Goal: Task Accomplishment & Management: Manage account settings

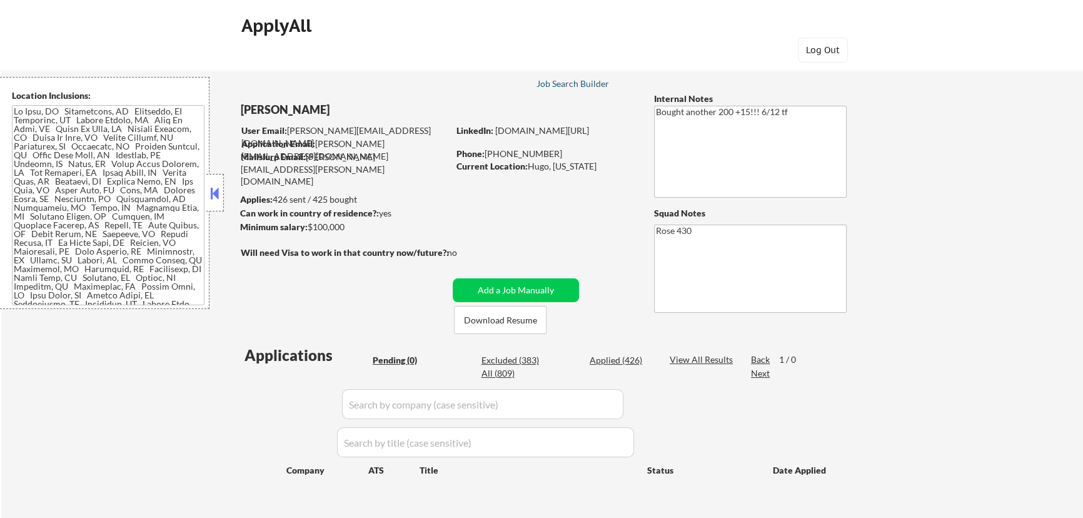
click at [572, 83] on div "Job Search Builder" at bounding box center [572, 83] width 73 height 9
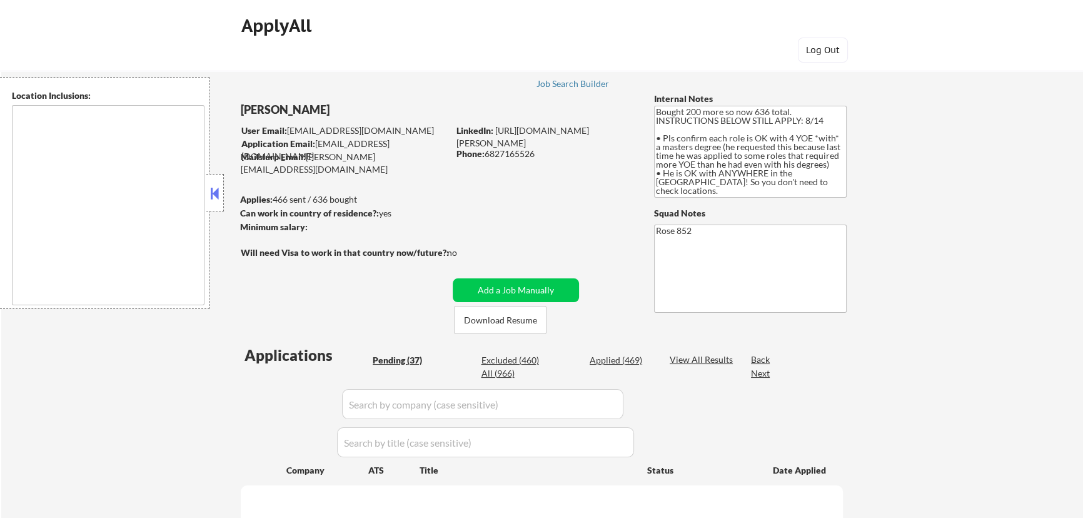
select select ""pending""
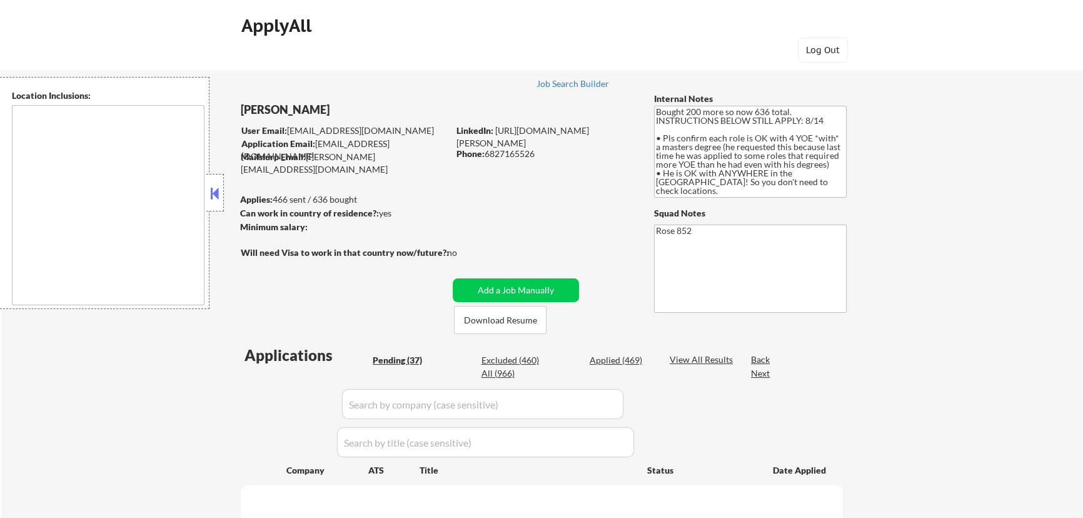
select select ""pending""
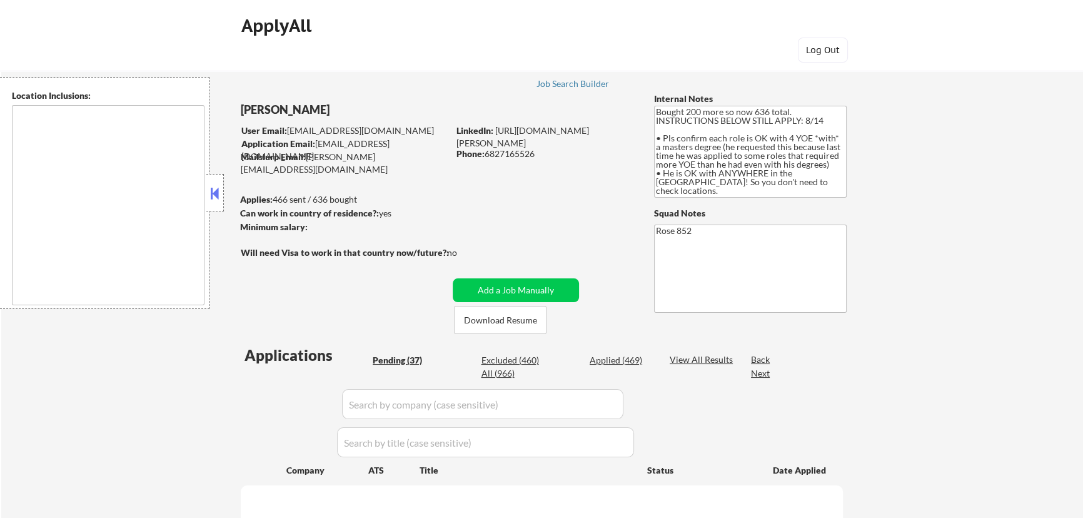
select select ""pending""
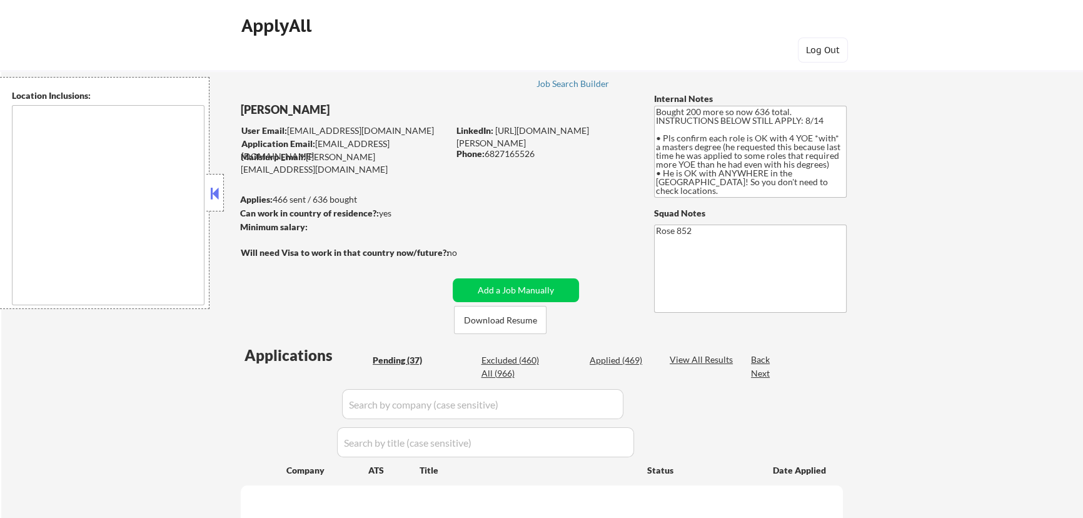
select select ""pending""
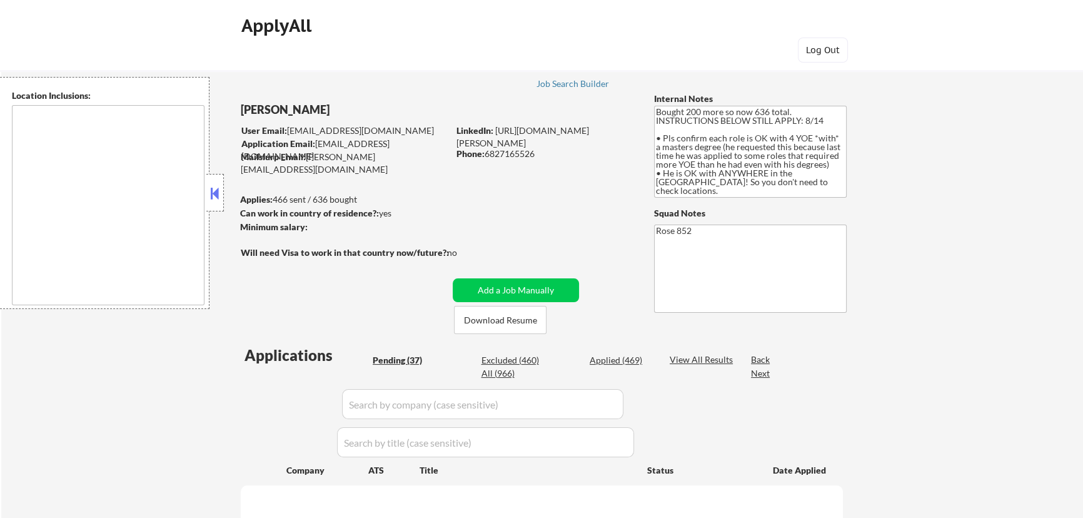
select select ""pending""
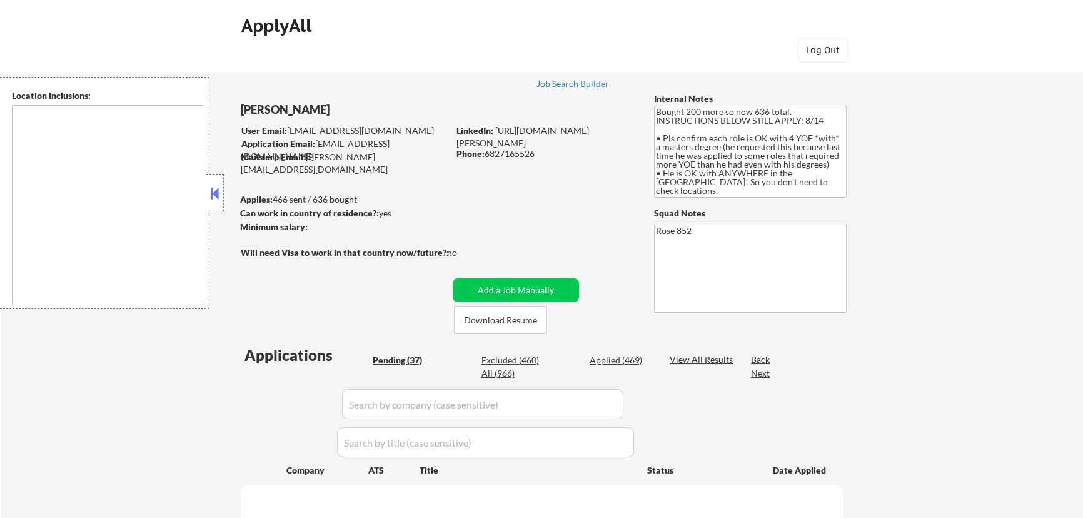
select select ""pending""
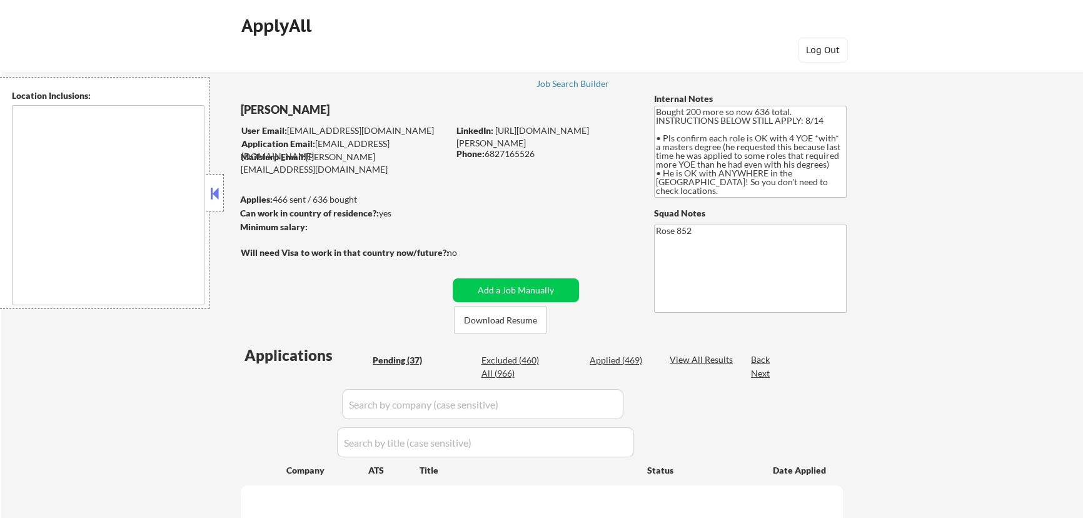
select select ""pending""
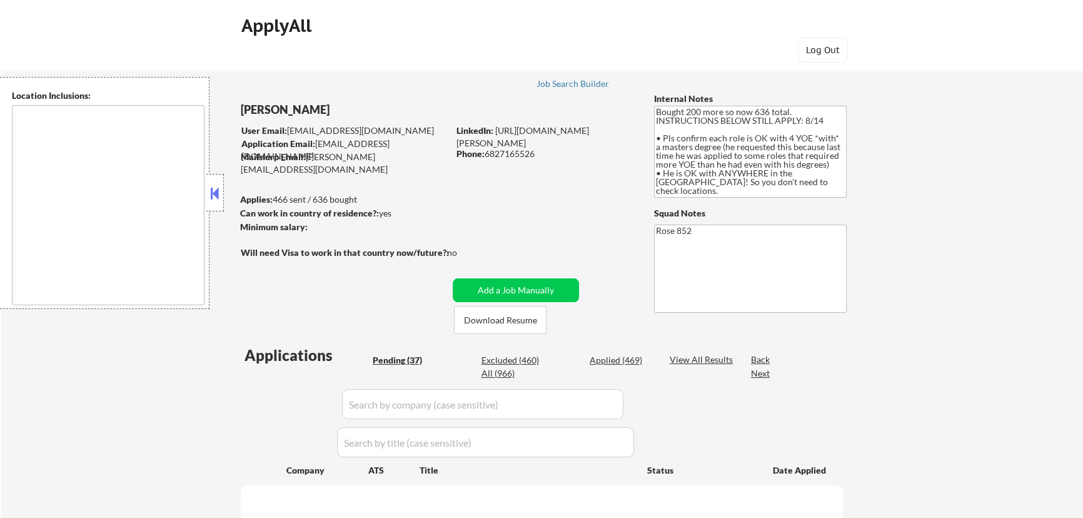
select select ""pending""
type textarea "Daly City, CA South San Francisco, CA Brisbane, CA Colma, CA Pacifica, CA San B…"
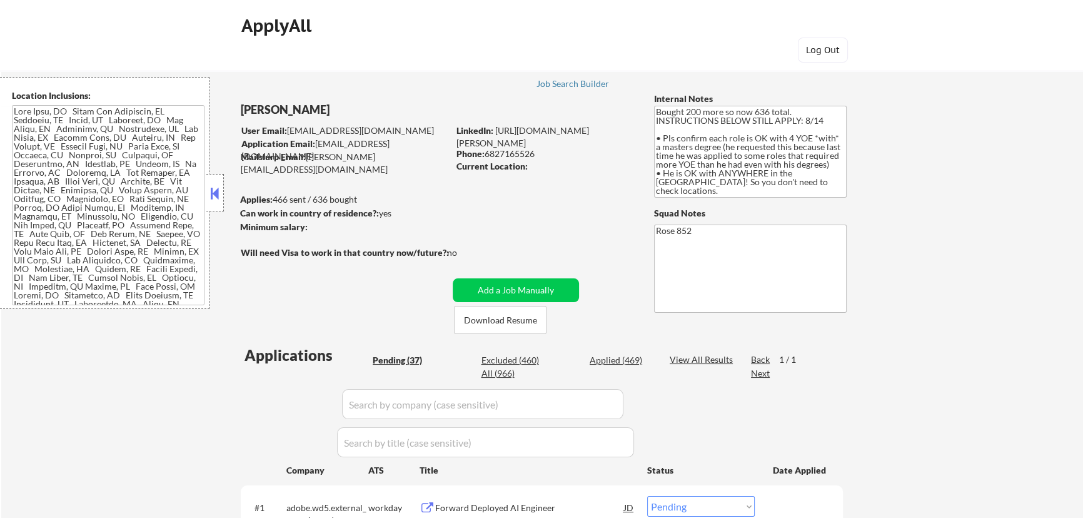
select select ""pending""
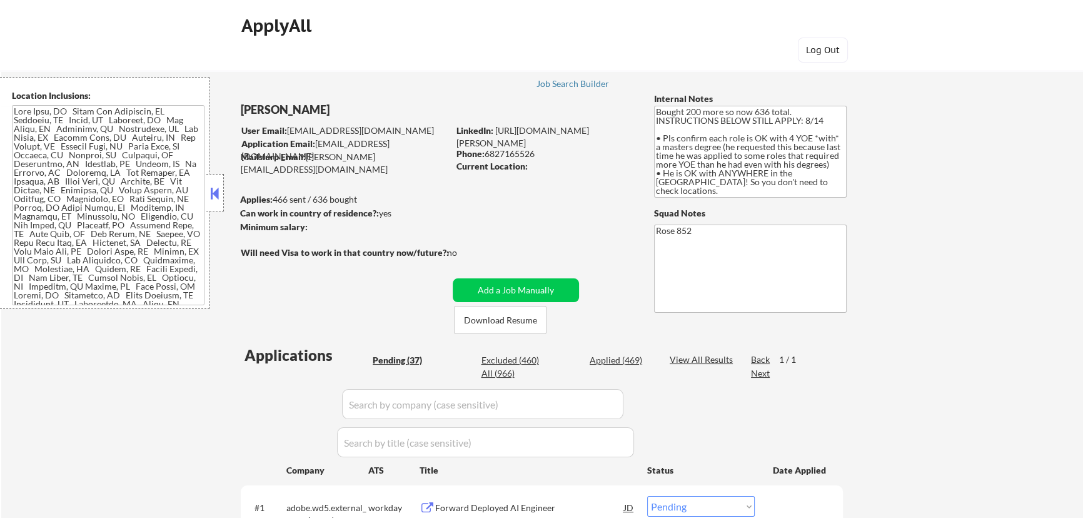
select select ""pending""
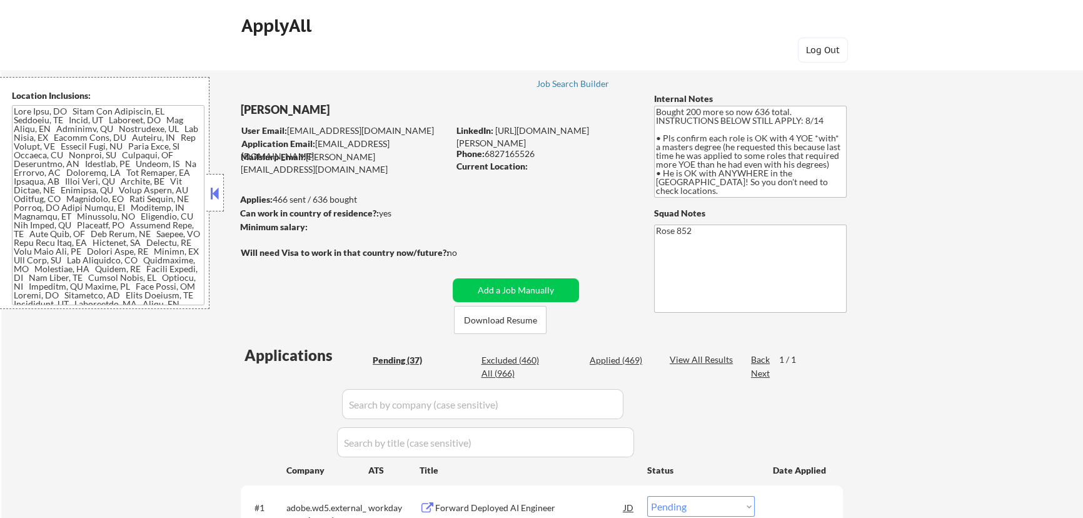
select select ""pending""
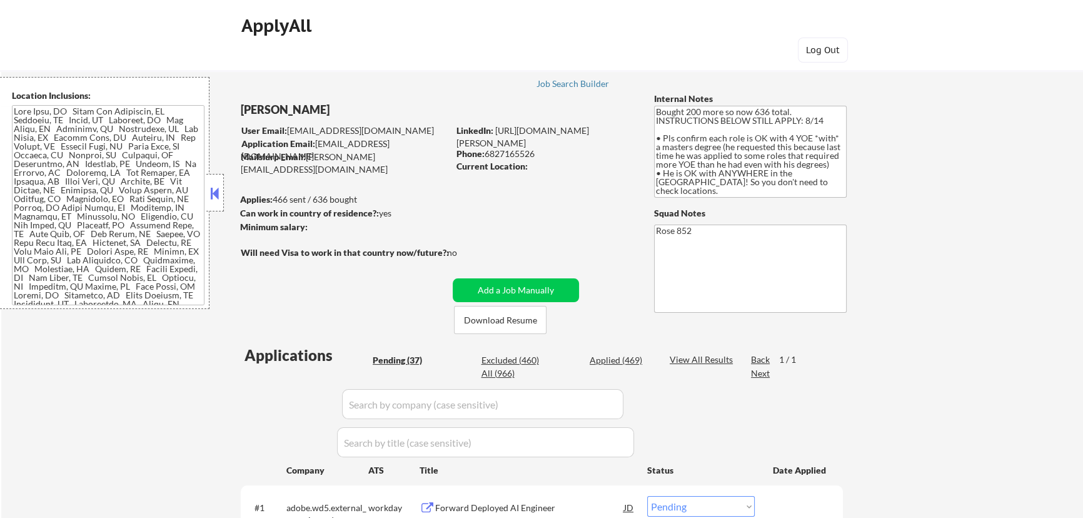
select select ""pending""
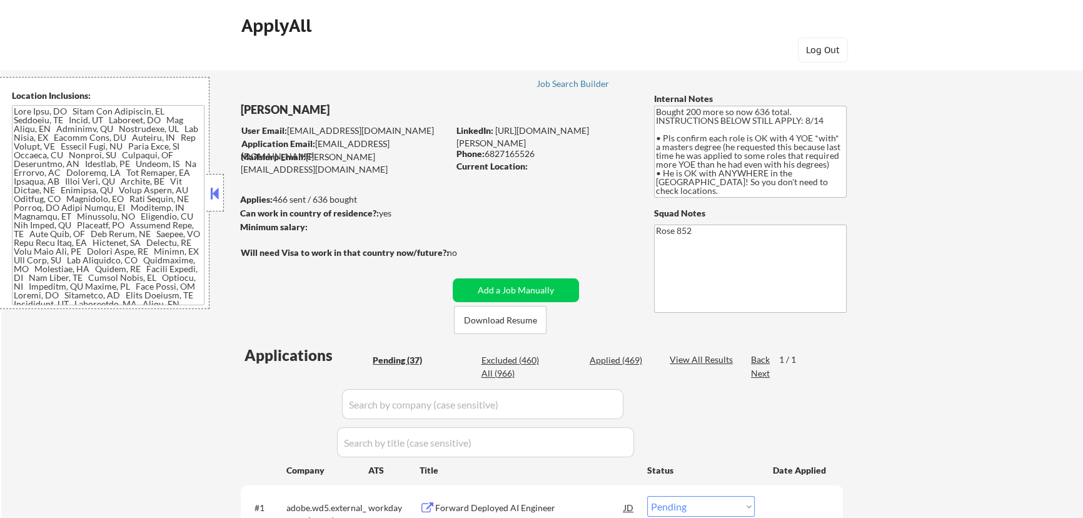
select select ""pending""
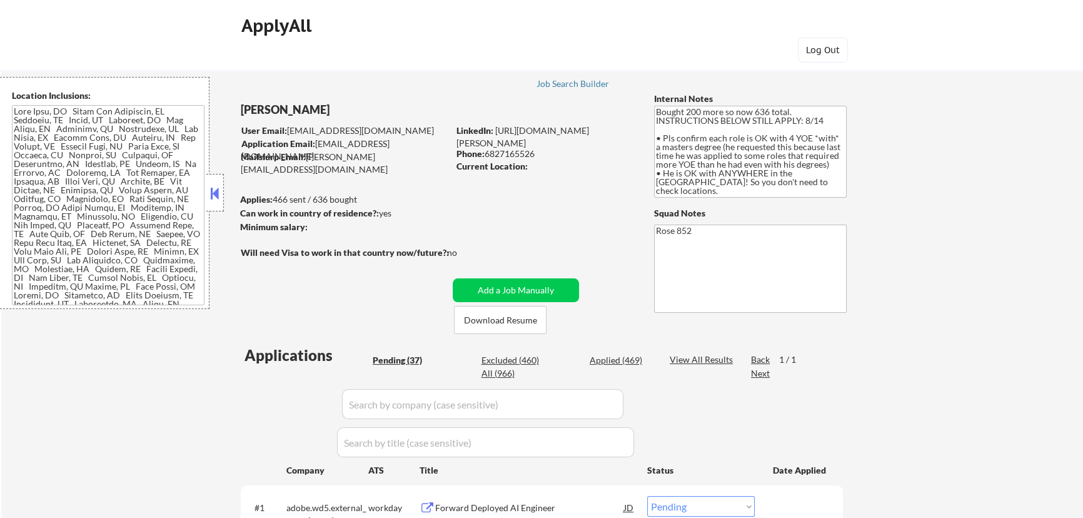
select select ""pending""
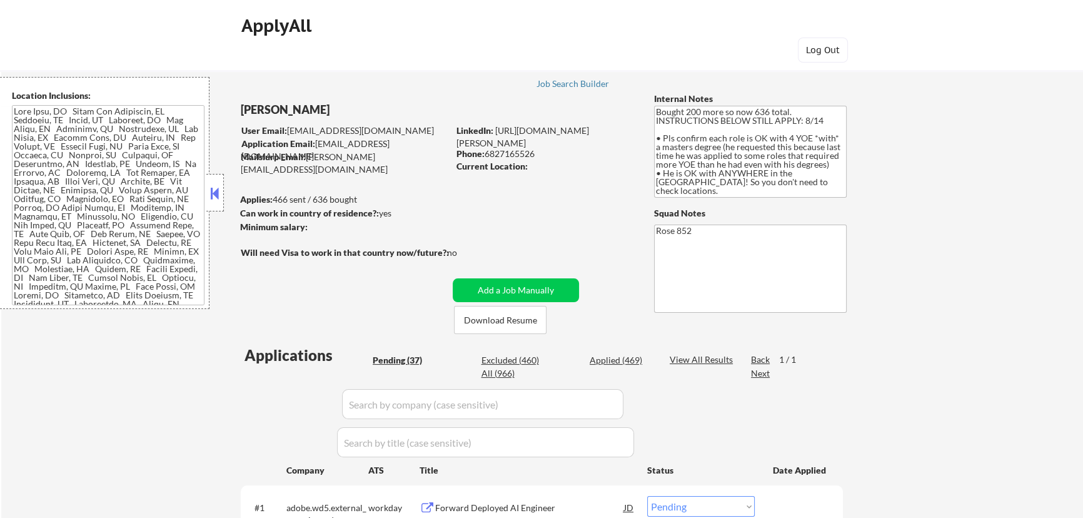
select select ""pending""
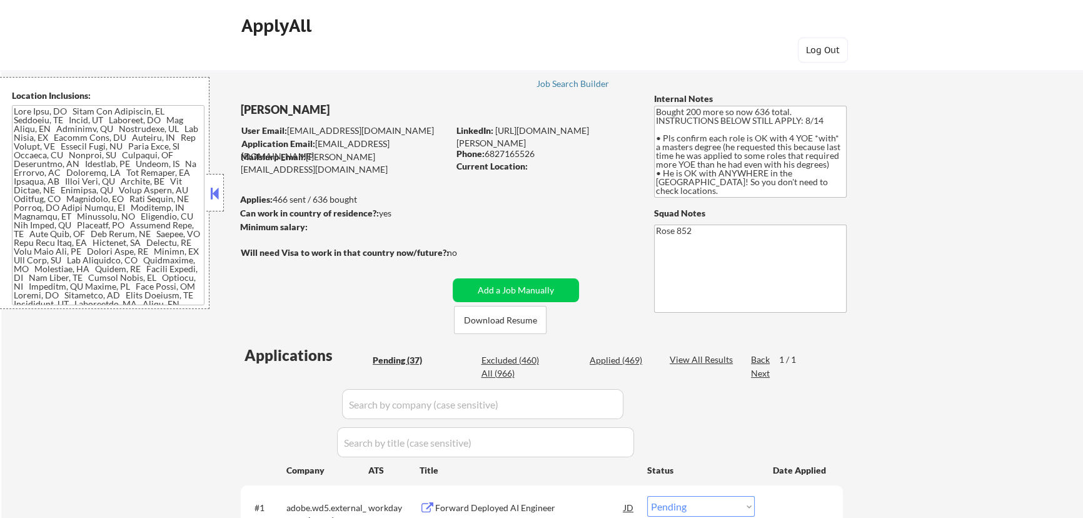
select select ""pending""
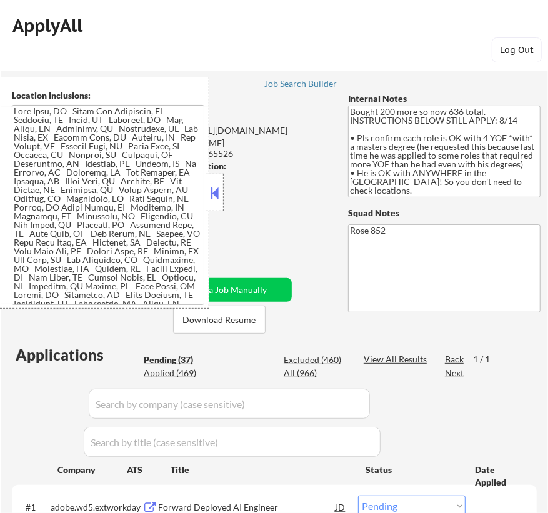
scroll to position [56, 0]
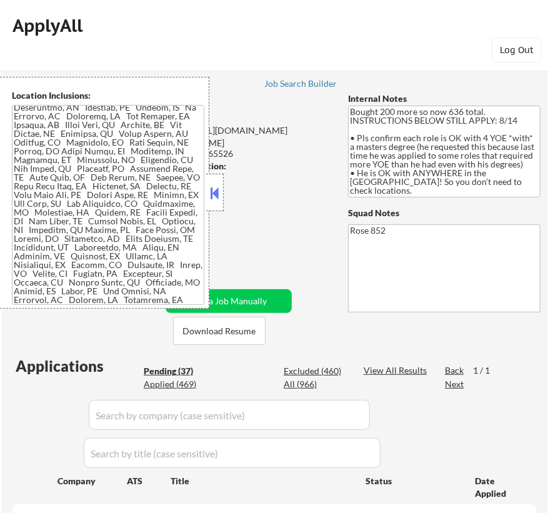
click at [212, 189] on button at bounding box center [215, 193] width 14 height 19
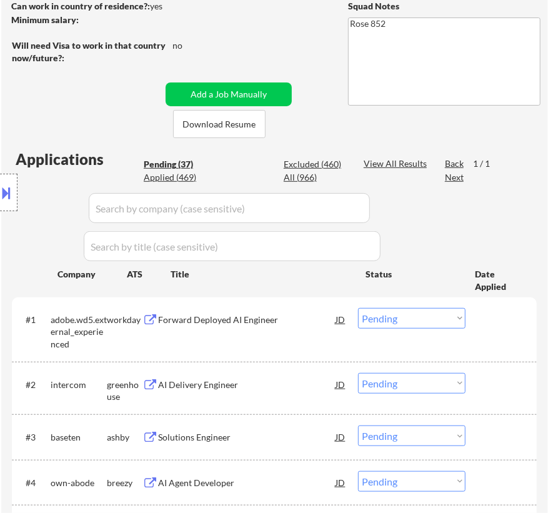
scroll to position [227, 0]
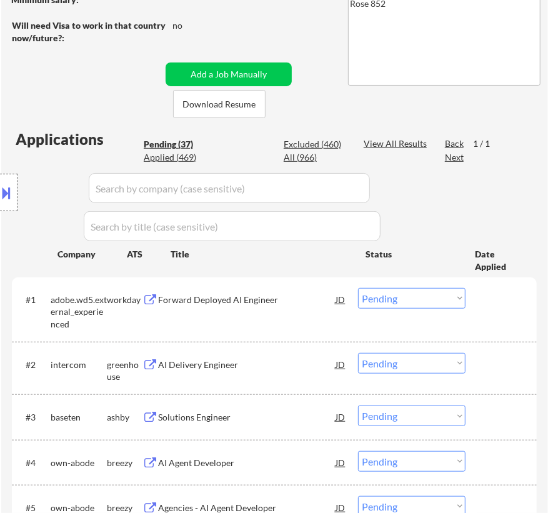
click at [281, 292] on div "Forward Deployed AI Engineer" at bounding box center [247, 299] width 178 height 23
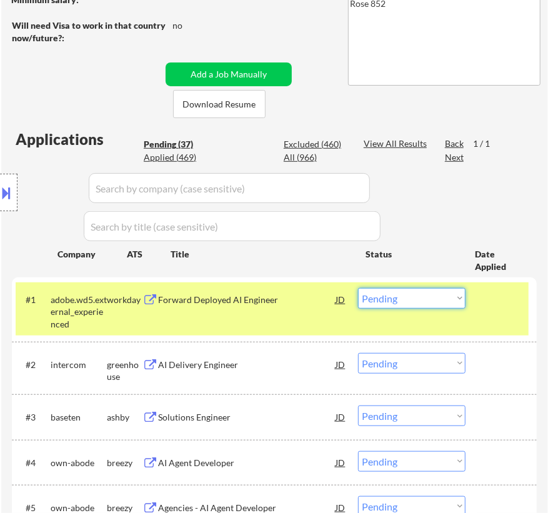
click at [457, 298] on select "Choose an option... Pending Applied Excluded (Questions) Excluded (Expired) Exc…" at bounding box center [412, 298] width 108 height 21
click at [358, 288] on select "Choose an option... Pending Applied Excluded (Questions) Excluded (Expired) Exc…" at bounding box center [412, 298] width 108 height 21
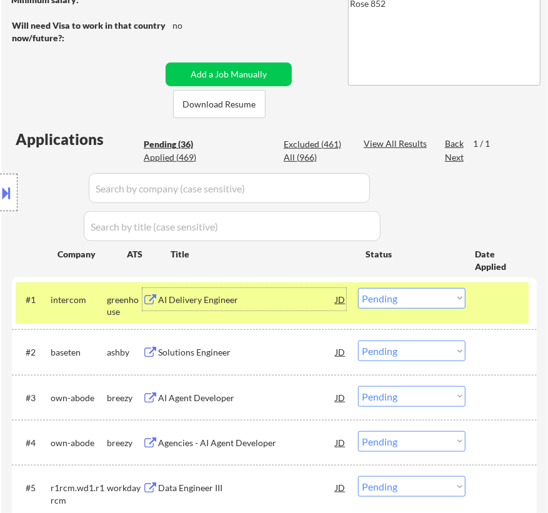
click at [300, 308] on div "AI Delivery Engineer" at bounding box center [247, 299] width 178 height 23
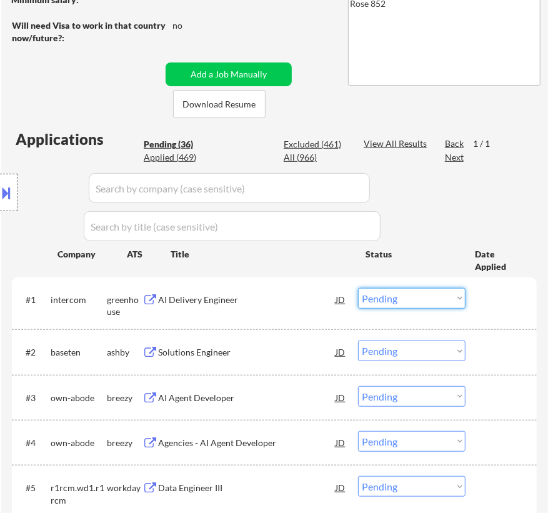
click at [383, 302] on select "Choose an option... Pending Applied Excluded (Questions) Excluded (Expired) Exc…" at bounding box center [412, 298] width 108 height 21
click at [358, 288] on select "Choose an option... Pending Applied Excluded (Questions) Excluded (Expired) Exc…" at bounding box center [412, 298] width 108 height 21
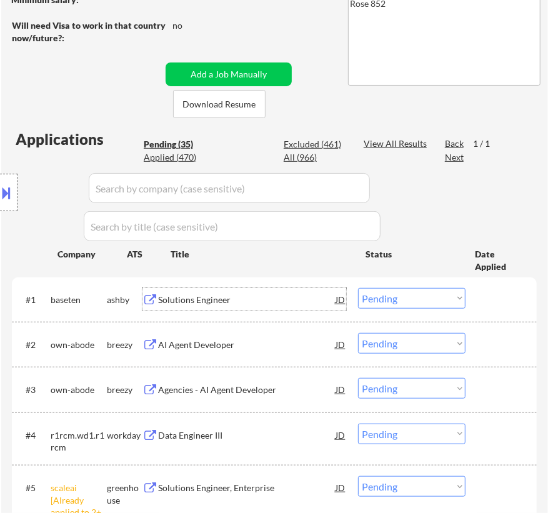
click at [258, 306] on div "Solutions Engineer" at bounding box center [247, 299] width 178 height 23
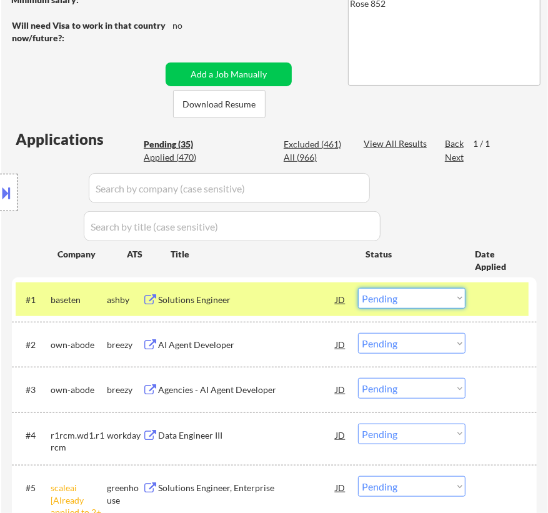
click at [408, 295] on select "Choose an option... Pending Applied Excluded (Questions) Excluded (Expired) Exc…" at bounding box center [412, 298] width 108 height 21
click at [358, 288] on select "Choose an option... Pending Applied Excluded (Questions) Excluded (Expired) Exc…" at bounding box center [412, 298] width 108 height 21
select select ""pending""
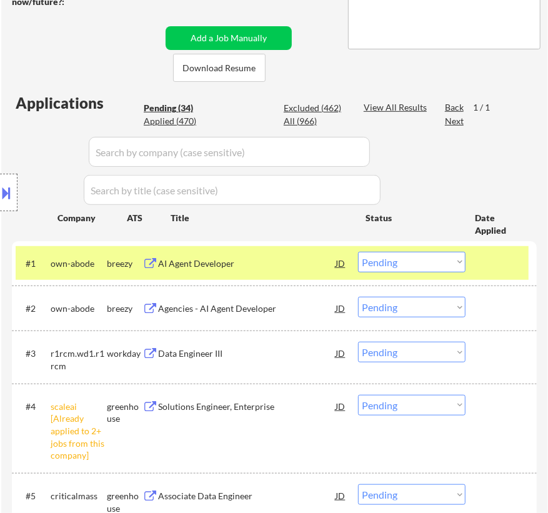
scroll to position [284, 0]
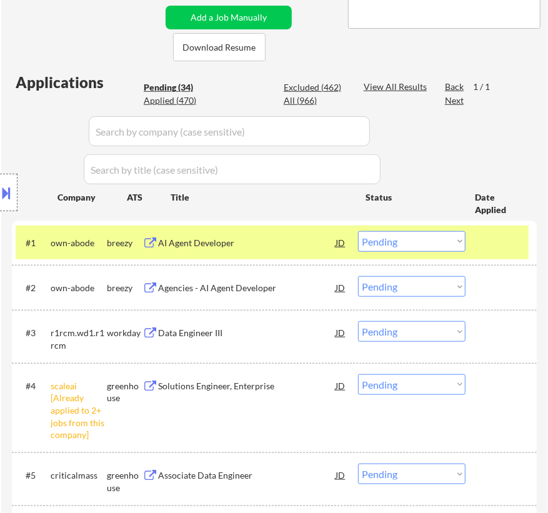
click at [418, 384] on select "Choose an option... Pending Applied Excluded (Questions) Excluded (Expired) Exc…" at bounding box center [412, 384] width 108 height 21
click at [358, 374] on select "Choose an option... Pending Applied Excluded (Questions) Excluded (Expired) Exc…" at bounding box center [412, 384] width 108 height 21
select select ""pending""
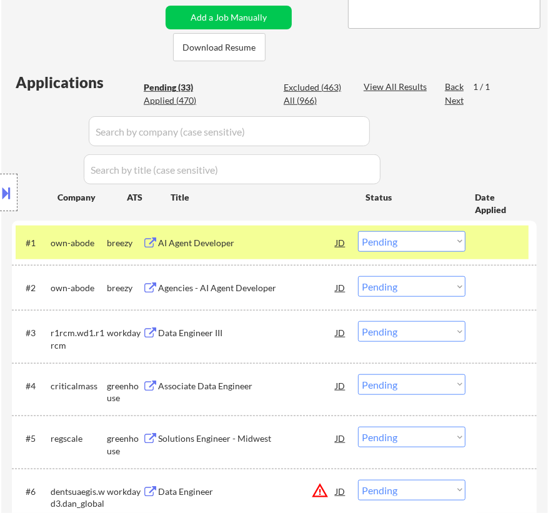
click at [242, 245] on div "AI Agent Developer" at bounding box center [247, 243] width 178 height 13
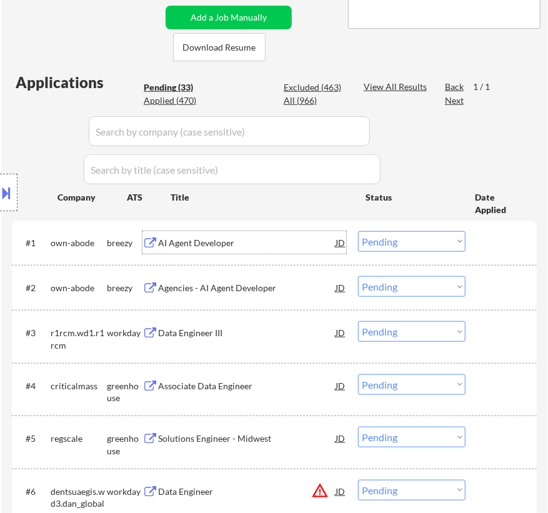
click at [393, 236] on select "Choose an option... Pending Applied Excluded (Questions) Excluded (Expired) Exc…" at bounding box center [412, 241] width 108 height 21
click at [358, 231] on select "Choose an option... Pending Applied Excluded (Questions) Excluded (Expired) Exc…" at bounding box center [412, 241] width 108 height 21
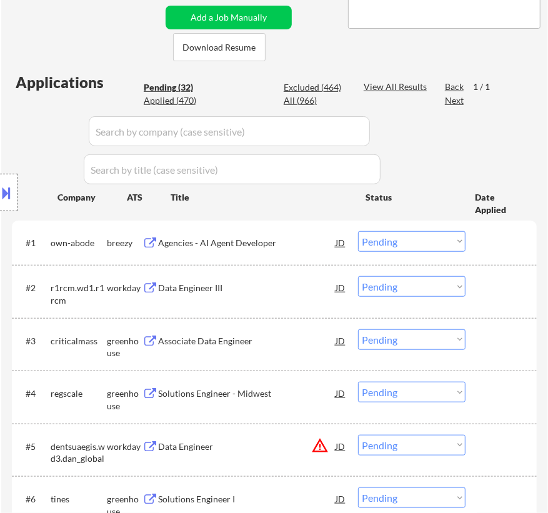
scroll to position [341, 0]
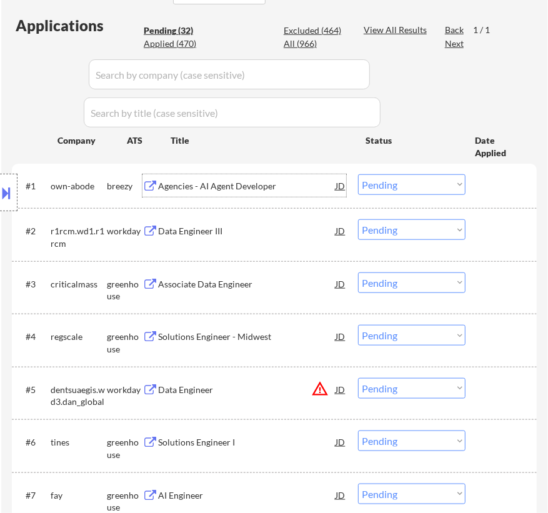
click at [278, 184] on div "Agencies - AI Agent Developer" at bounding box center [247, 186] width 178 height 13
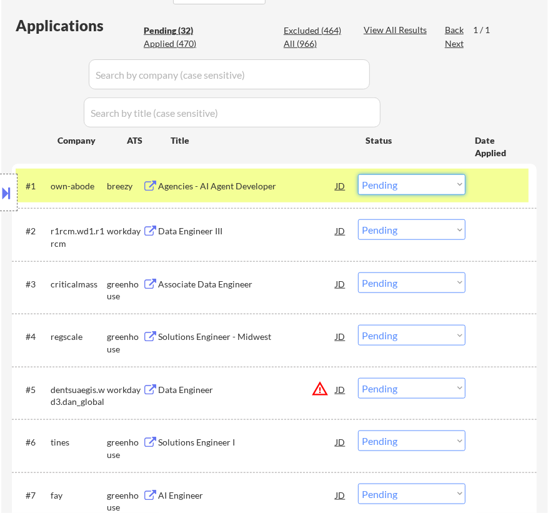
click at [414, 189] on select "Choose an option... Pending Applied Excluded (Questions) Excluded (Expired) Exc…" at bounding box center [412, 184] width 108 height 21
click at [358, 174] on select "Choose an option... Pending Applied Excluded (Questions) Excluded (Expired) Exc…" at bounding box center [412, 184] width 108 height 21
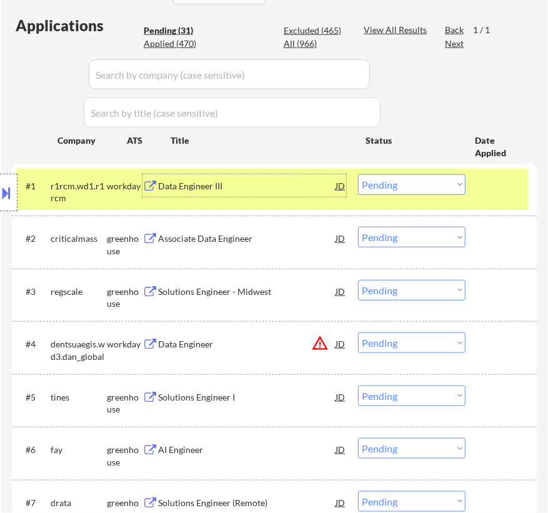
click at [321, 189] on div "Data Engineer III" at bounding box center [247, 186] width 178 height 13
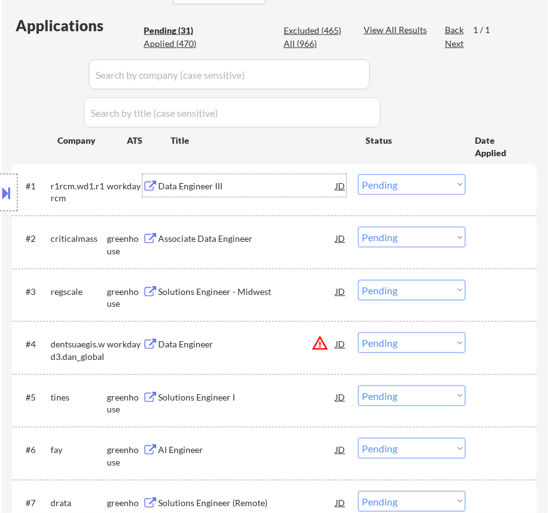
click at [329, 188] on div "Data Engineer III" at bounding box center [247, 186] width 178 height 13
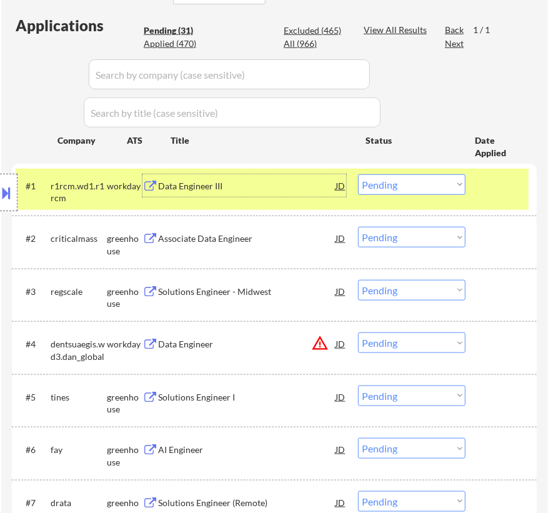
click at [383, 186] on select "Choose an option... Pending Applied Excluded (Questions) Excluded (Expired) Exc…" at bounding box center [412, 184] width 108 height 21
click at [358, 174] on select "Choose an option... Pending Applied Excluded (Questions) Excluded (Expired) Exc…" at bounding box center [412, 184] width 108 height 21
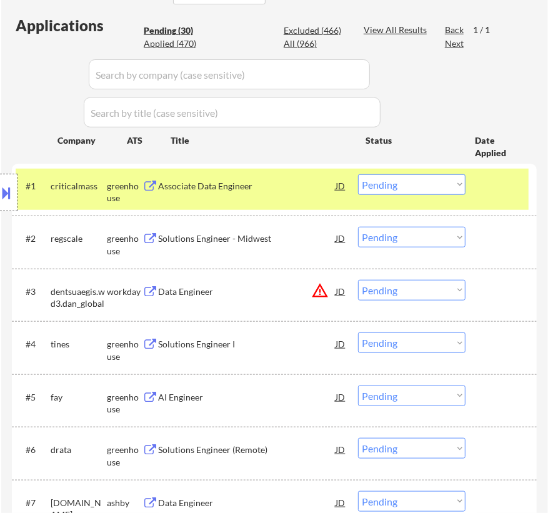
click at [304, 181] on div "Associate Data Engineer" at bounding box center [247, 186] width 178 height 13
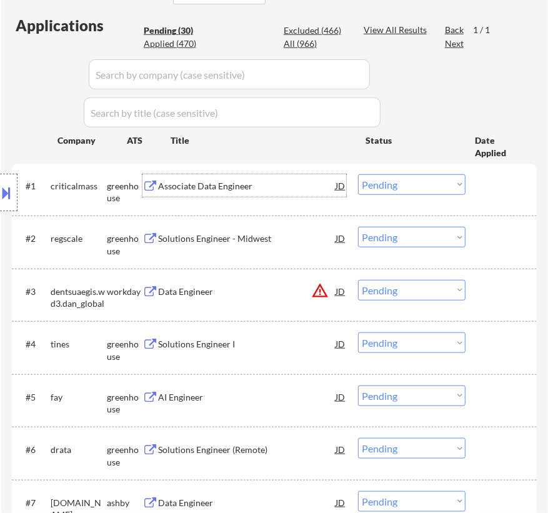
drag, startPoint x: 391, startPoint y: 183, endPoint x: 401, endPoint y: 191, distance: 13.4
click at [391, 183] on select "Choose an option... Pending Applied Excluded (Questions) Excluded (Expired) Exc…" at bounding box center [412, 184] width 108 height 21
click at [358, 174] on select "Choose an option... Pending Applied Excluded (Questions) Excluded (Expired) Exc…" at bounding box center [412, 184] width 108 height 21
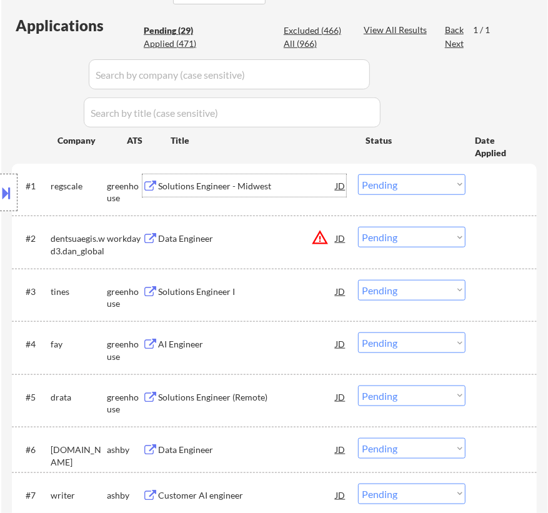
click at [263, 183] on div "Solutions Engineer - Midwest" at bounding box center [247, 186] width 178 height 13
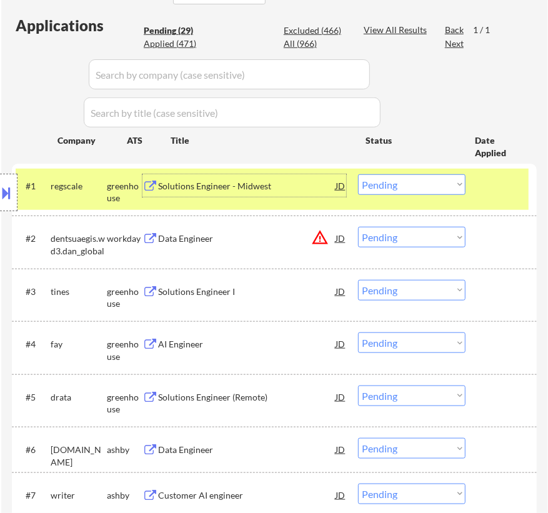
click at [379, 189] on select "Choose an option... Pending Applied Excluded (Questions) Excluded (Expired) Exc…" at bounding box center [412, 184] width 108 height 21
click at [358, 174] on select "Choose an option... Pending Applied Excluded (Questions) Excluded (Expired) Exc…" at bounding box center [412, 184] width 108 height 21
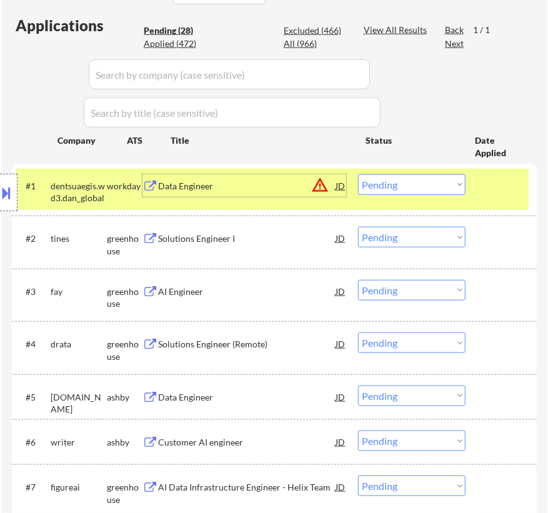
click at [243, 194] on div "Data Engineer" at bounding box center [247, 185] width 178 height 23
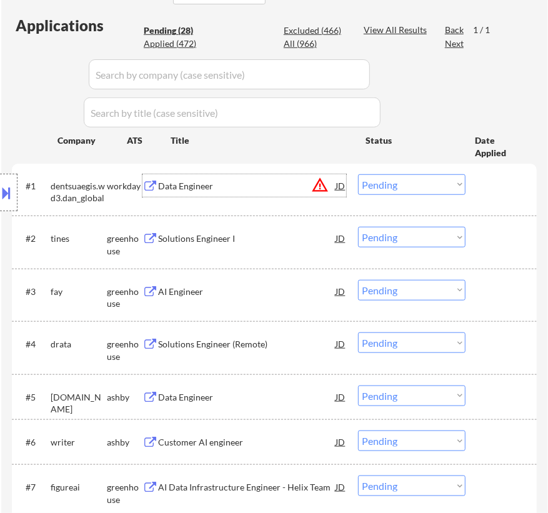
click at [399, 188] on select "Choose an option... Pending Applied Excluded (Questions) Excluded (Expired) Exc…" at bounding box center [412, 184] width 108 height 21
click at [358, 174] on select "Choose an option... Pending Applied Excluded (Questions) Excluded (Expired) Exc…" at bounding box center [412, 184] width 108 height 21
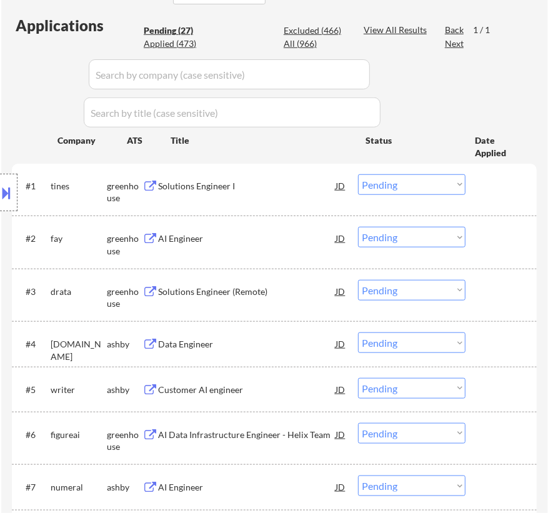
click at [309, 188] on div "Solutions Engineer I" at bounding box center [247, 186] width 178 height 13
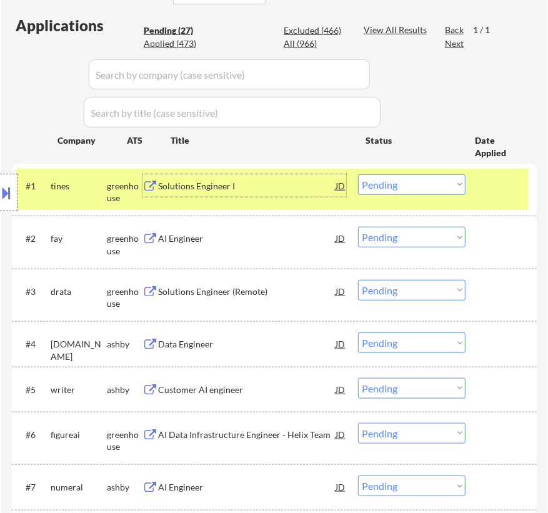
click at [408, 182] on select "Choose an option... Pending Applied Excluded (Questions) Excluded (Expired) Exc…" at bounding box center [412, 184] width 108 height 21
click at [358, 174] on select "Choose an option... Pending Applied Excluded (Questions) Excluded (Expired) Exc…" at bounding box center [412, 184] width 108 height 21
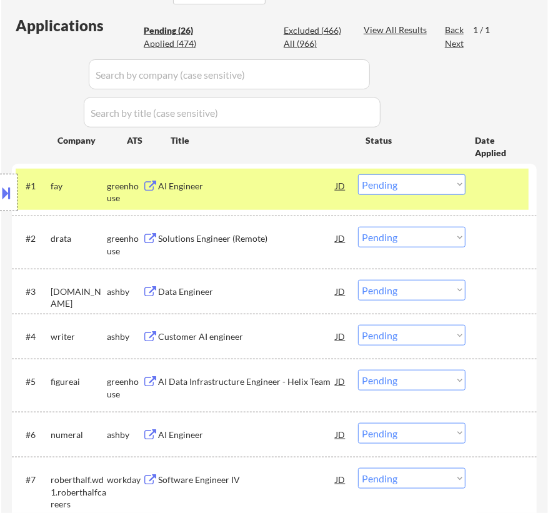
click at [312, 181] on div "AI Engineer" at bounding box center [247, 186] width 178 height 13
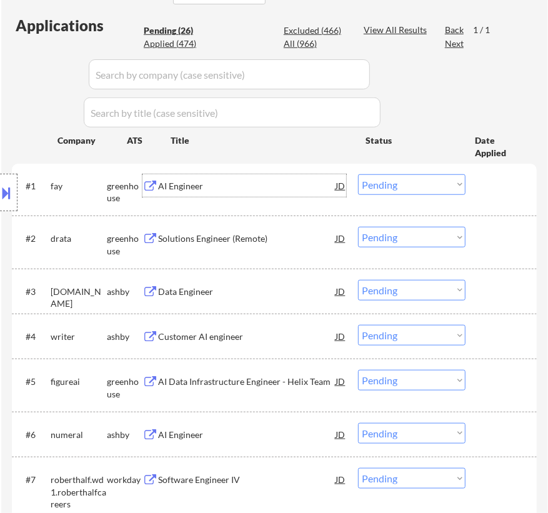
click at [399, 184] on select "Choose an option... Pending Applied Excluded (Questions) Excluded (Expired) Exc…" at bounding box center [412, 184] width 108 height 21
click at [358, 174] on select "Choose an option... Pending Applied Excluded (Questions) Excluded (Expired) Exc…" at bounding box center [412, 184] width 108 height 21
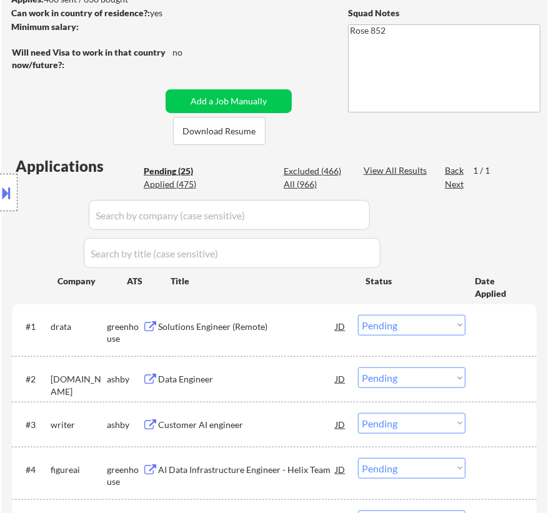
scroll to position [227, 0]
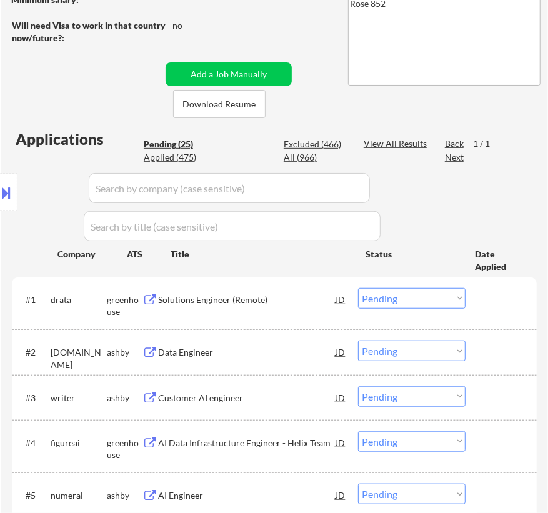
click at [278, 309] on div "Solutions Engineer (Remote)" at bounding box center [247, 299] width 178 height 23
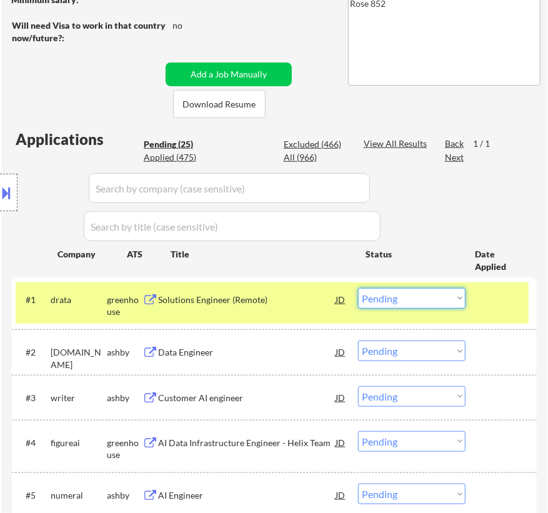
click at [418, 299] on select "Choose an option... Pending Applied Excluded (Questions) Excluded (Expired) Exc…" at bounding box center [412, 298] width 108 height 21
click at [358, 288] on select "Choose an option... Pending Applied Excluded (Questions) Excluded (Expired) Exc…" at bounding box center [412, 298] width 108 height 21
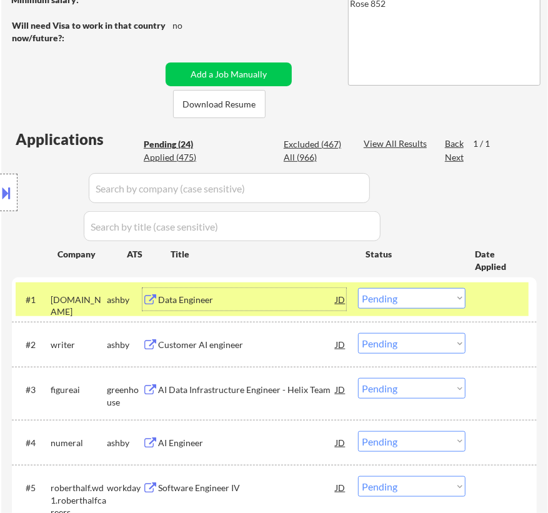
click at [263, 308] on div "Data Engineer" at bounding box center [247, 299] width 178 height 23
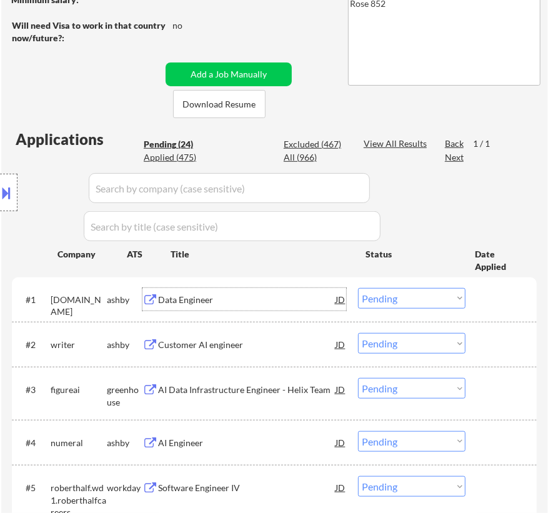
click at [409, 296] on select "Choose an option... Pending Applied Excluded (Questions) Excluded (Expired) Exc…" at bounding box center [412, 298] width 108 height 21
click at [358, 288] on select "Choose an option... Pending Applied Excluded (Questions) Excluded (Expired) Exc…" at bounding box center [412, 298] width 108 height 21
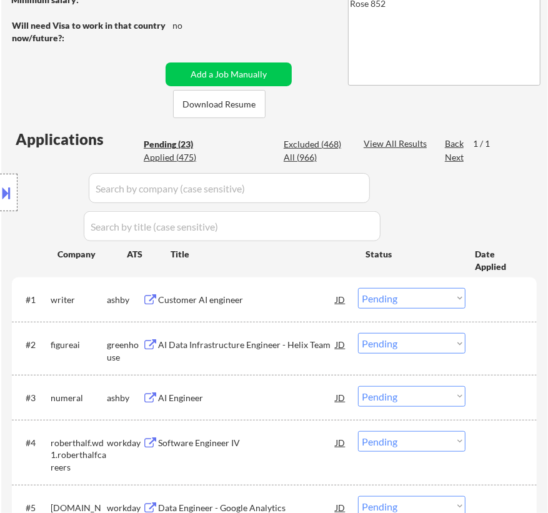
click at [266, 304] on div "Customer AI engineer" at bounding box center [247, 300] width 178 height 13
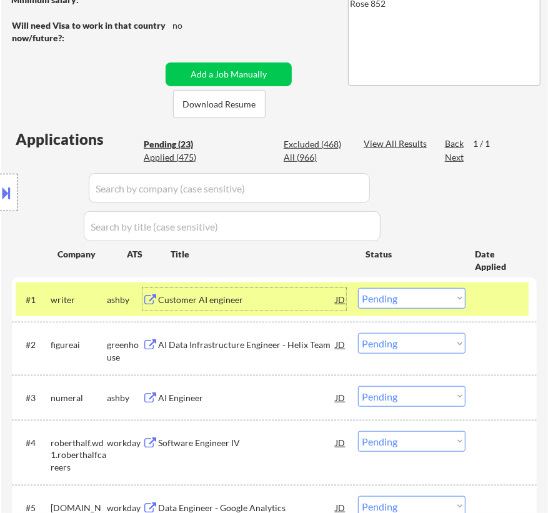
click at [448, 298] on select "Choose an option... Pending Applied Excluded (Questions) Excluded (Expired) Exc…" at bounding box center [412, 298] width 108 height 21
click at [358, 288] on select "Choose an option... Pending Applied Excluded (Questions) Excluded (Expired) Exc…" at bounding box center [412, 298] width 108 height 21
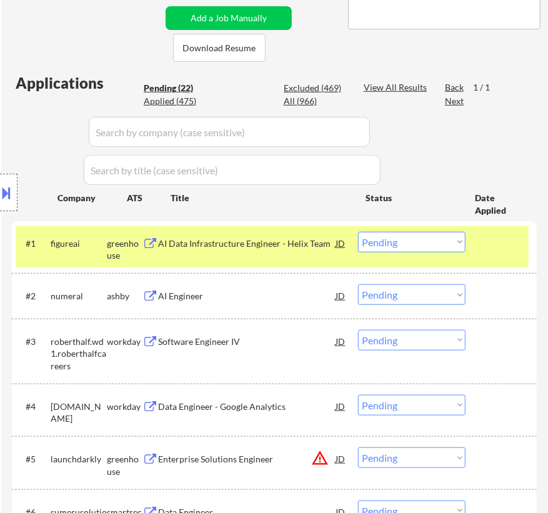
scroll to position [284, 0]
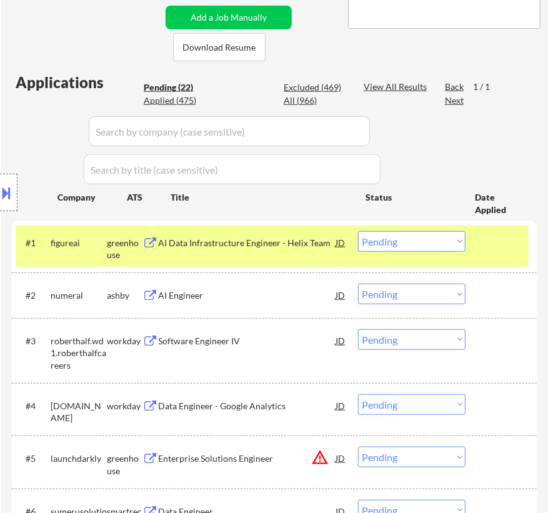
click at [243, 243] on div "AI Data Infrastructure Engineer - Helix Team" at bounding box center [247, 243] width 178 height 13
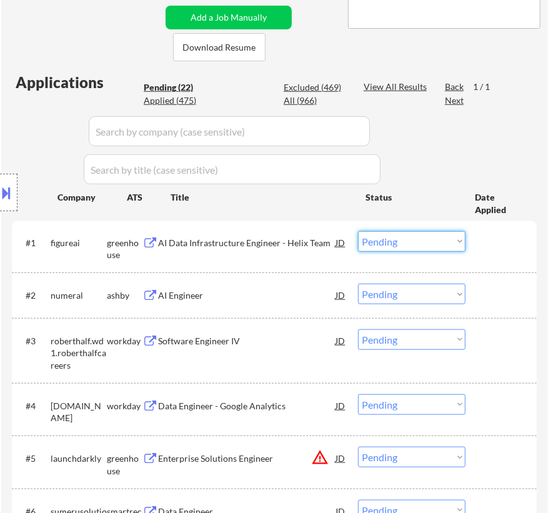
click at [394, 244] on select "Choose an option... Pending Applied Excluded (Questions) Excluded (Expired) Exc…" at bounding box center [412, 241] width 108 height 21
click at [358, 231] on select "Choose an option... Pending Applied Excluded (Questions) Excluded (Expired) Exc…" at bounding box center [412, 241] width 108 height 21
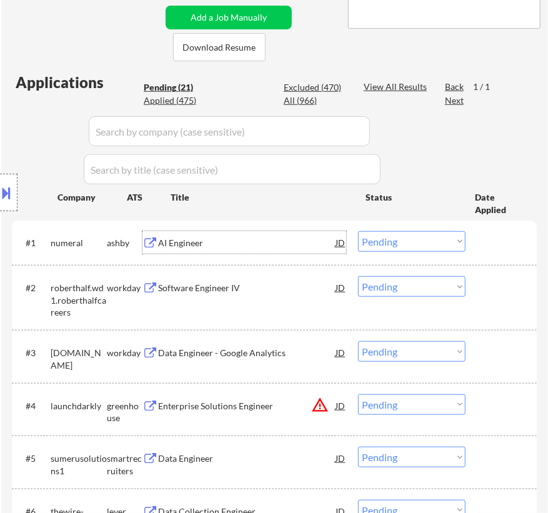
click at [248, 251] on div "AI Engineer" at bounding box center [247, 242] width 178 height 23
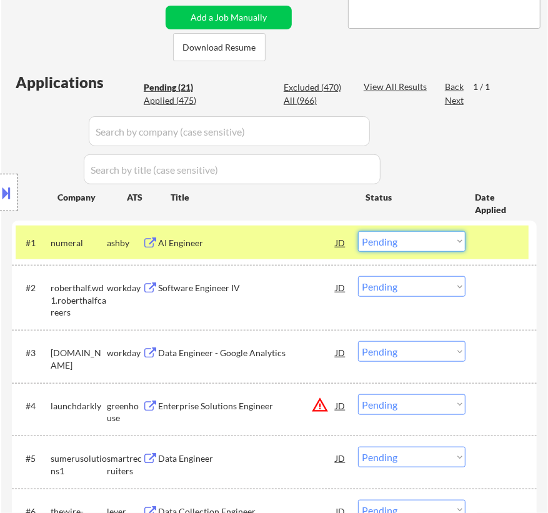
click at [430, 238] on select "Choose an option... Pending Applied Excluded (Questions) Excluded (Expired) Exc…" at bounding box center [412, 241] width 108 height 21
click at [358, 231] on select "Choose an option... Pending Applied Excluded (Questions) Excluded (Expired) Exc…" at bounding box center [412, 241] width 108 height 21
select select ""pending""
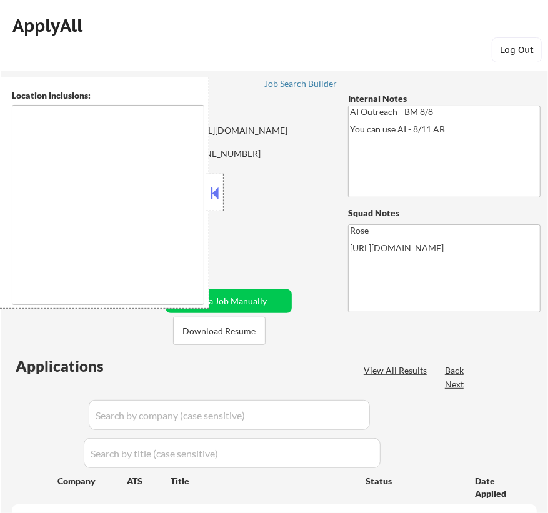
type textarea "[GEOGRAPHIC_DATA], [GEOGRAPHIC_DATA] [GEOGRAPHIC_DATA], [GEOGRAPHIC_DATA] [GEOG…"
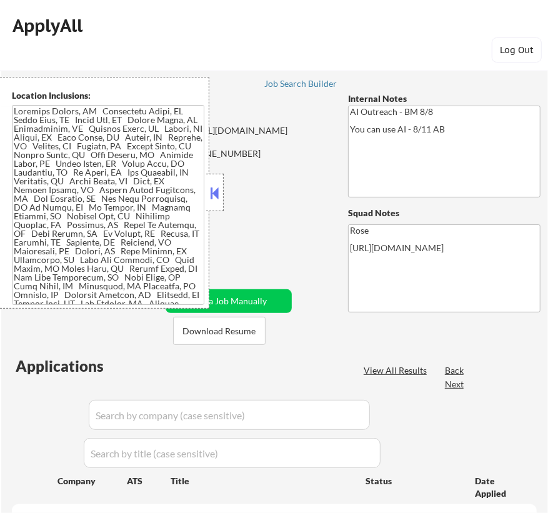
select select ""pending""
click at [215, 187] on button at bounding box center [215, 193] width 14 height 19
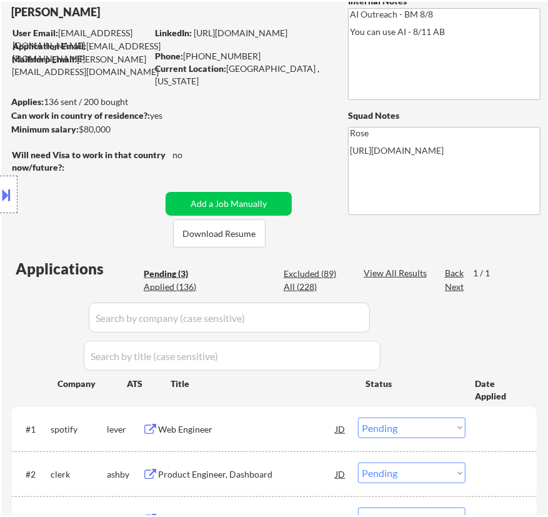
scroll to position [170, 0]
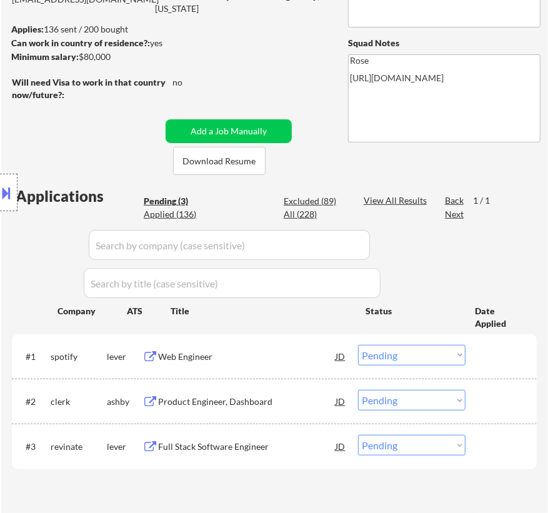
click at [258, 351] on div "Web Engineer" at bounding box center [247, 357] width 178 height 13
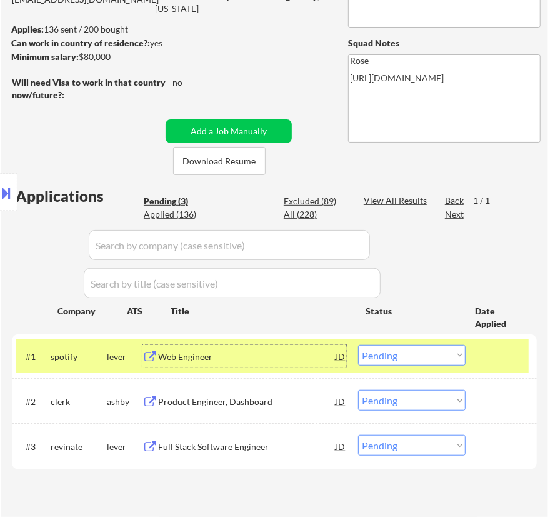
click at [428, 363] on select "Choose an option... Pending Applied Excluded (Questions) Excluded (Expired) Exc…" at bounding box center [412, 355] width 108 height 21
click at [358, 345] on select "Choose an option... Pending Applied Excluded (Questions) Excluded (Expired) Exc…" at bounding box center [412, 355] width 108 height 21
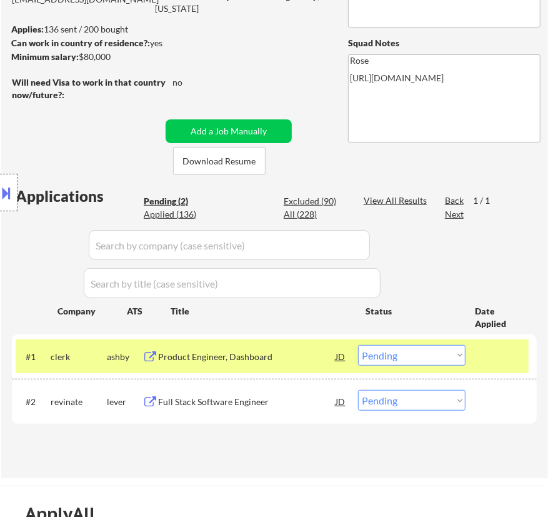
click at [301, 358] on div "Product Engineer, Dashboard" at bounding box center [247, 357] width 178 height 13
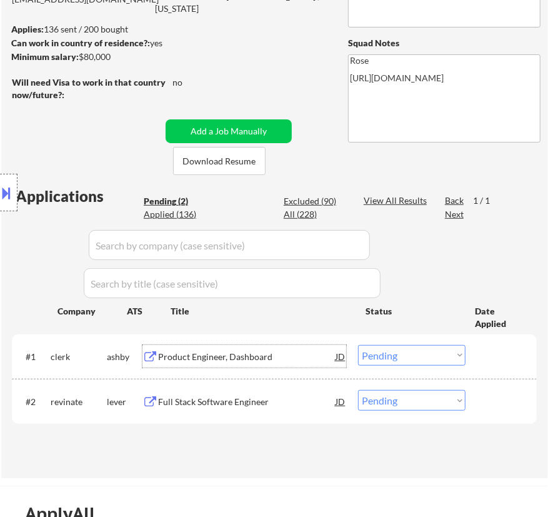
click at [414, 349] on select "Choose an option... Pending Applied Excluded (Questions) Excluded (Expired) Exc…" at bounding box center [412, 355] width 108 height 21
click at [358, 345] on select "Choose an option... Pending Applied Excluded (Questions) Excluded (Expired) Exc…" at bounding box center [412, 355] width 108 height 21
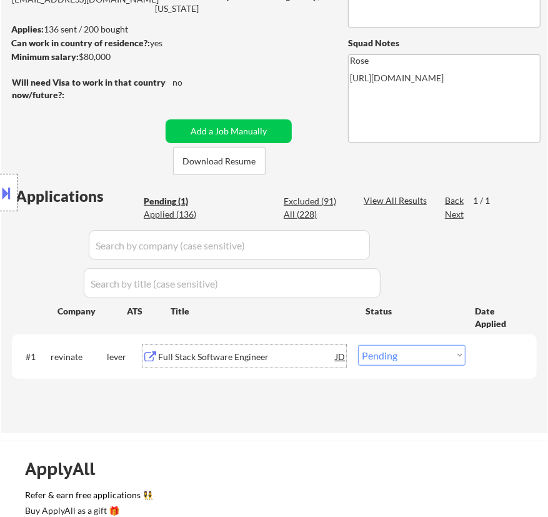
click at [248, 361] on div "Full Stack Software Engineer" at bounding box center [247, 357] width 178 height 13
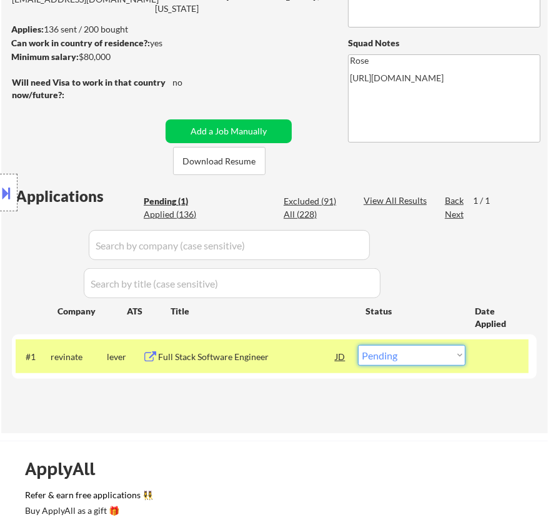
click at [416, 354] on select "Choose an option... Pending Applied Excluded (Questions) Excluded (Expired) Exc…" at bounding box center [412, 355] width 108 height 21
select select ""excluded__bad_match_""
click at [358, 345] on select "Choose an option... Pending Applied Excluded (Questions) Excluded (Expired) Exc…" at bounding box center [412, 355] width 108 height 21
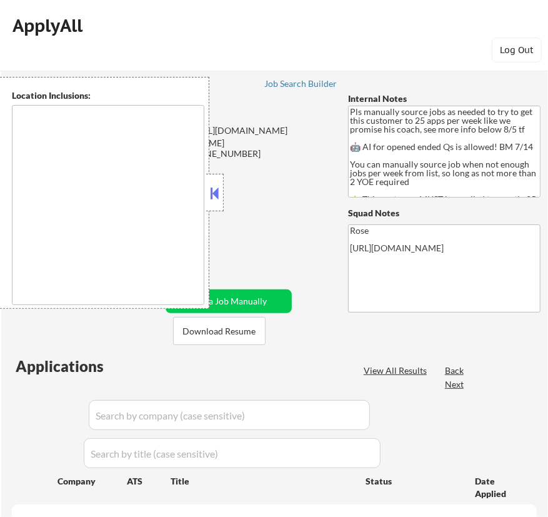
type textarea "Here is a list of metro areas, cities, and towns within approximately a 30-minu…"
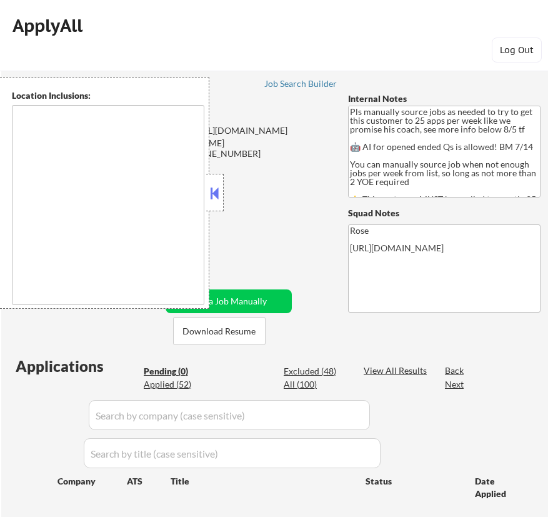
type textarea "Here is a list of metro areas, cities, and towns within approximately a 30-minu…"
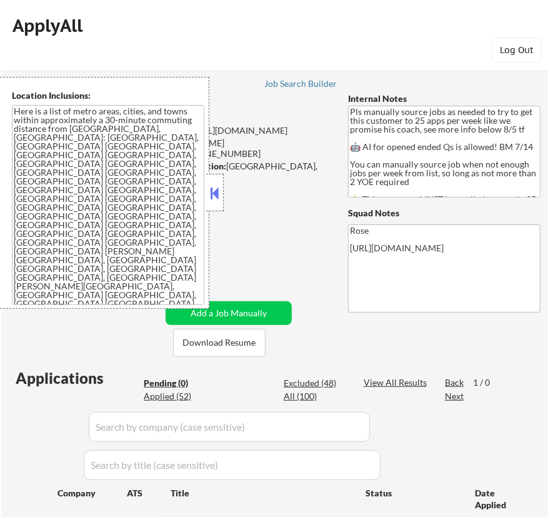
click at [215, 196] on button at bounding box center [215, 193] width 14 height 19
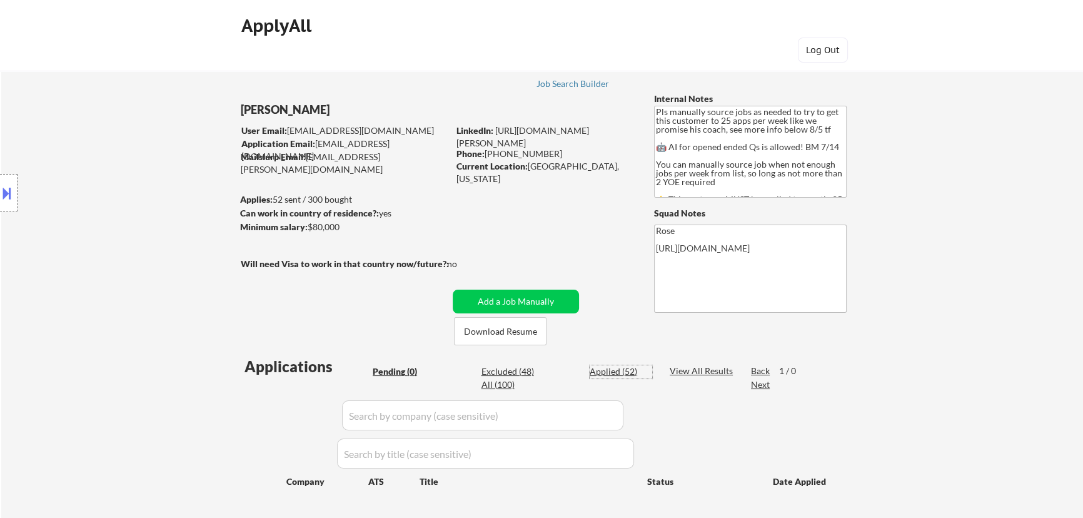
click at [548, 372] on div "Applied (52)" at bounding box center [620, 371] width 63 height 13
select select ""applied""
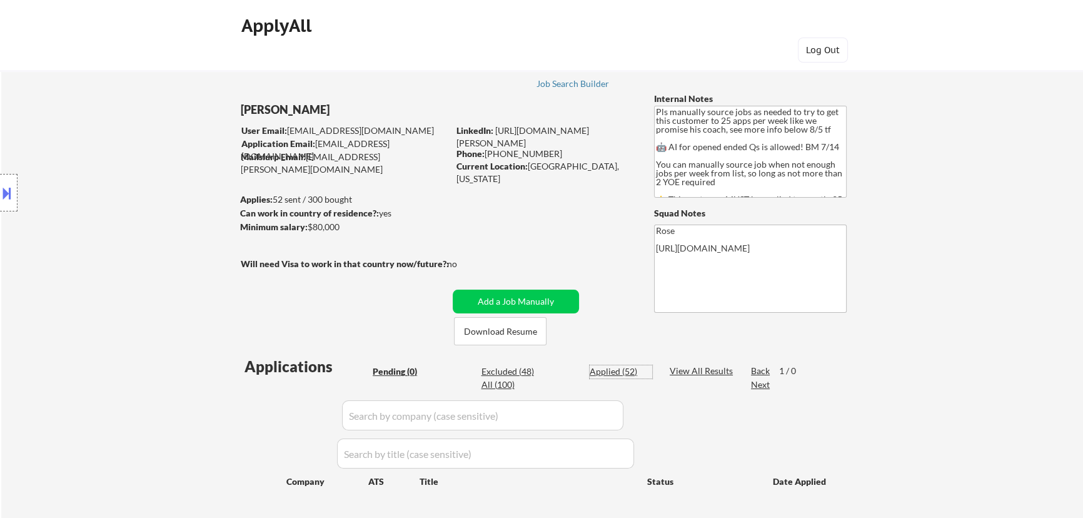
select select ""applied""
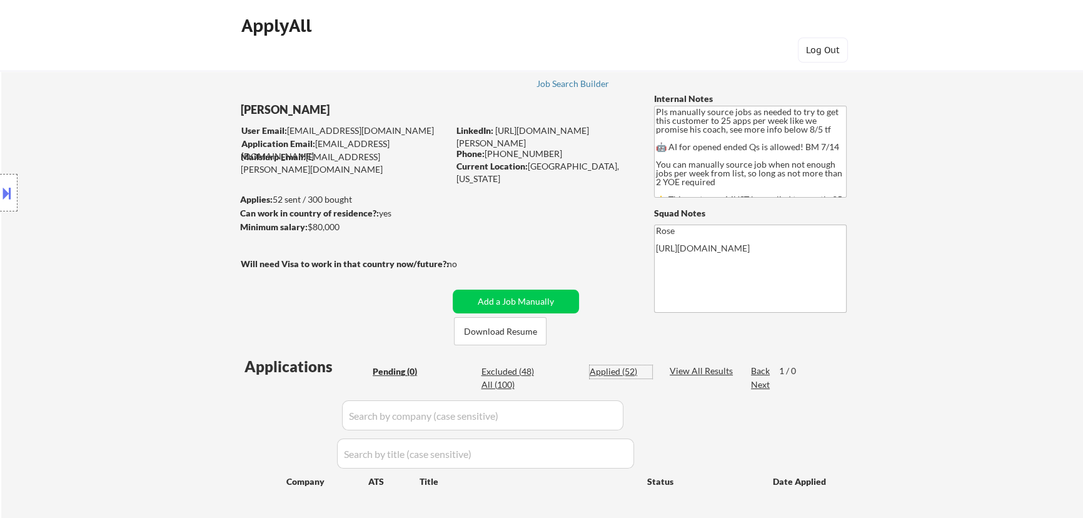
select select ""applied""
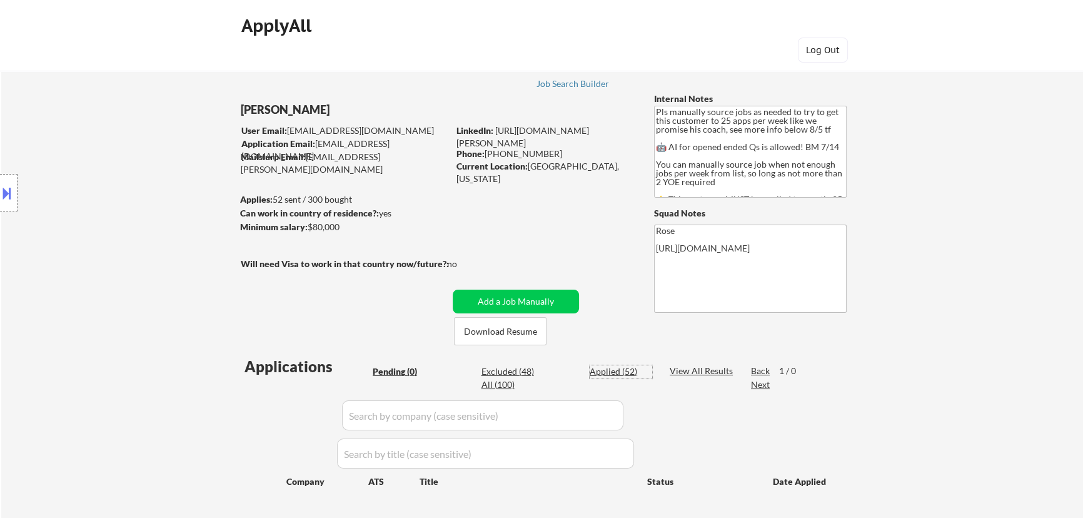
select select ""applied""
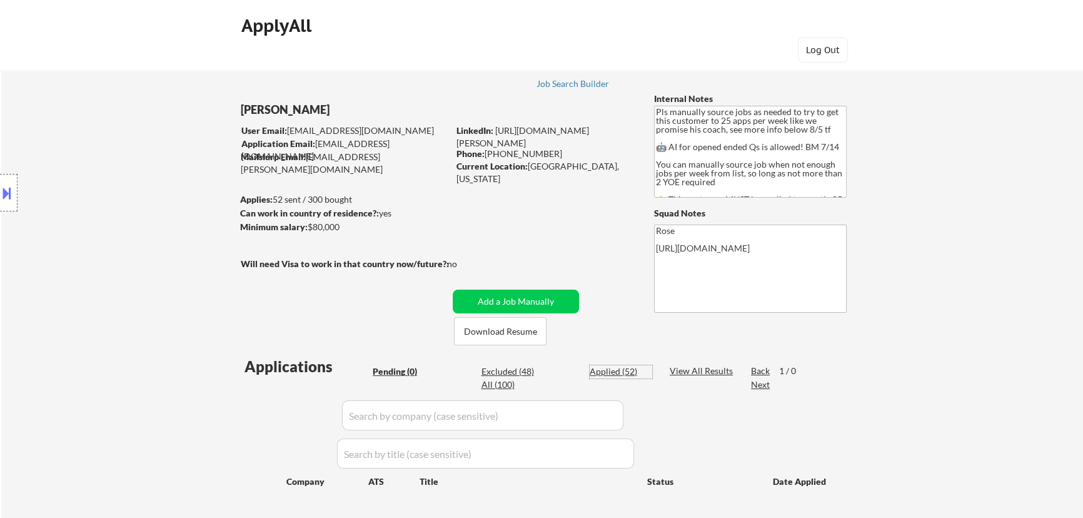
select select ""applied""
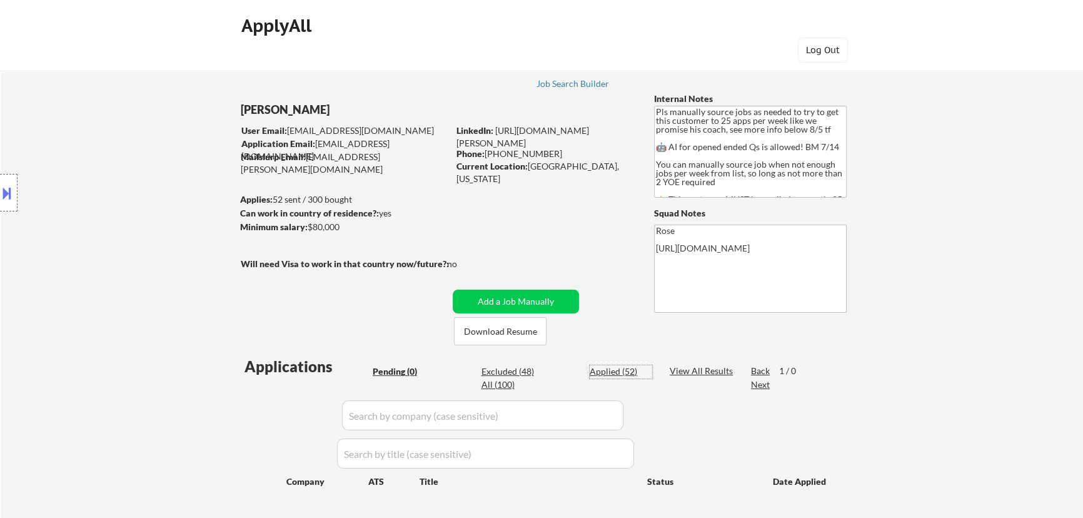
select select ""applied""
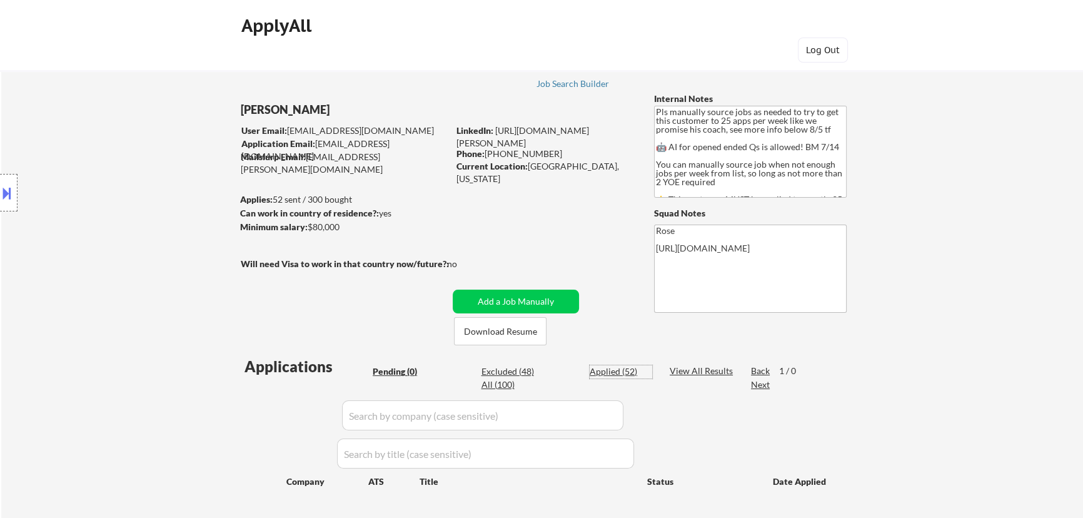
select select ""applied""
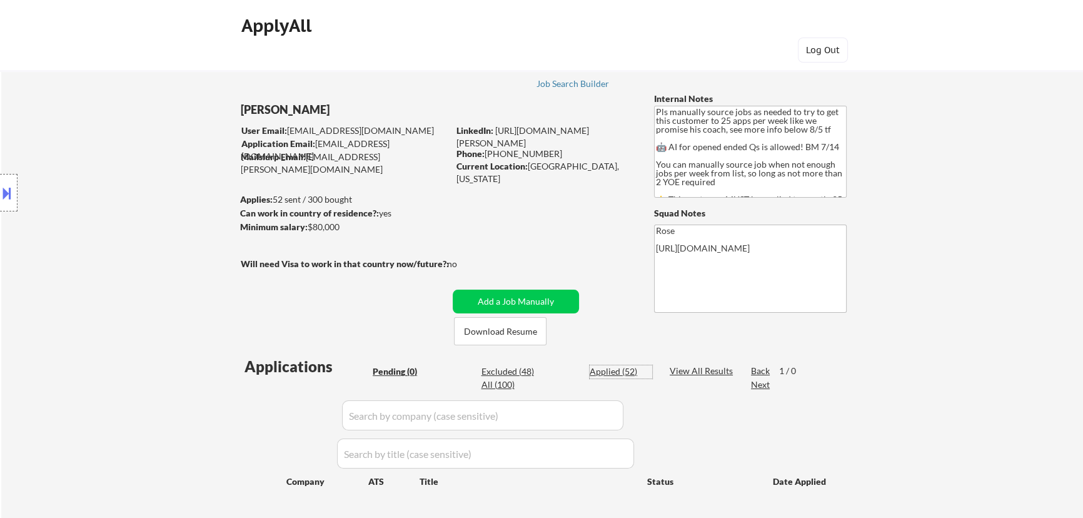
select select ""applied""
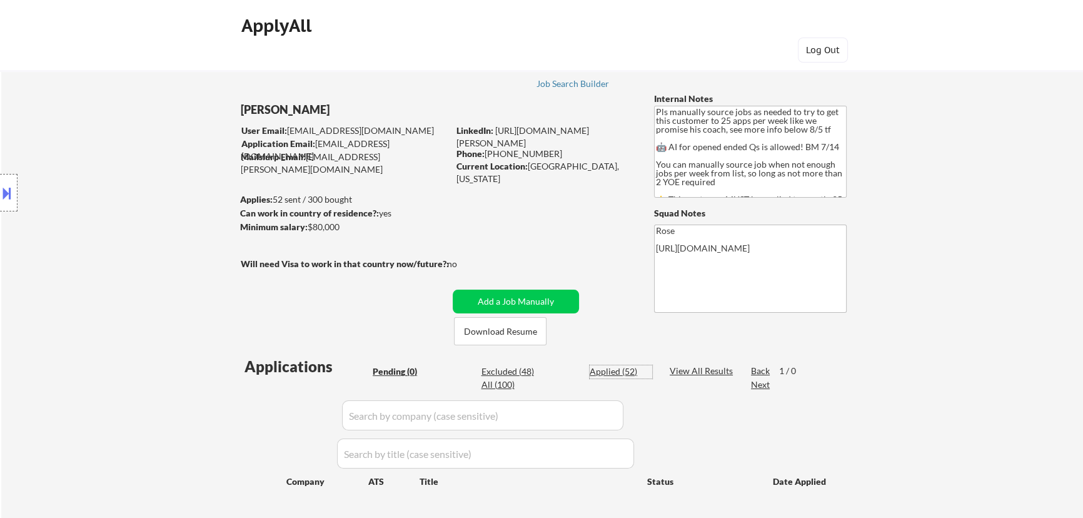
select select ""applied""
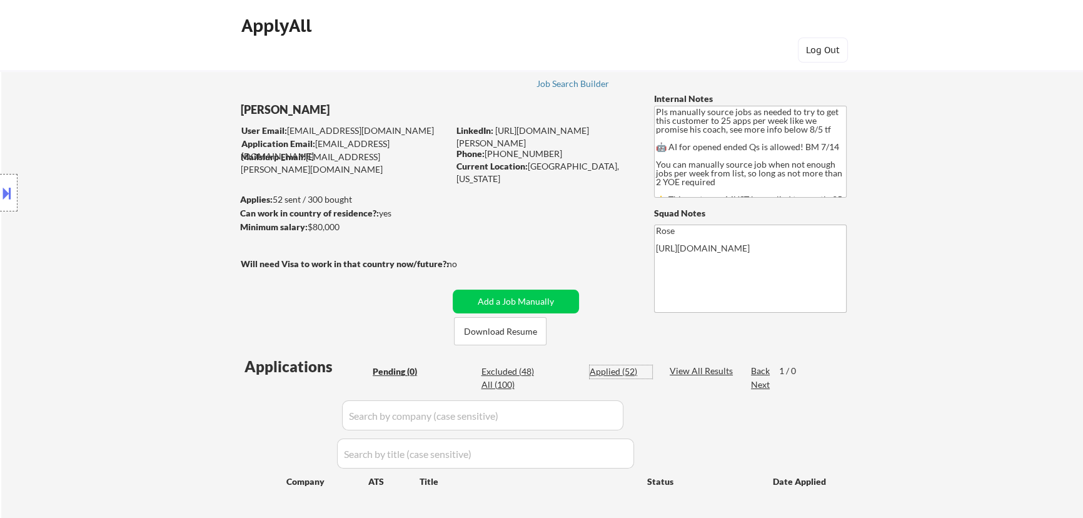
select select ""applied""
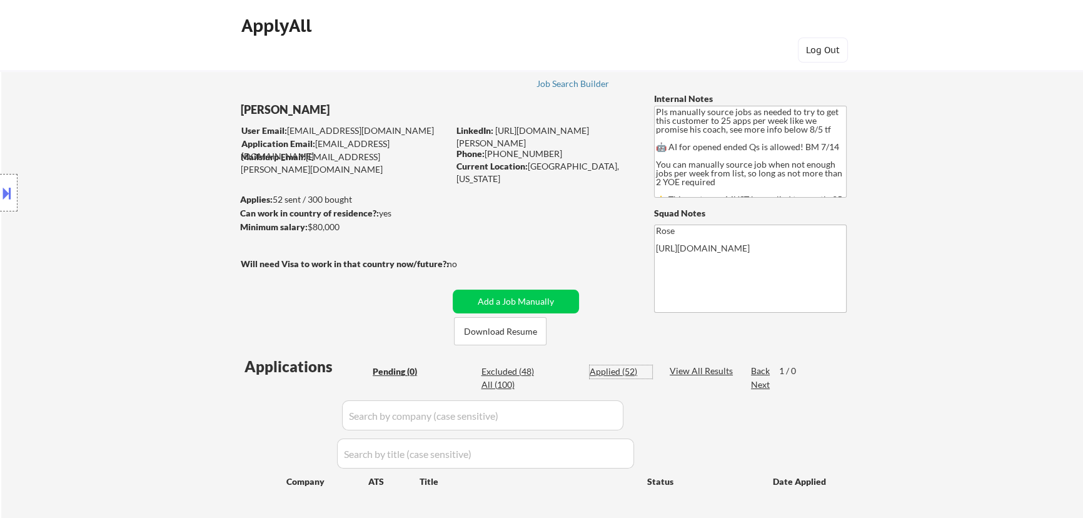
select select ""applied""
click at [548, 366] on div "Applied (52)" at bounding box center [620, 371] width 63 height 13
click at [548, 416] on input "input" at bounding box center [482, 415] width 281 height 30
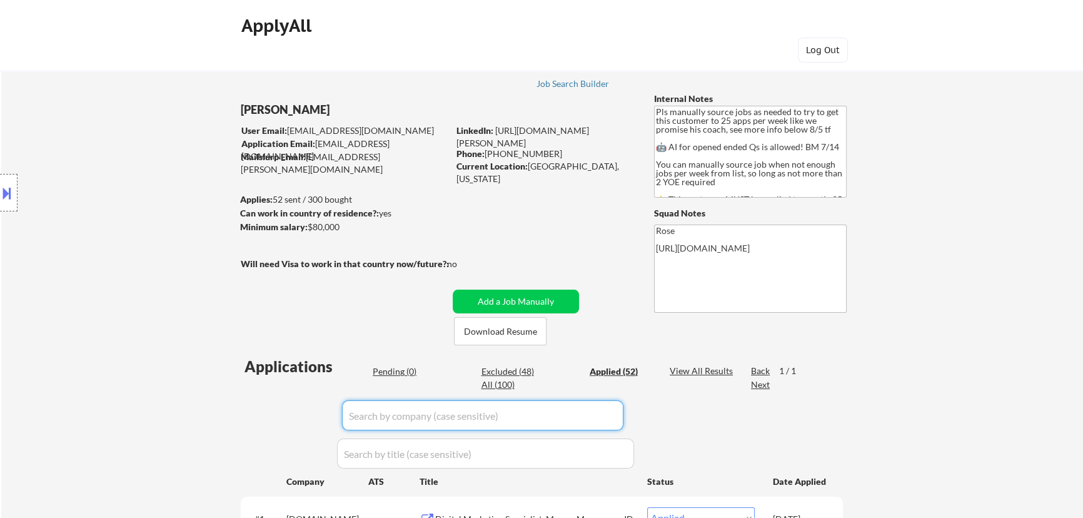
paste input "jerry.ai"
type input "jerry.ai"
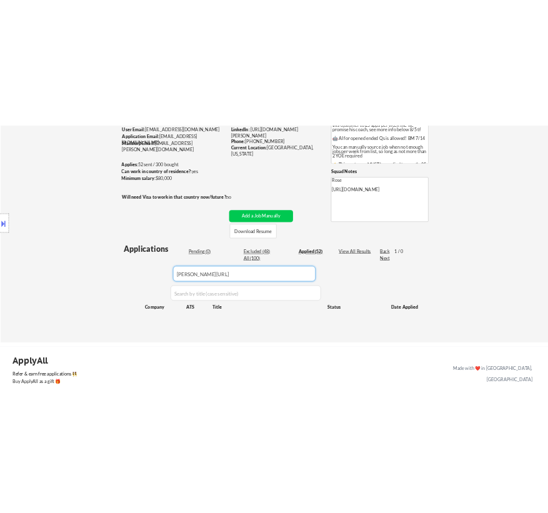
scroll to position [113, 0]
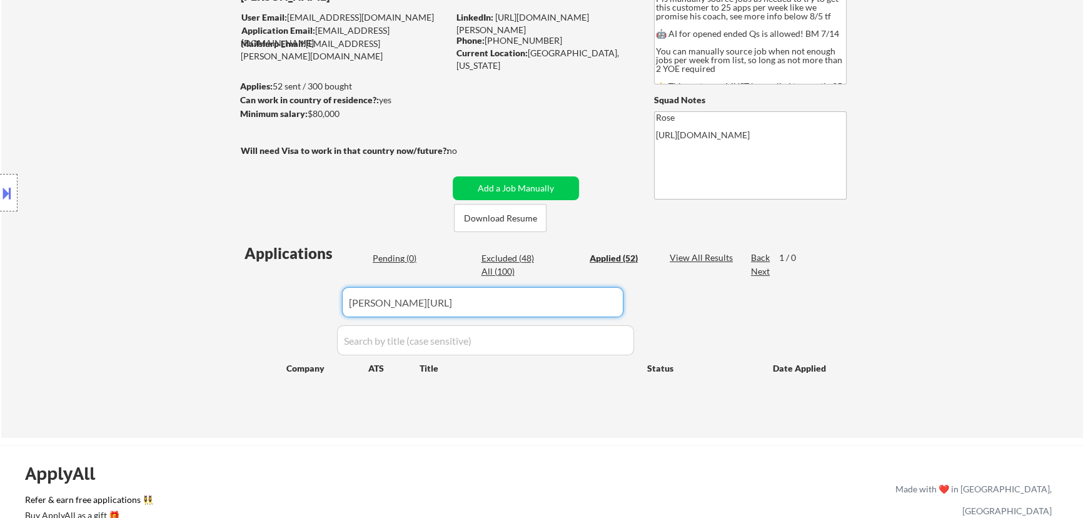
drag, startPoint x: 369, startPoint y: 304, endPoint x: 244, endPoint y: 315, distance: 124.8
click at [245, 315] on div "Applications Pending (0) Excluded (48) Applied (52) All (100) View All Results …" at bounding box center [542, 328] width 602 height 171
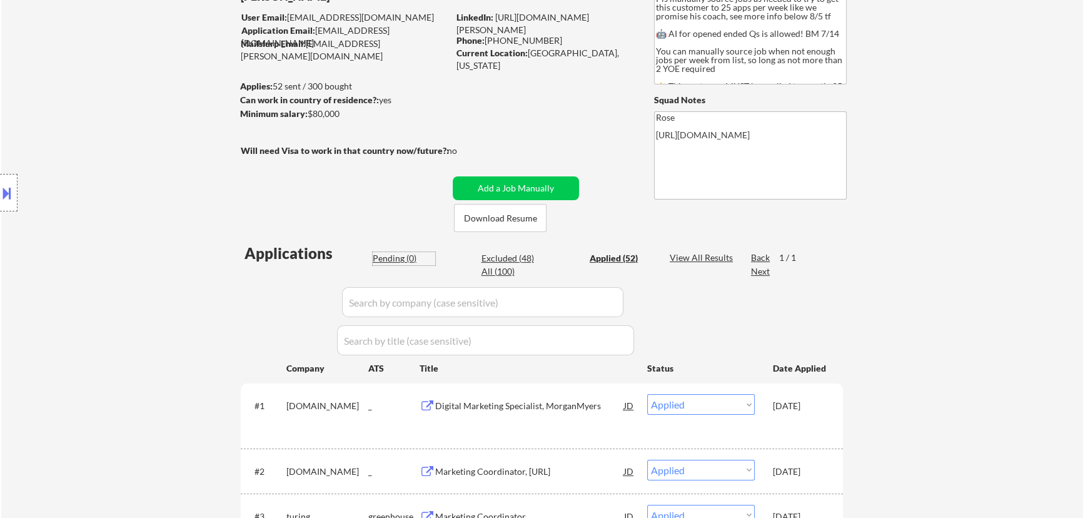
click at [410, 260] on div "Pending (0)" at bounding box center [404, 258] width 63 height 13
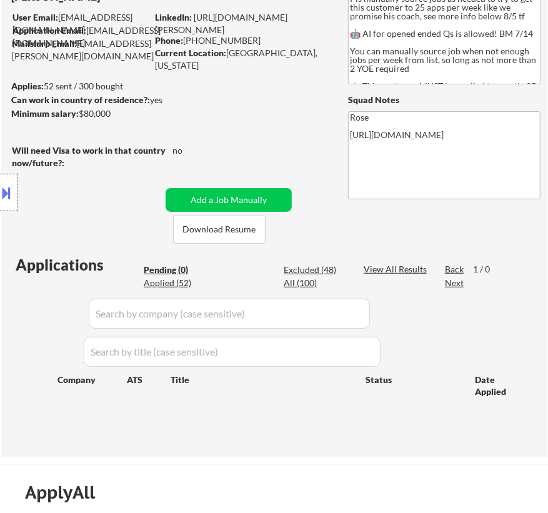
click at [11, 194] on button at bounding box center [7, 193] width 14 height 21
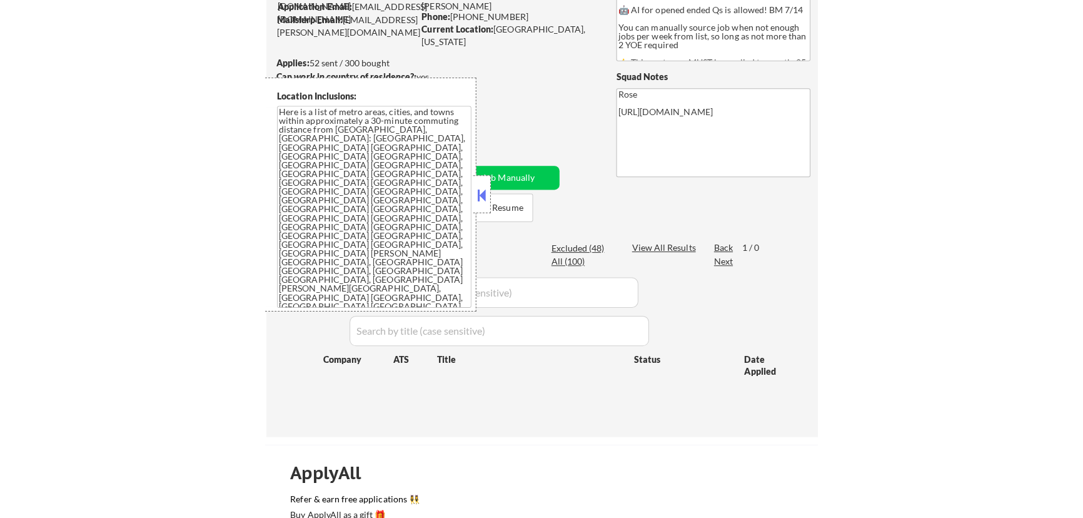
scroll to position [170, 0]
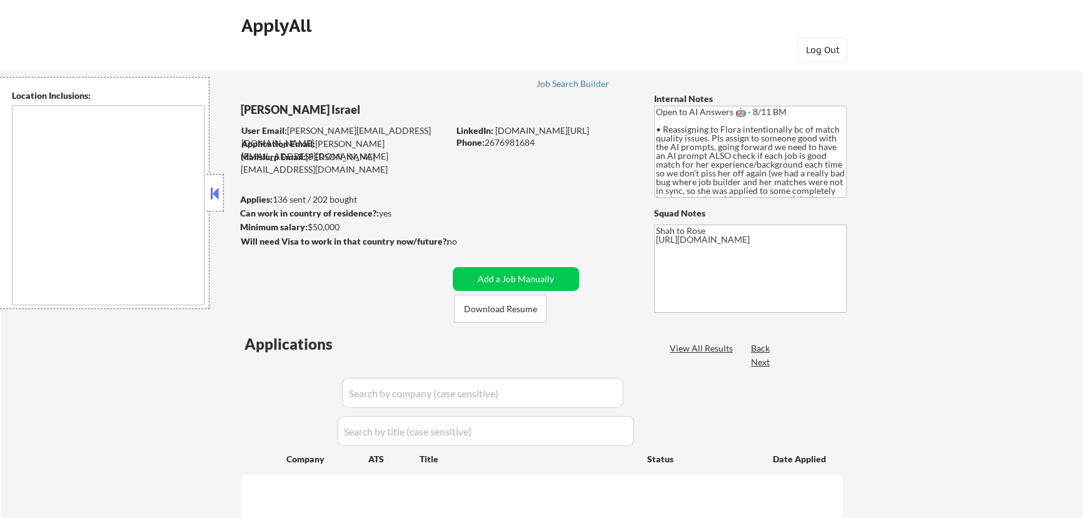
type textarea "remote"
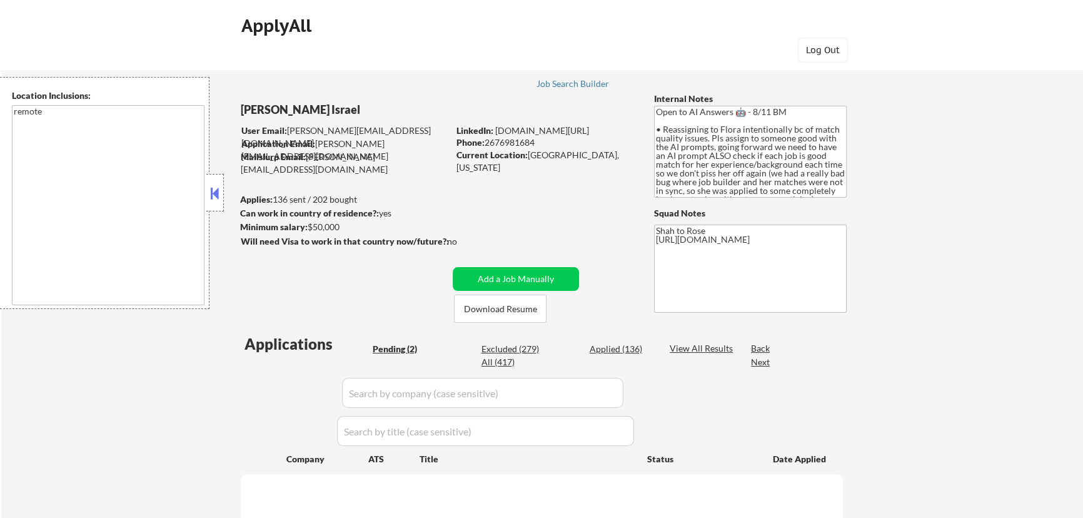
select select ""pending""
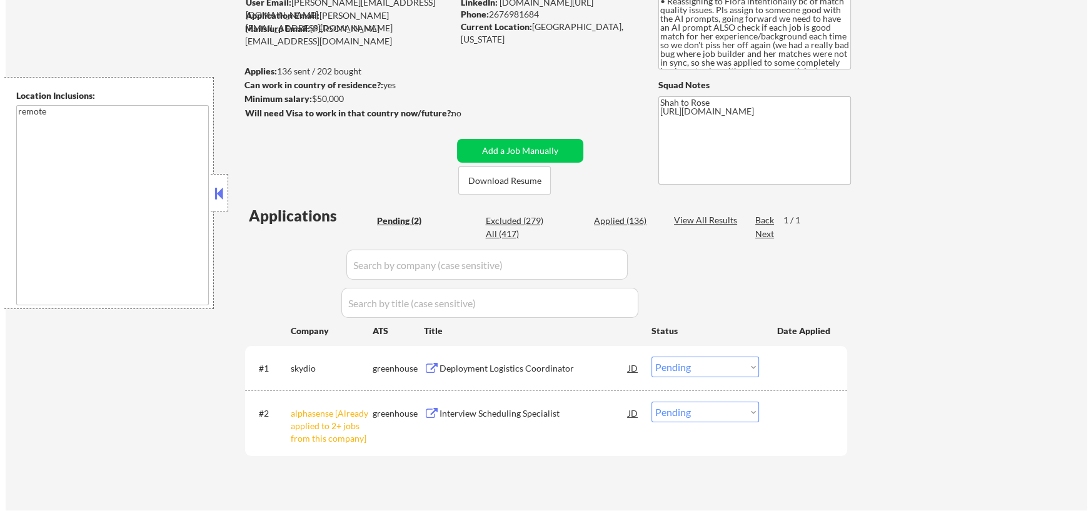
scroll to position [170, 0]
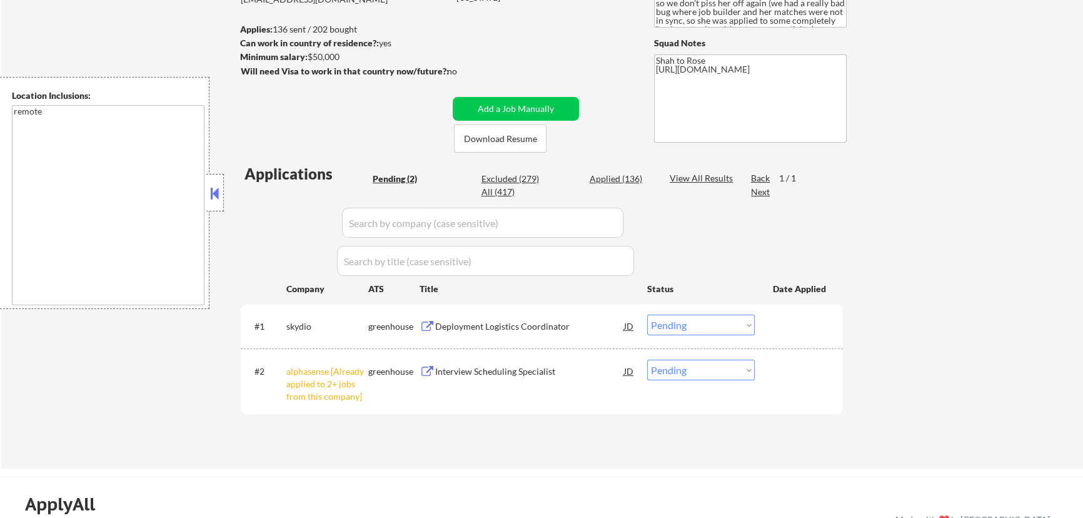
click at [736, 372] on select "Choose an option... Pending Applied Excluded (Questions) Excluded (Expired) Exc…" at bounding box center [701, 369] width 108 height 21
select select ""excluded__other_""
click at [647, 359] on select "Choose an option... Pending Applied Excluded (Questions) Excluded (Expired) Exc…" at bounding box center [701, 369] width 108 height 21
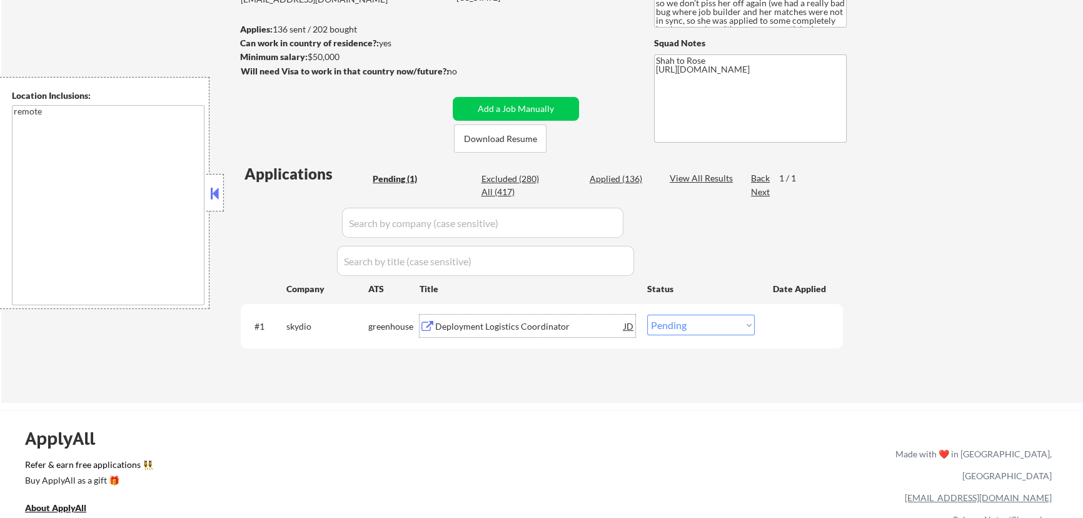
click at [525, 323] on div "Deployment Logistics Coordinator" at bounding box center [529, 326] width 189 height 13
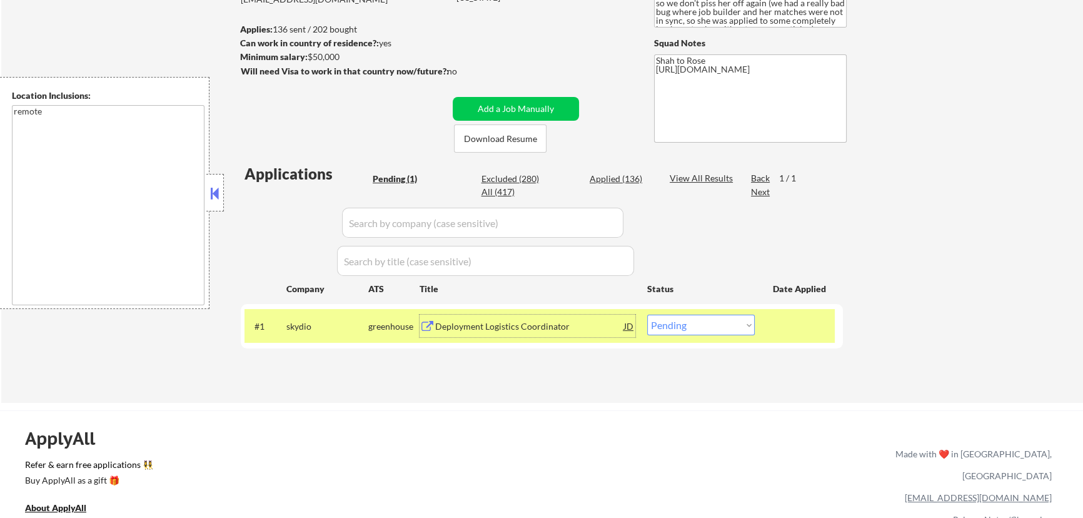
click at [719, 323] on select "Choose an option... Pending Applied Excluded (Questions) Excluded (Expired) Exc…" at bounding box center [701, 324] width 108 height 21
click at [519, 316] on div "Deployment Logistics Coordinator" at bounding box center [529, 325] width 189 height 23
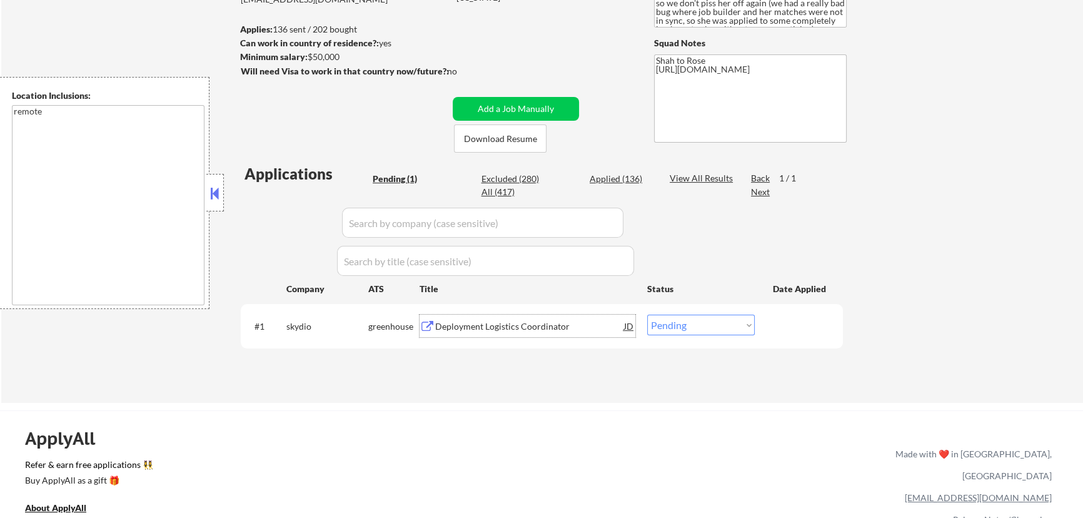
click at [716, 326] on select "Choose an option... Pending Applied Excluded (Questions) Excluded (Expired) Exc…" at bounding box center [701, 324] width 108 height 21
click at [647, 314] on select "Choose an option... Pending Applied Excluded (Questions) Excluded (Expired) Exc…" at bounding box center [701, 324] width 108 height 21
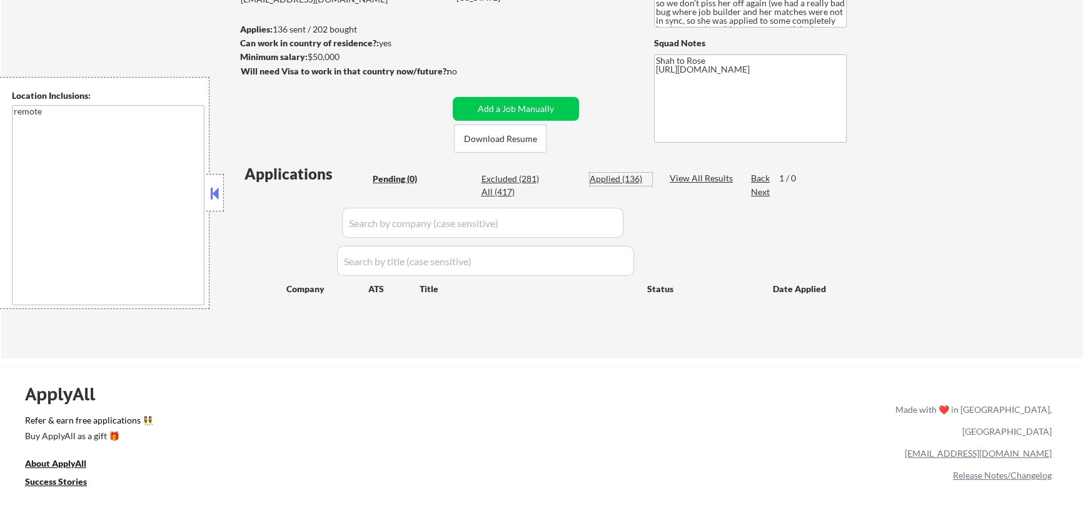
click at [629, 176] on div "Applied (136)" at bounding box center [620, 179] width 63 height 13
select select ""applied""
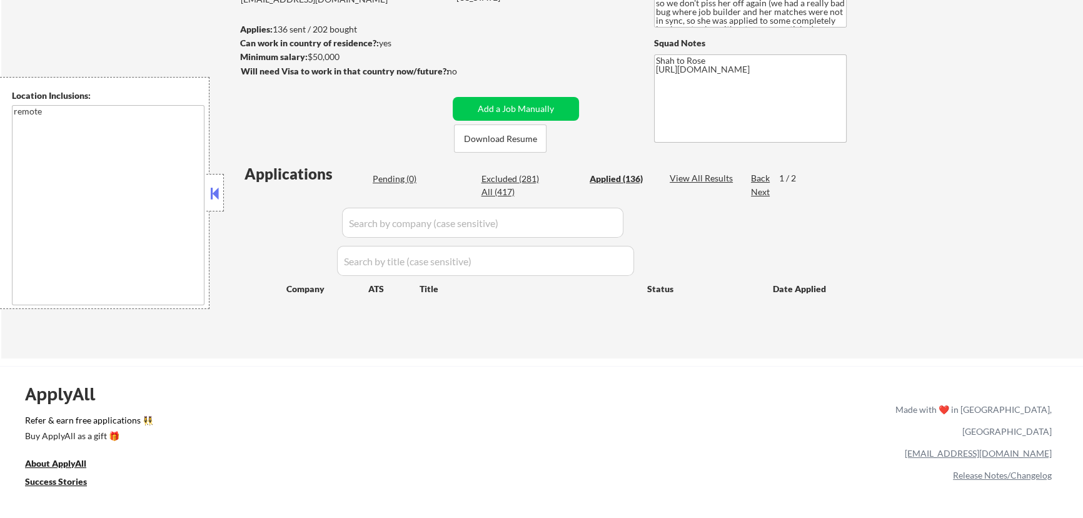
select select ""applied""
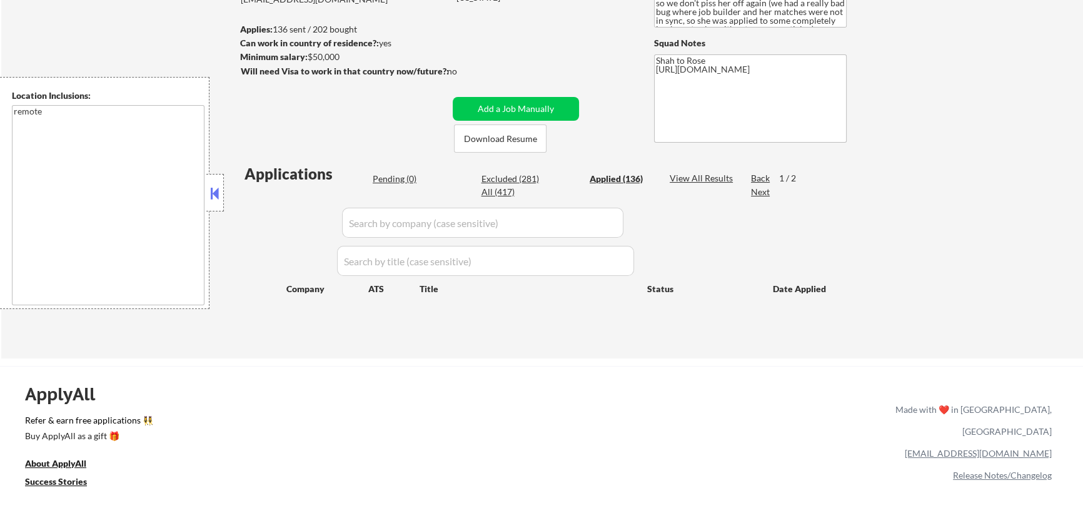
select select ""applied""
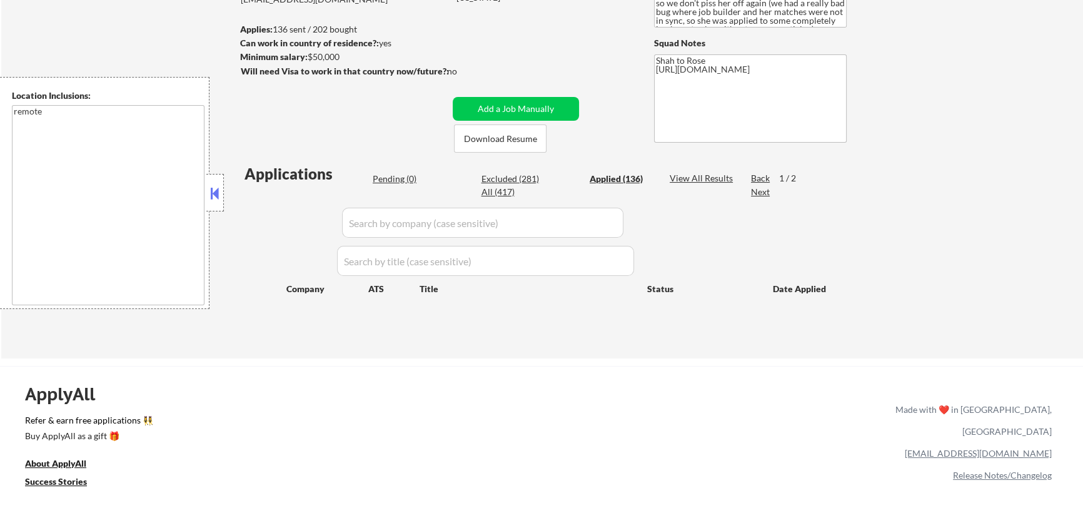
select select ""applied""
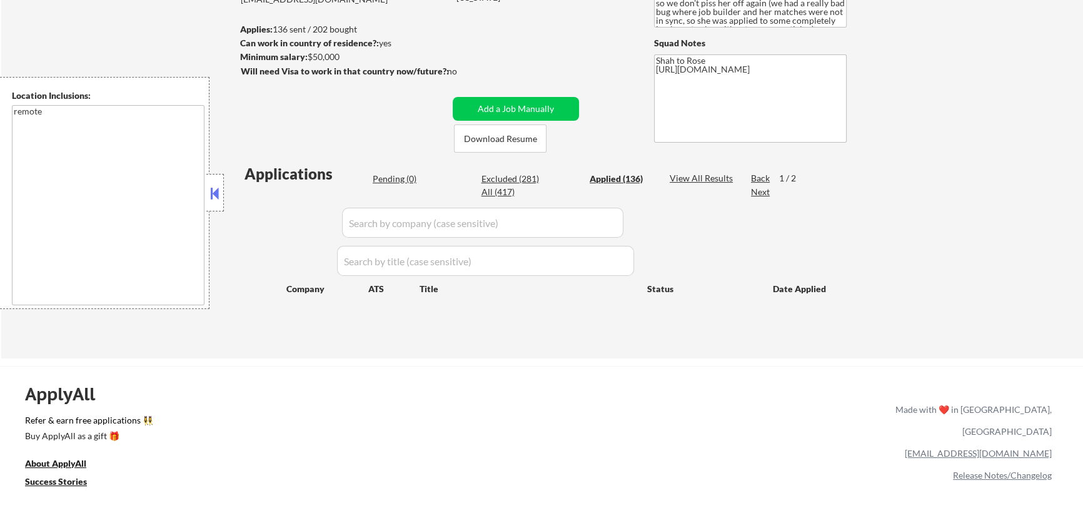
select select ""applied""
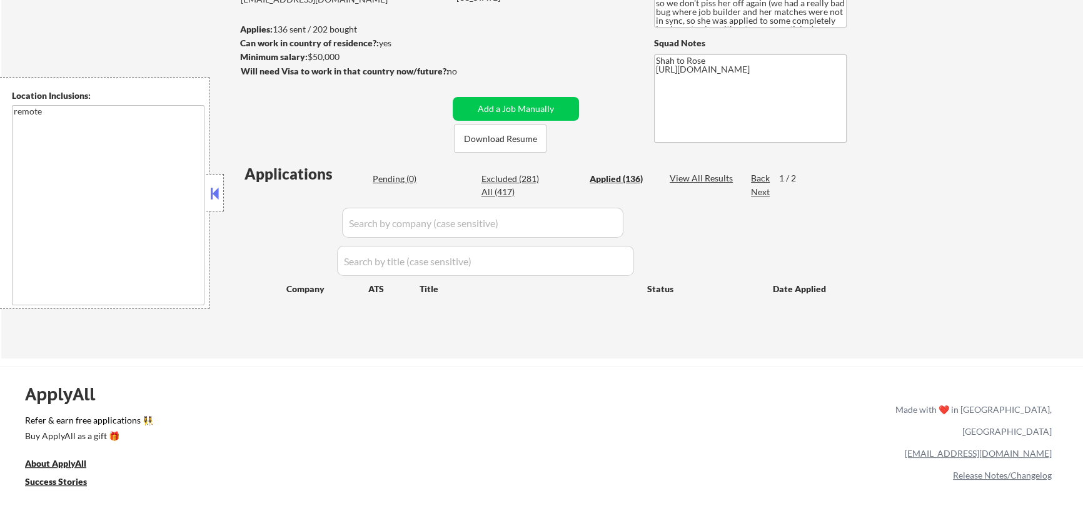
select select ""applied""
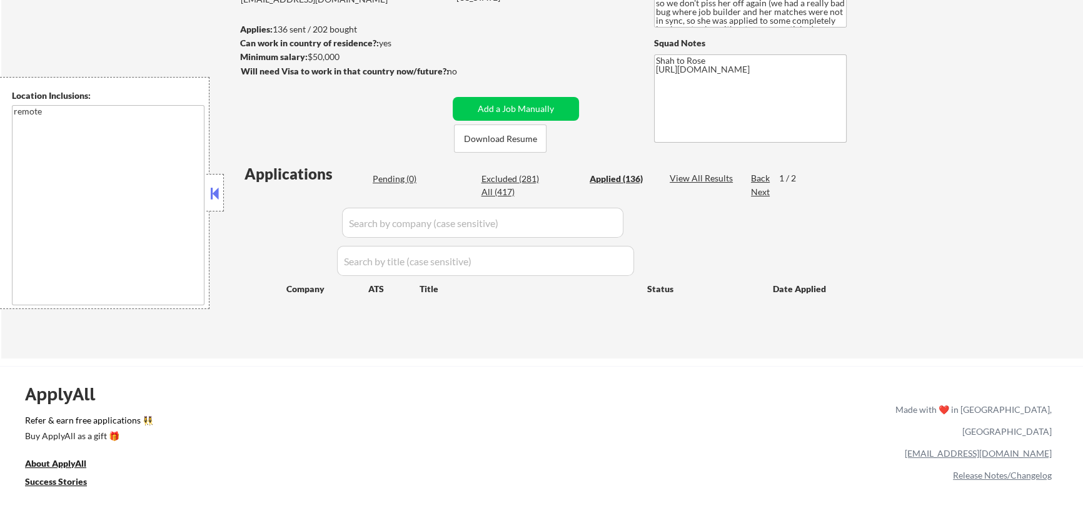
select select ""applied""
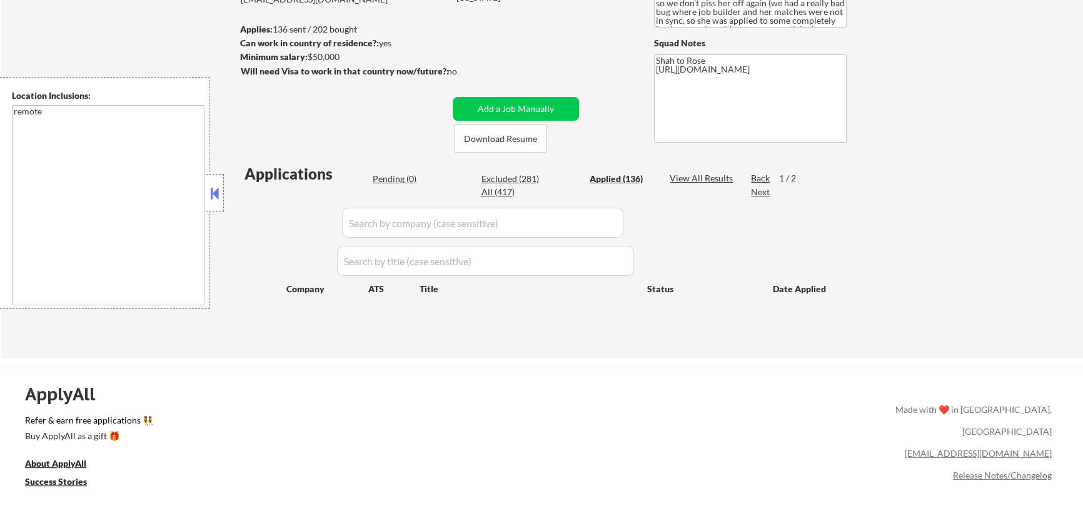
select select ""applied""
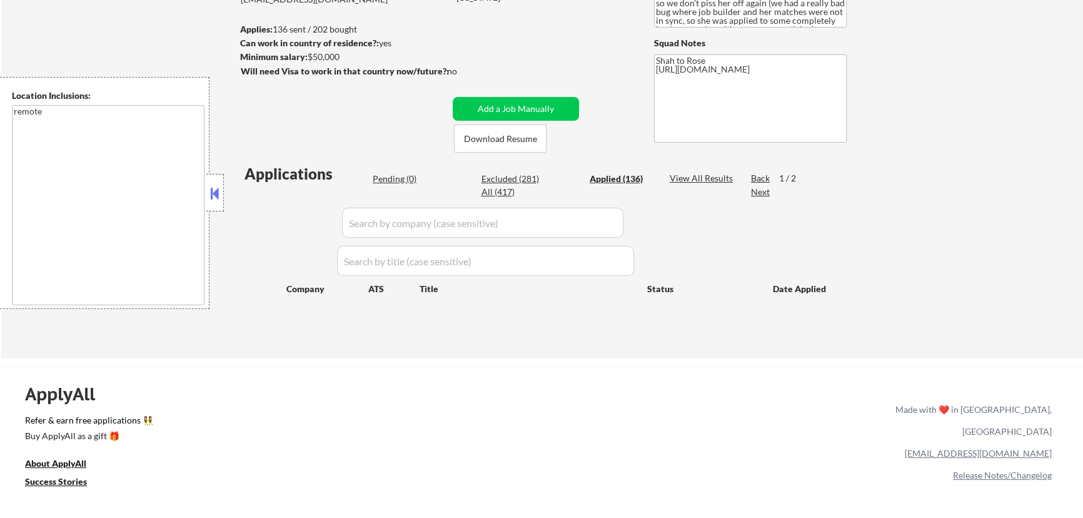
select select ""applied""
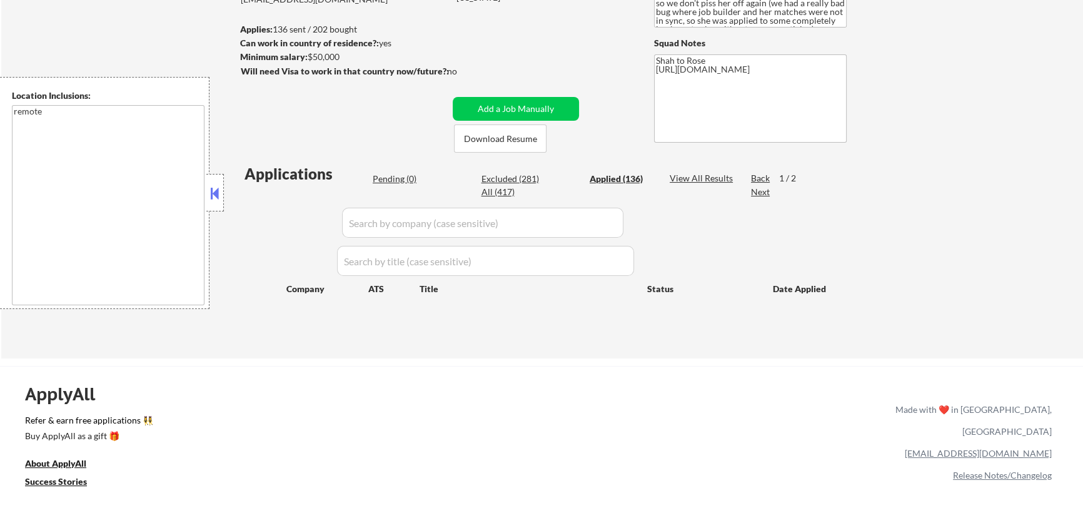
select select ""applied""
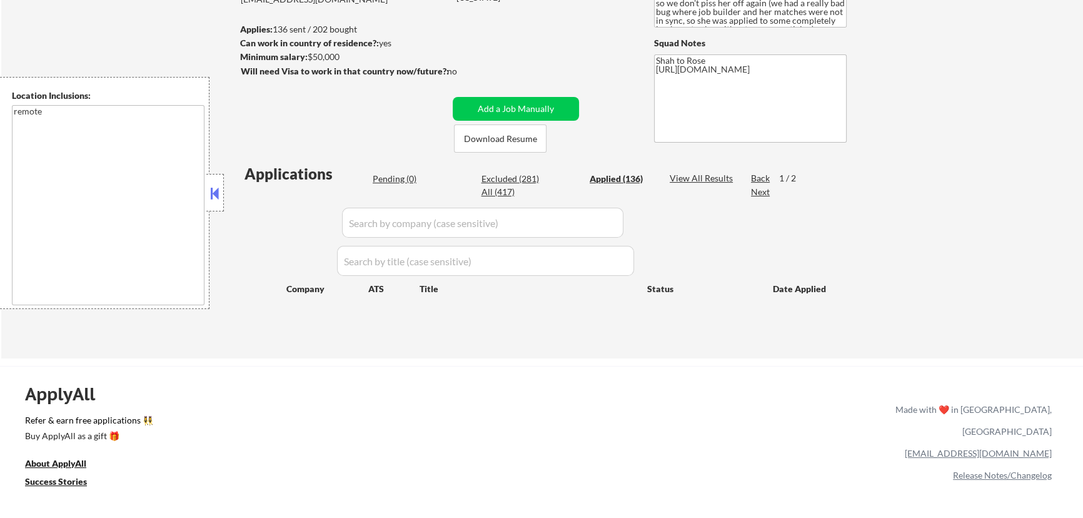
select select ""applied""
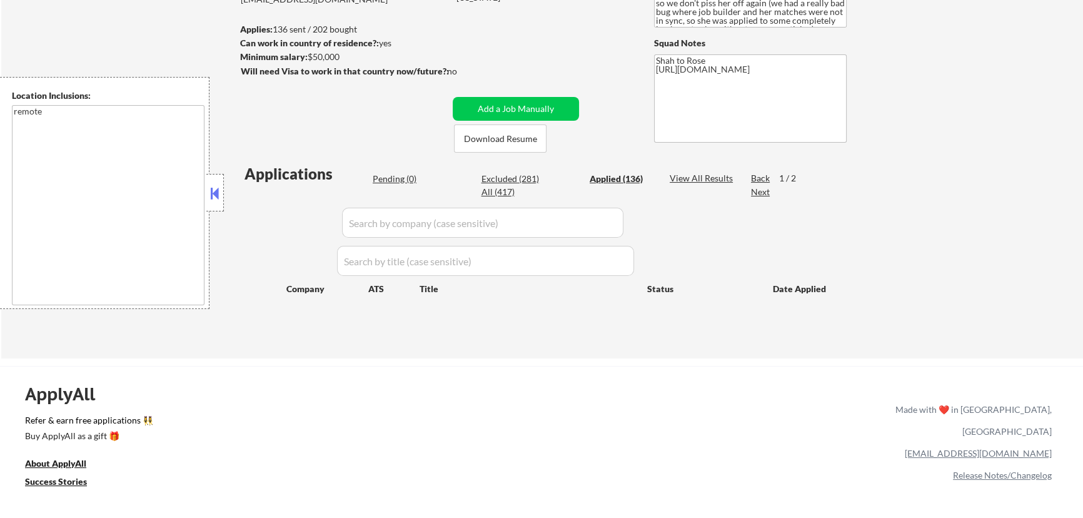
select select ""applied""
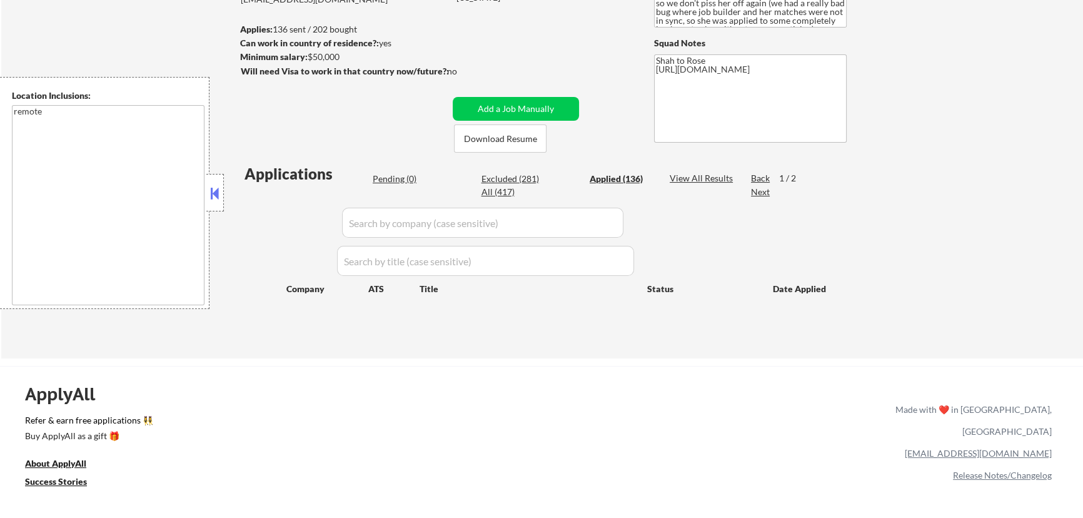
select select ""applied""
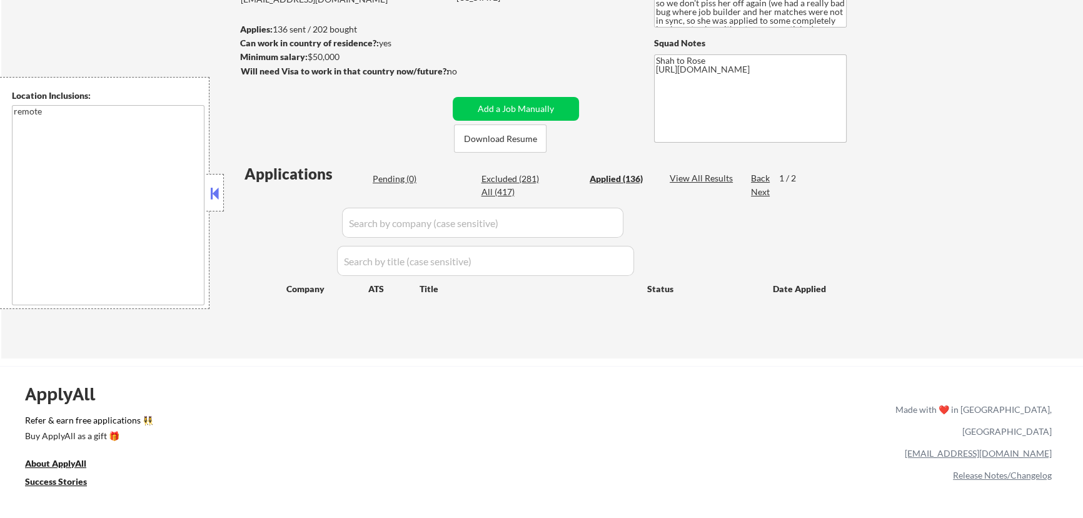
select select ""applied""
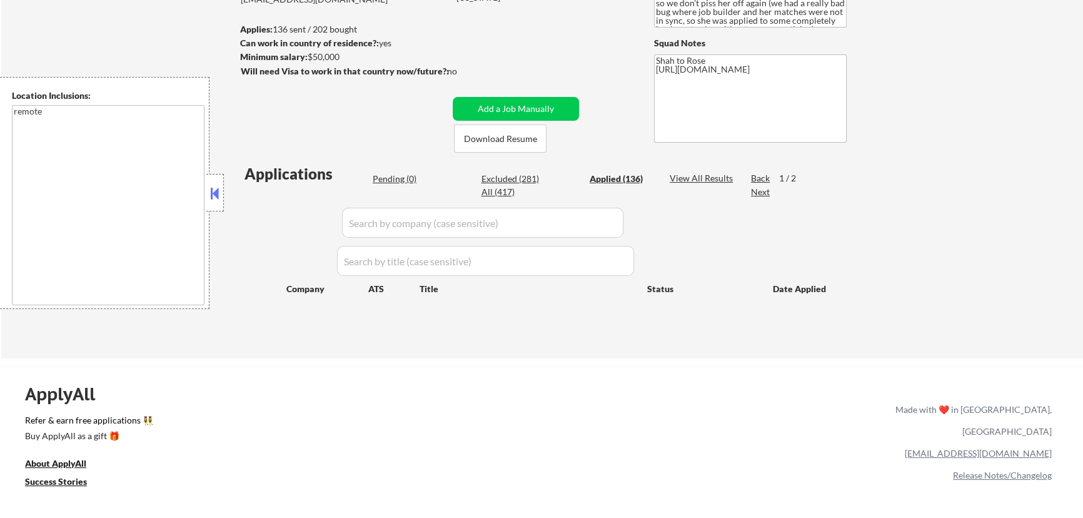
select select ""applied""
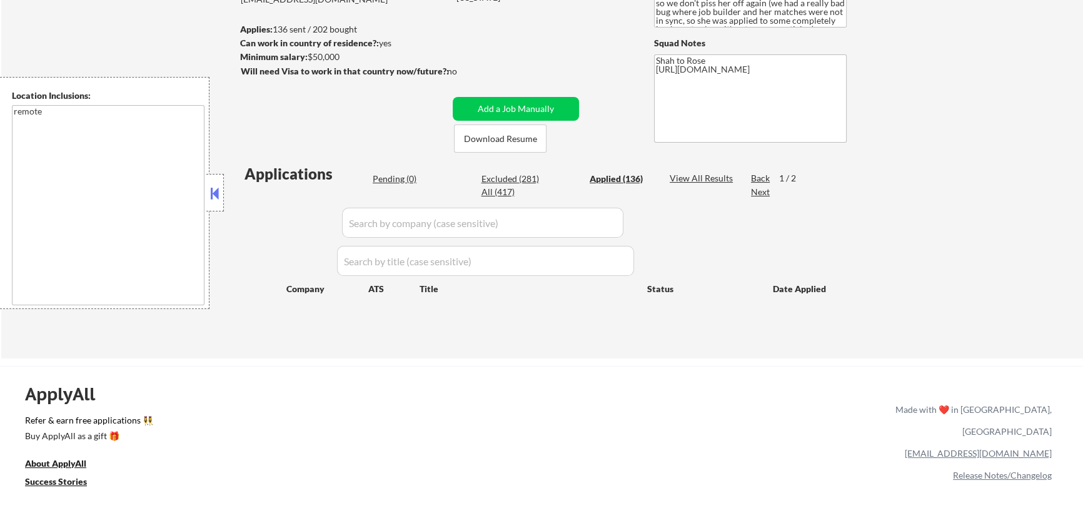
select select ""applied""
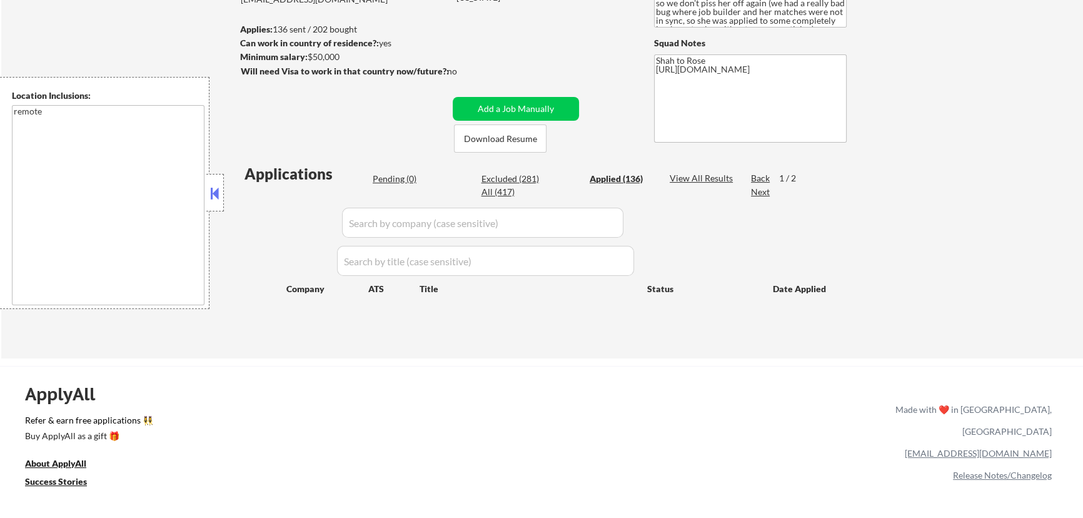
select select ""applied""
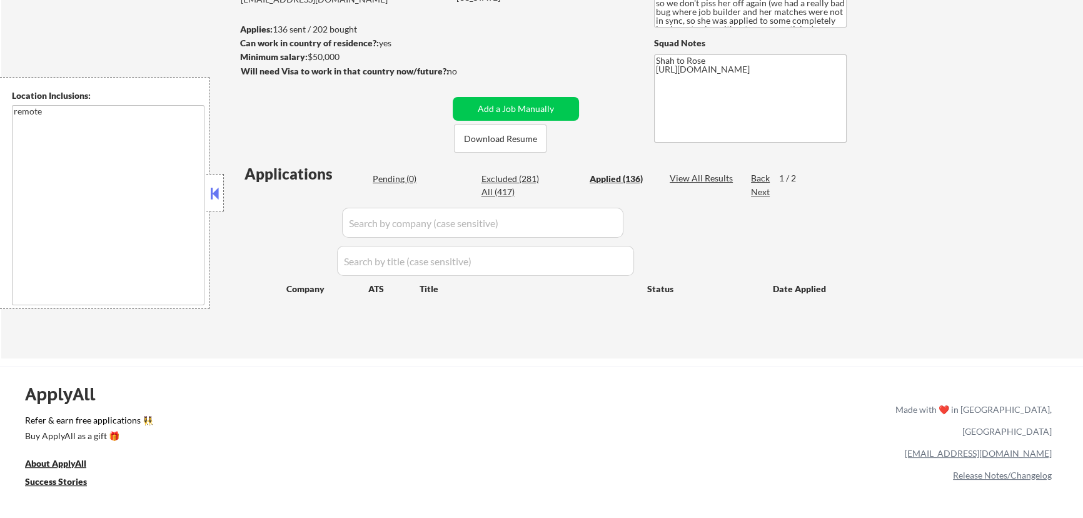
select select ""applied""
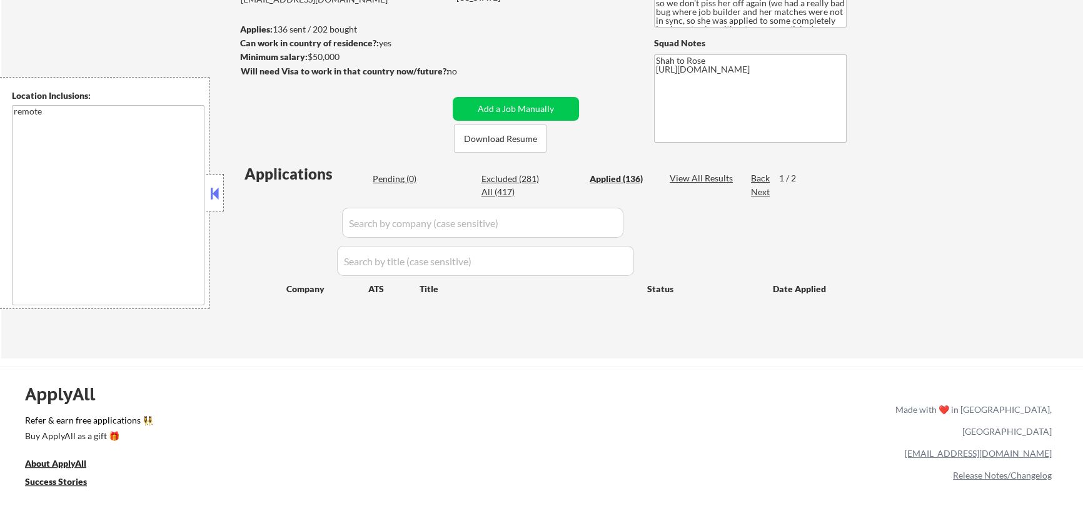
select select ""applied""
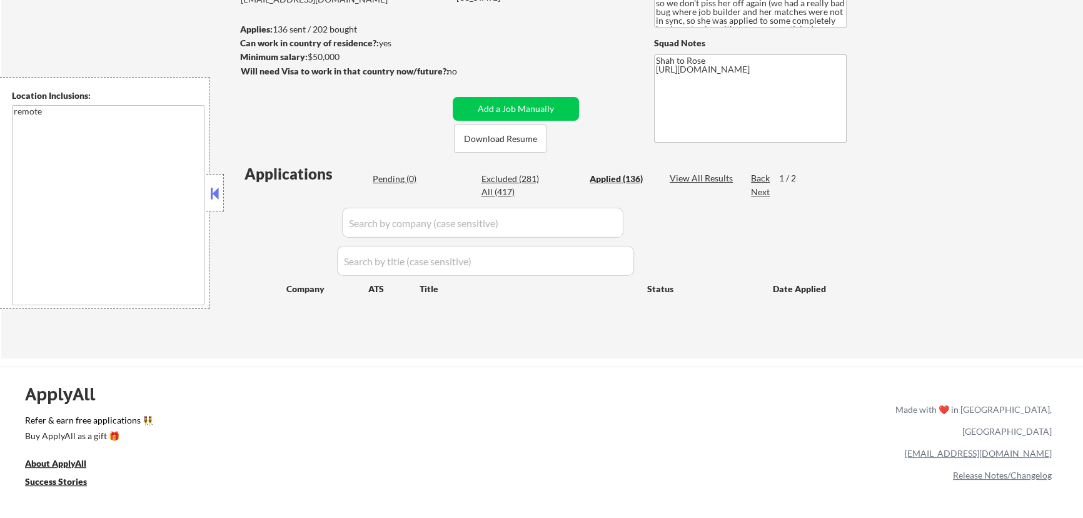
select select ""applied""
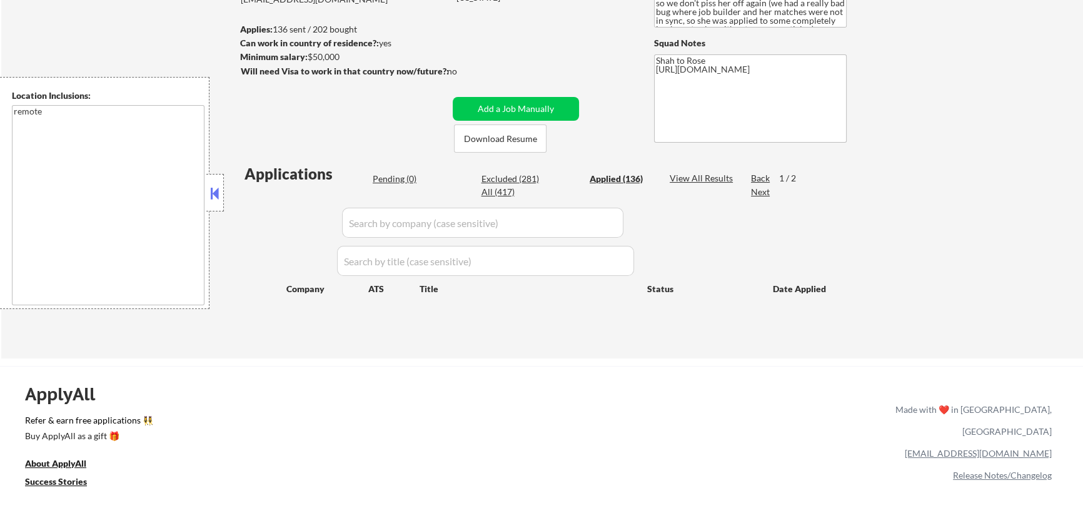
select select ""applied""
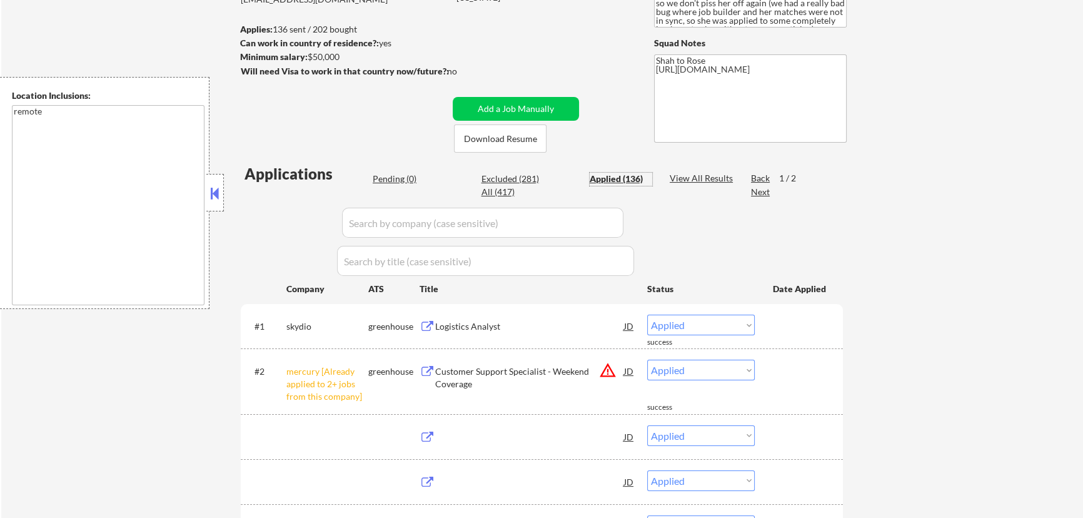
click at [517, 223] on input "input" at bounding box center [482, 223] width 281 height 30
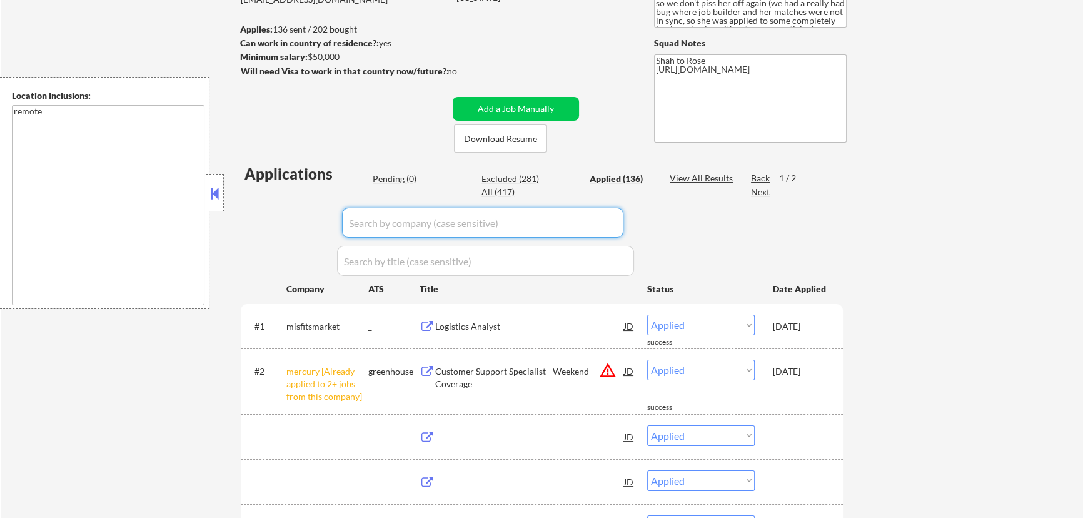
paste input "syscocareers"
type input "syscocareers"
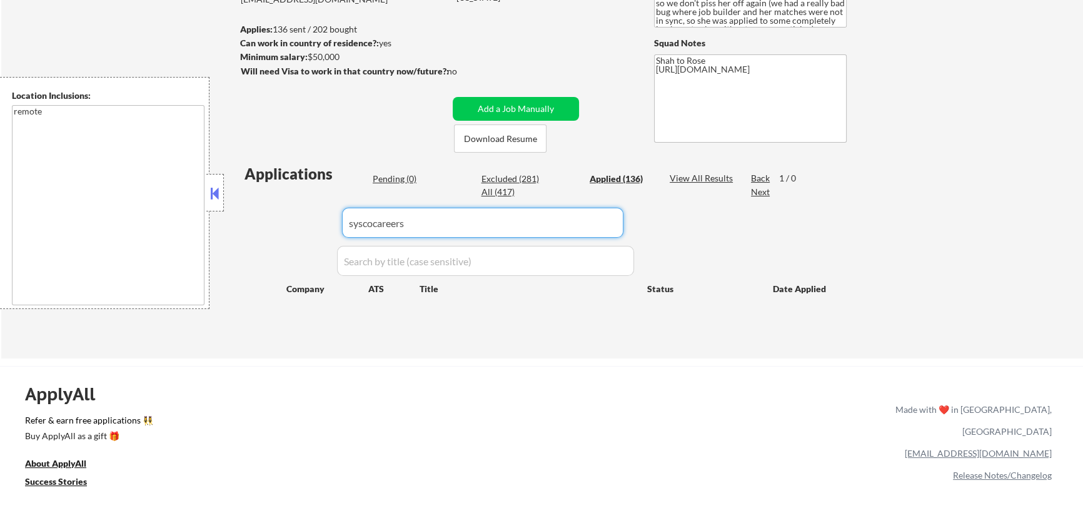
drag, startPoint x: 387, startPoint y: 213, endPoint x: 268, endPoint y: 211, distance: 118.8
click at [269, 211] on div "Applications Pending (0) Excluded (281) Applied (136) All (417) View All Result…" at bounding box center [542, 248] width 602 height 171
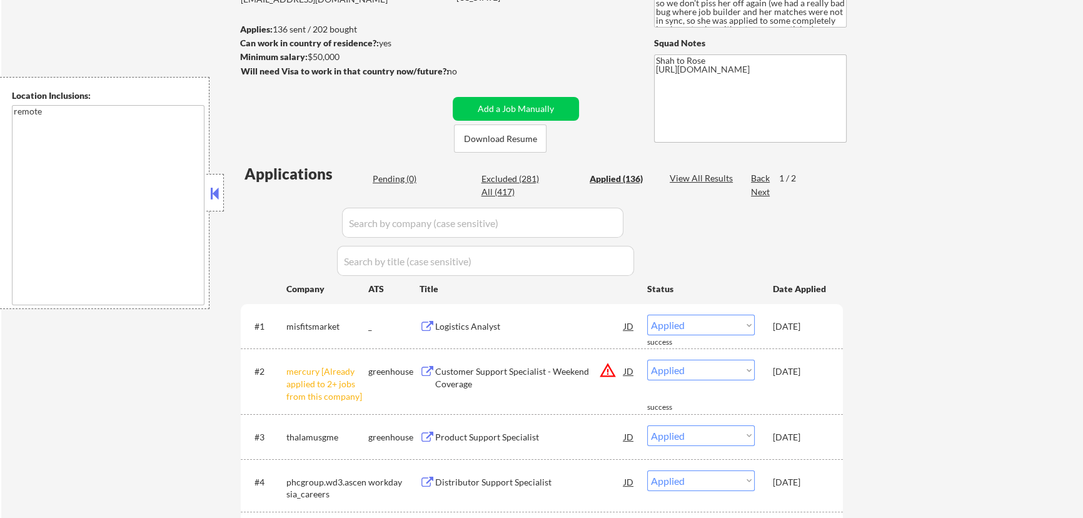
select select ""applied""
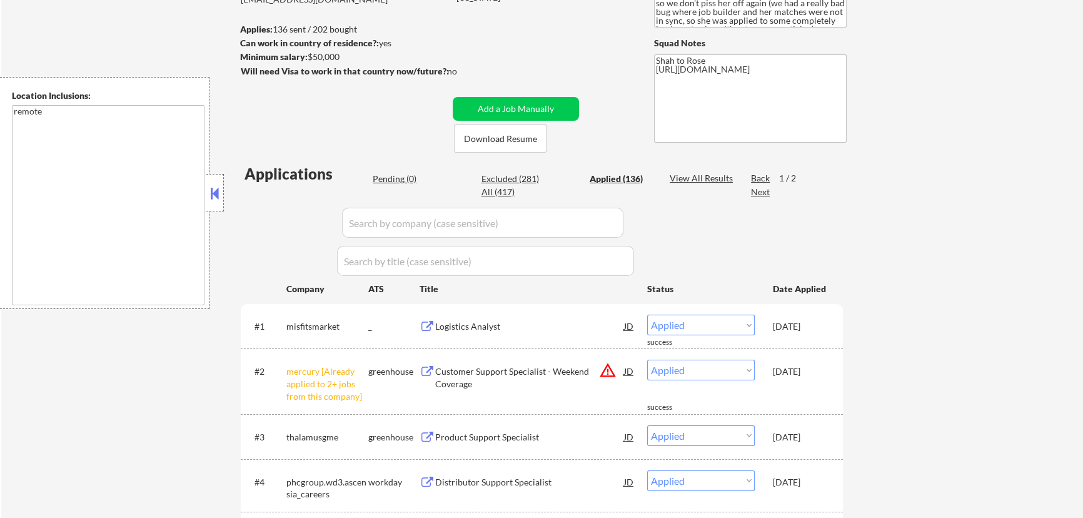
select select ""applied""
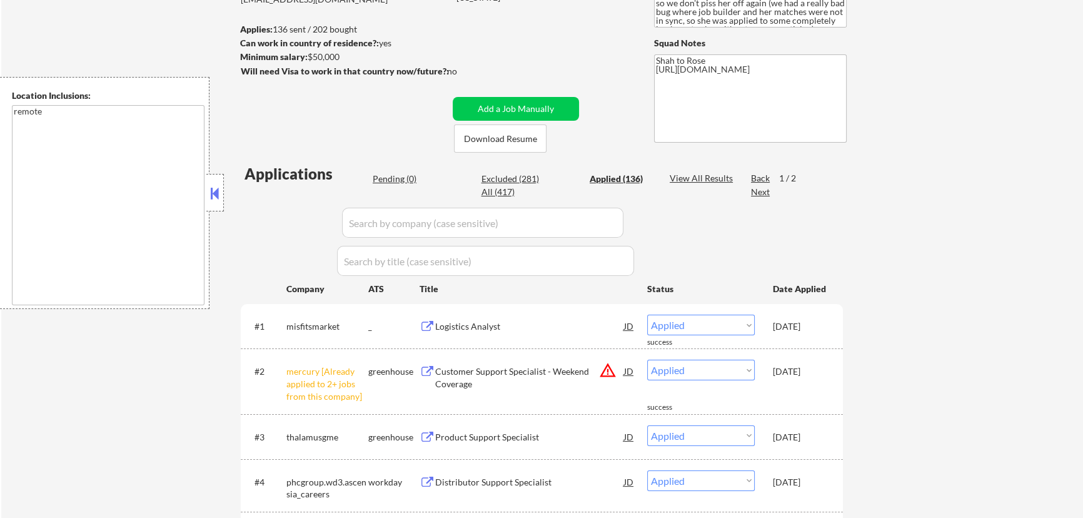
select select ""applied""
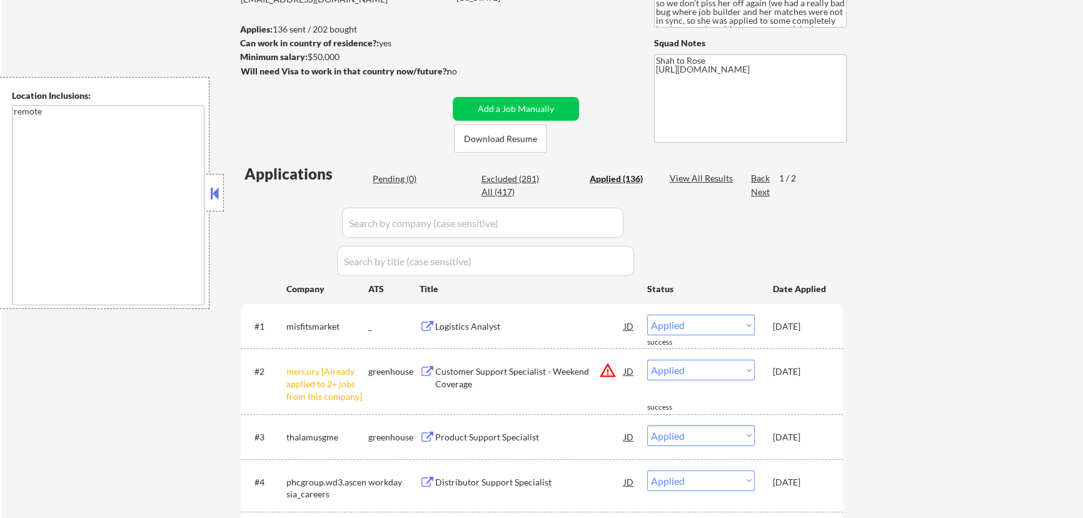
select select ""applied""
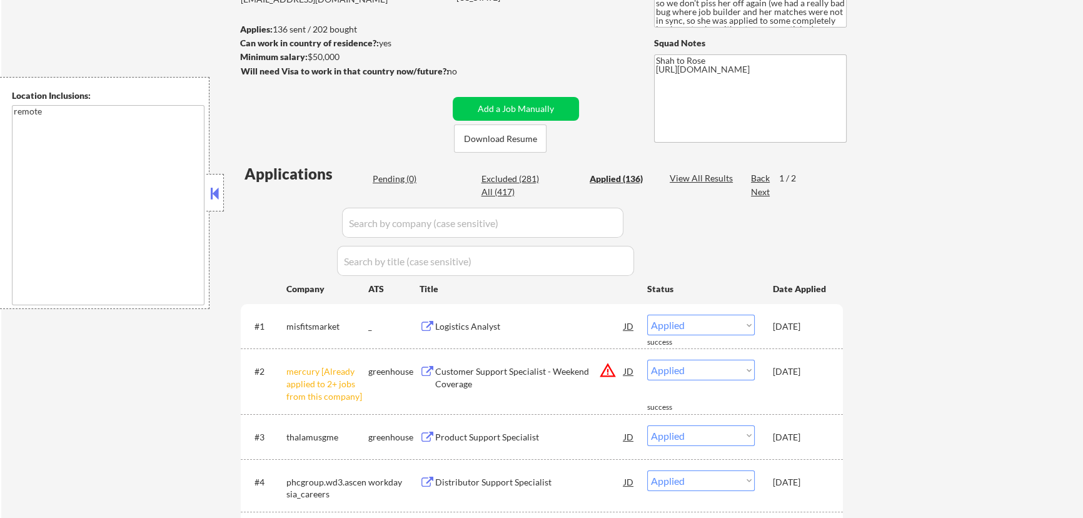
select select ""applied""
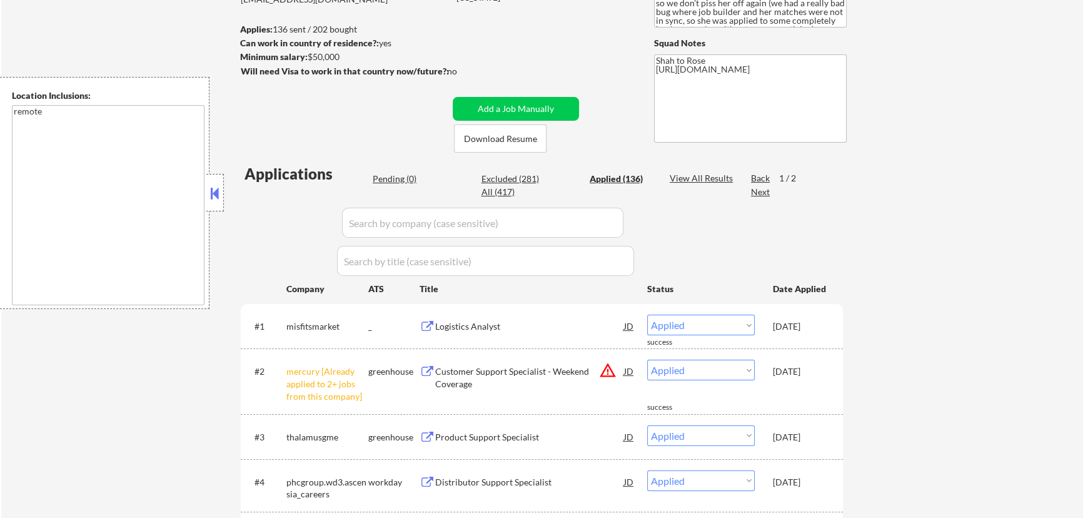
select select ""applied""
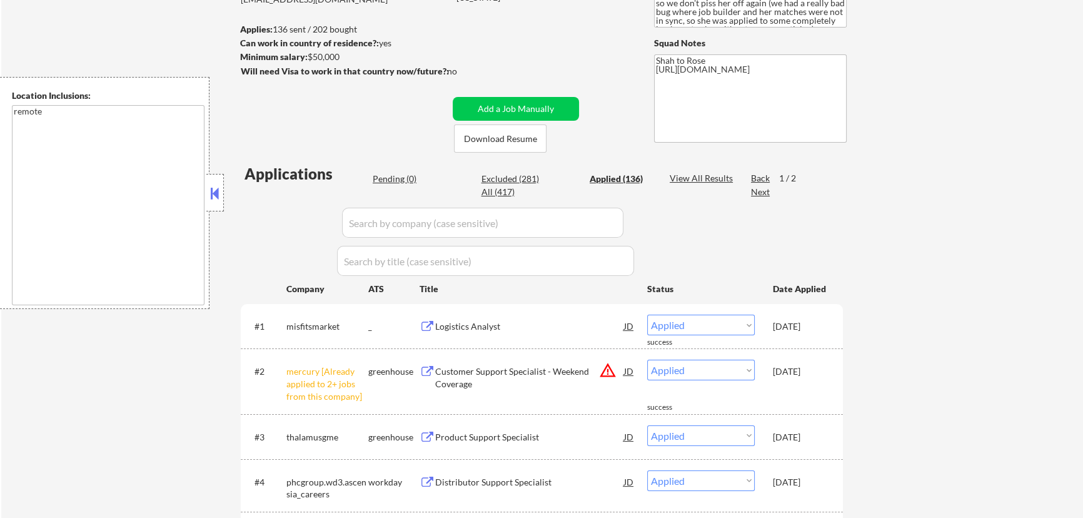
select select ""applied""
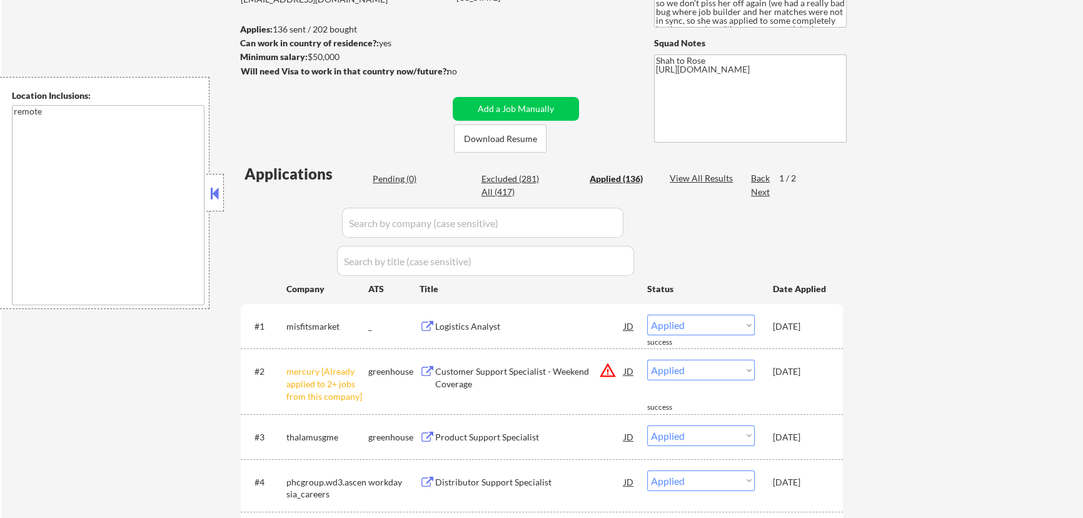
select select ""applied""
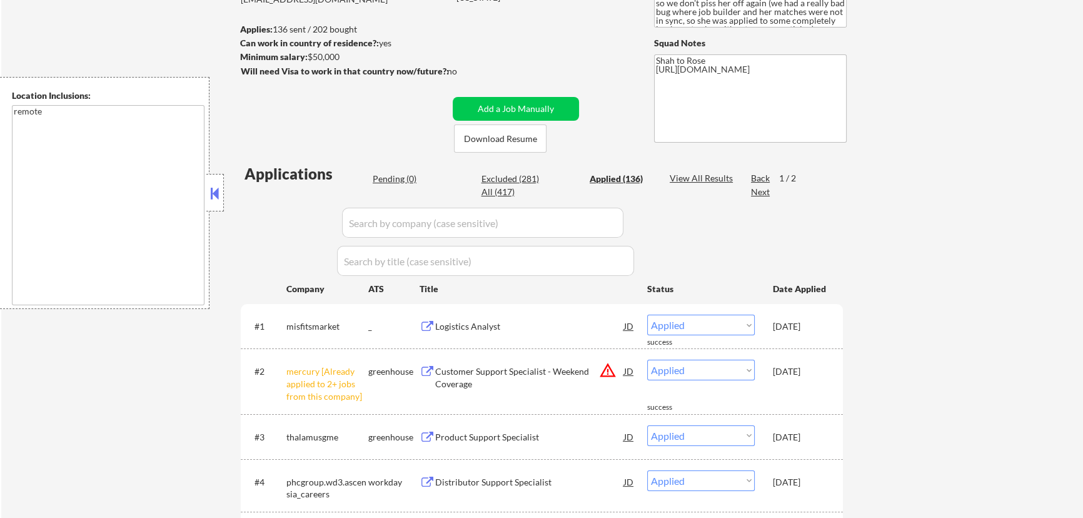
select select ""applied""
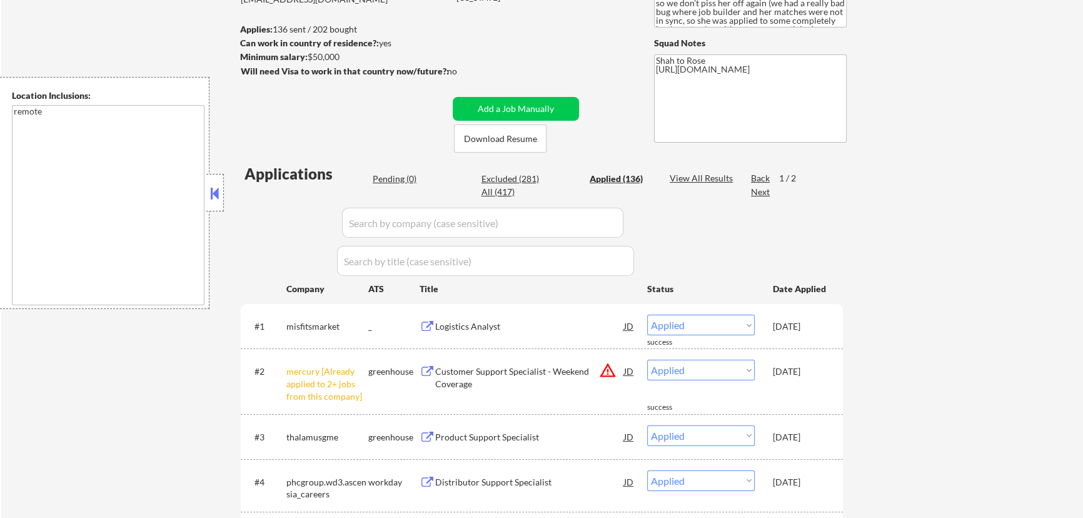
select select ""applied""
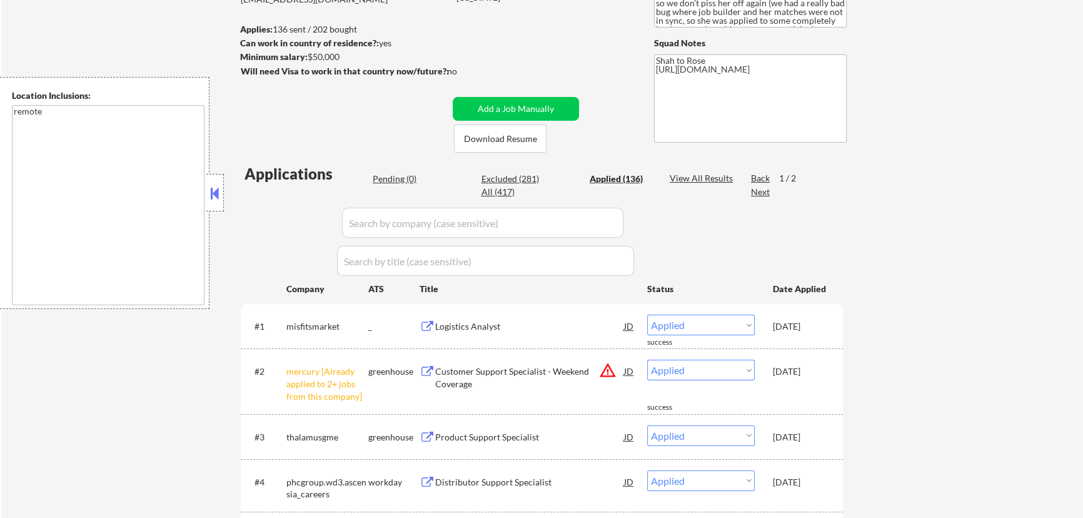
select select ""applied""
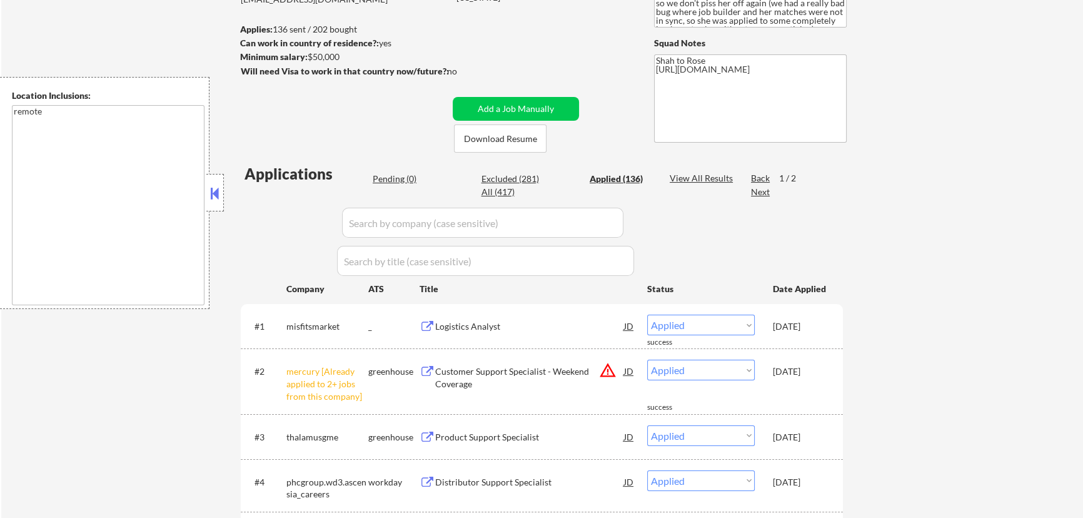
select select ""applied""
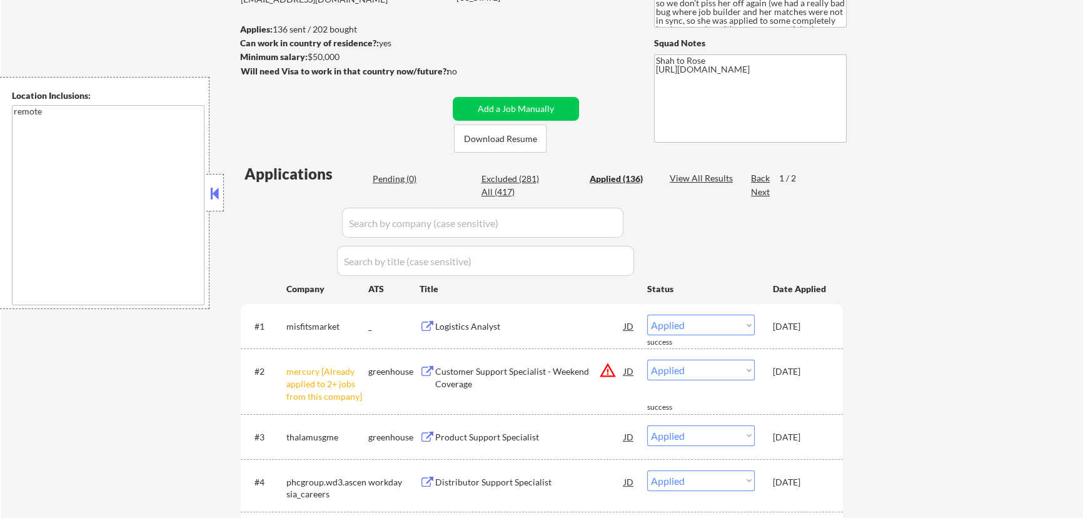
select select ""applied""
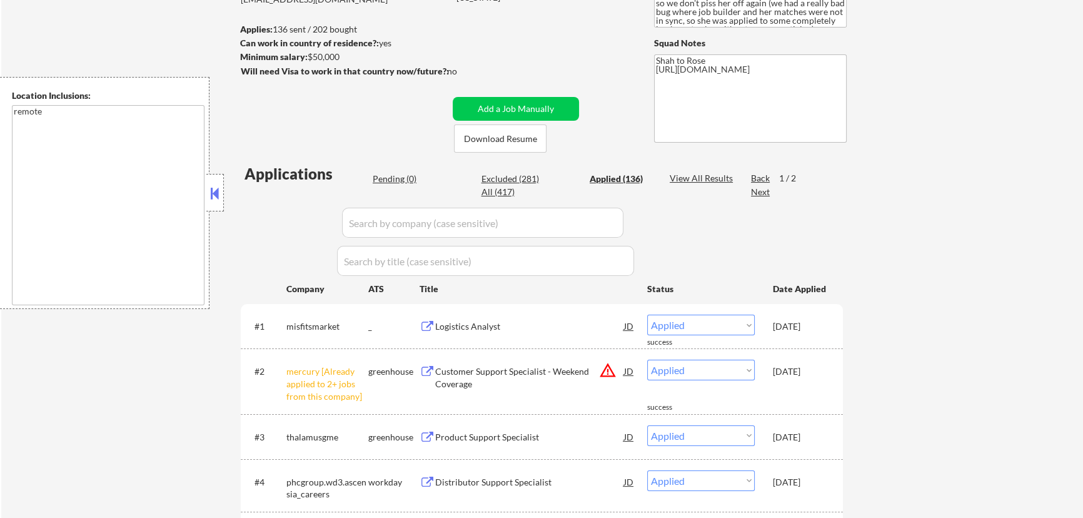
select select ""applied""
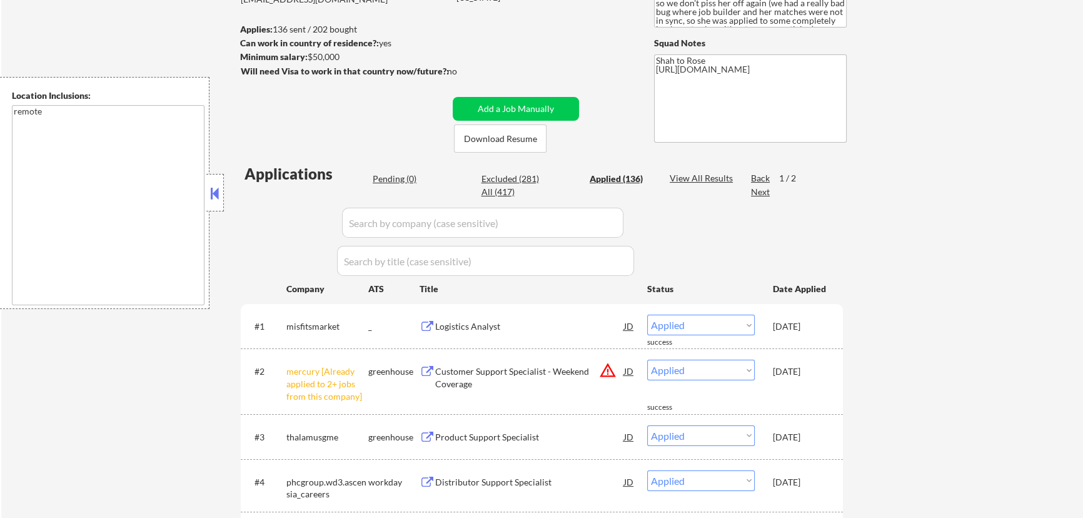
select select ""applied""
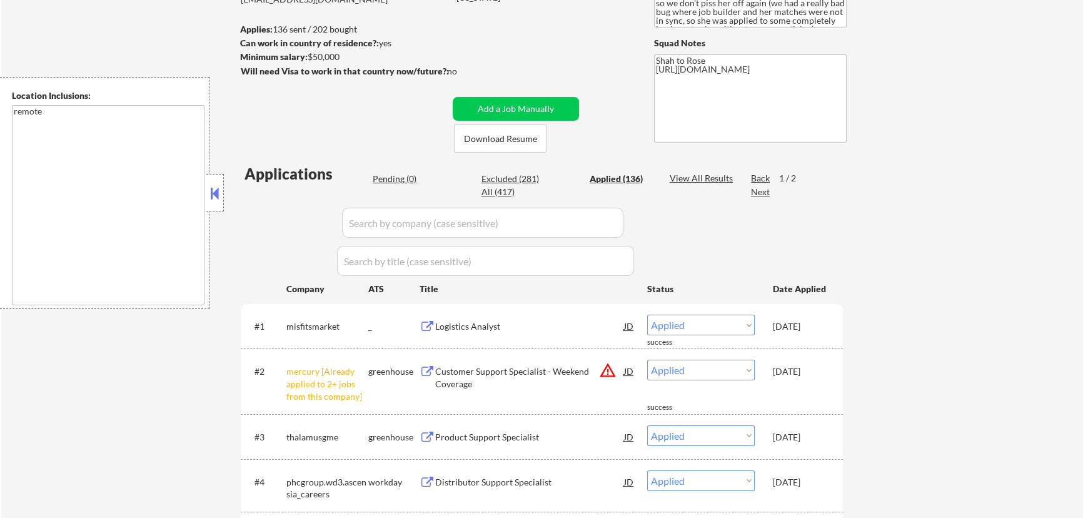
select select ""applied""
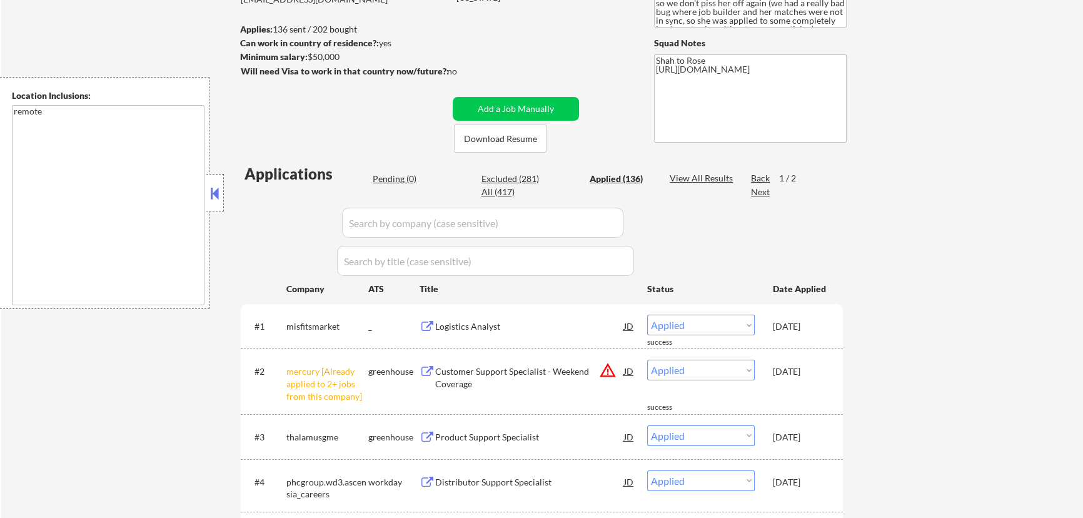
select select ""applied""
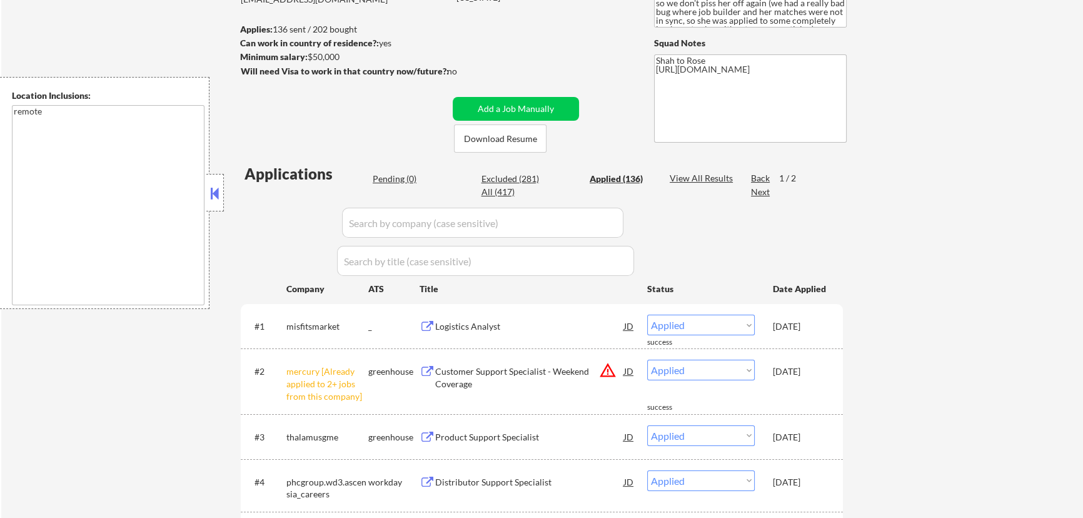
select select ""applied""
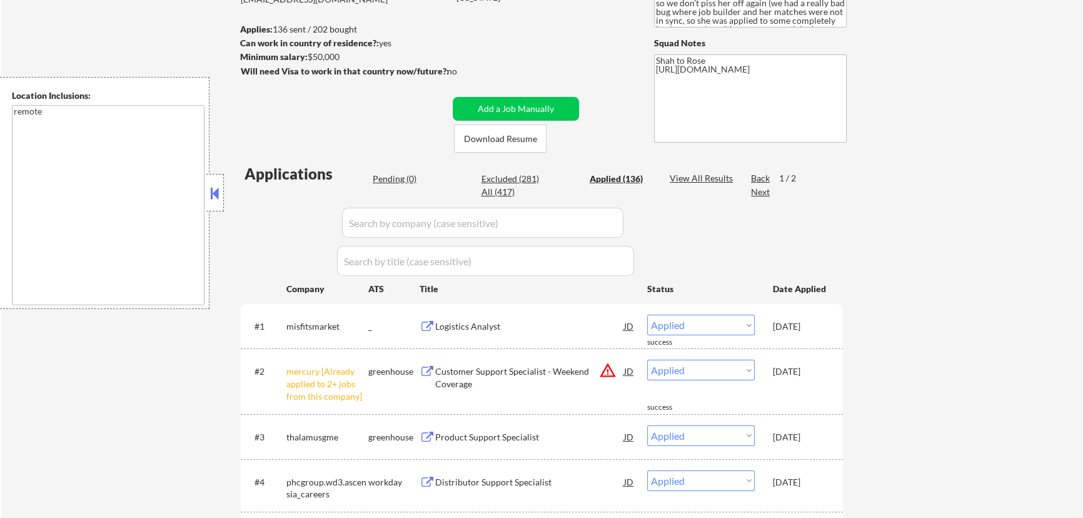
select select ""applied""
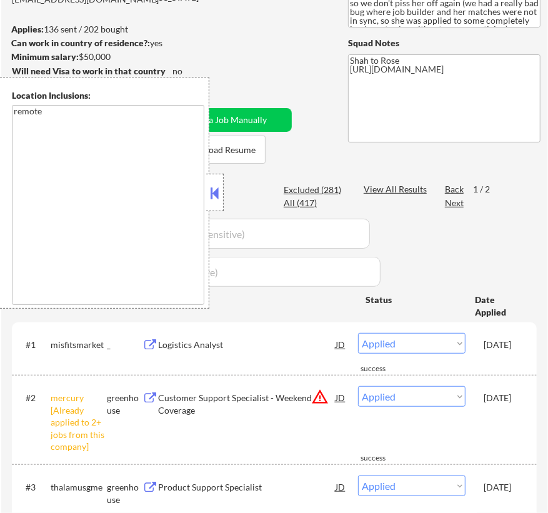
click at [211, 189] on button at bounding box center [215, 193] width 14 height 19
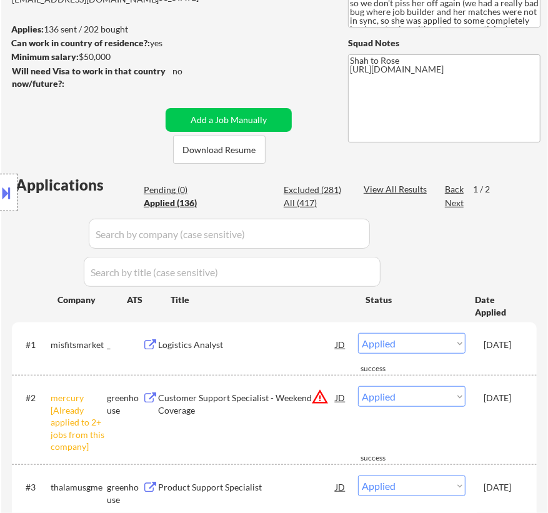
click at [174, 191] on div "Location Inclusions: remote" at bounding box center [112, 193] width 224 height 232
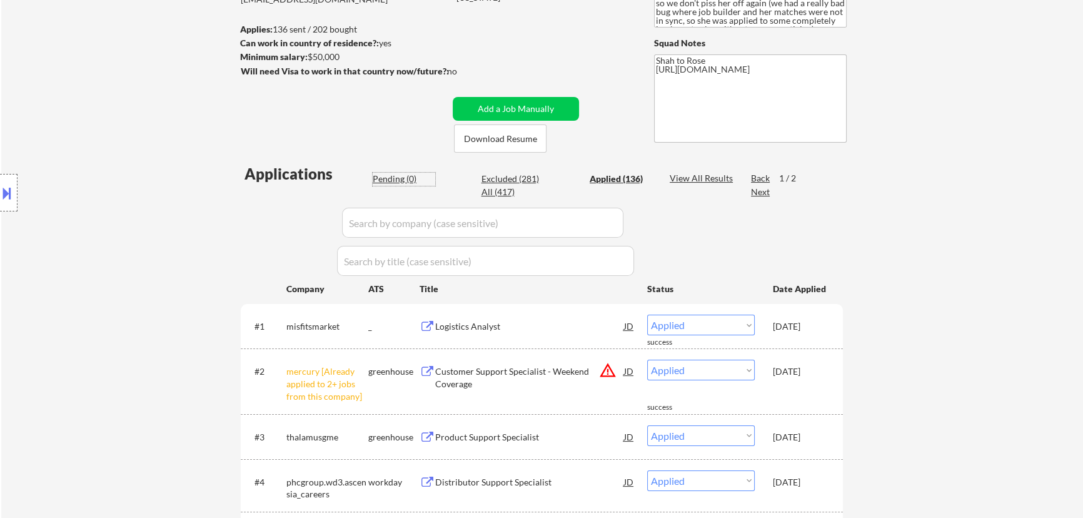
click at [402, 181] on div "Pending (0)" at bounding box center [404, 179] width 63 height 13
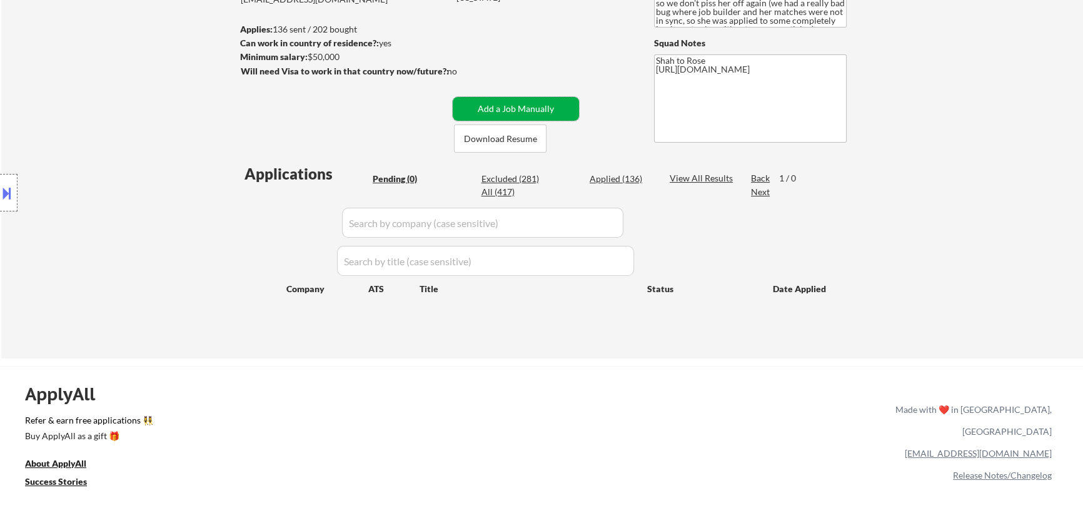
click at [544, 111] on button "Add a Job Manually" at bounding box center [516, 109] width 126 height 24
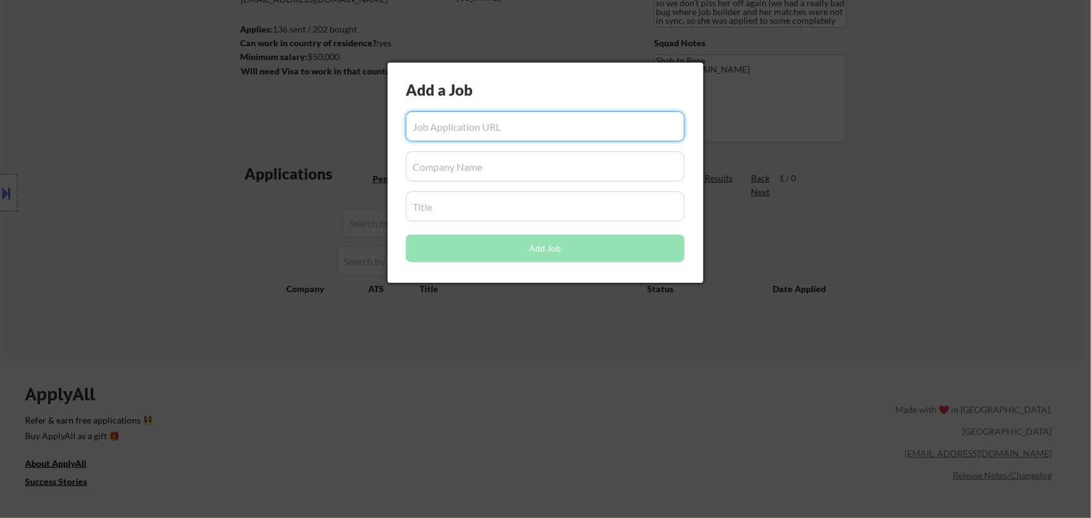
paste input "https://sysco.wd5.myworkdayjobs.com/syscocareers/job/work-from-home/inventory-a…"
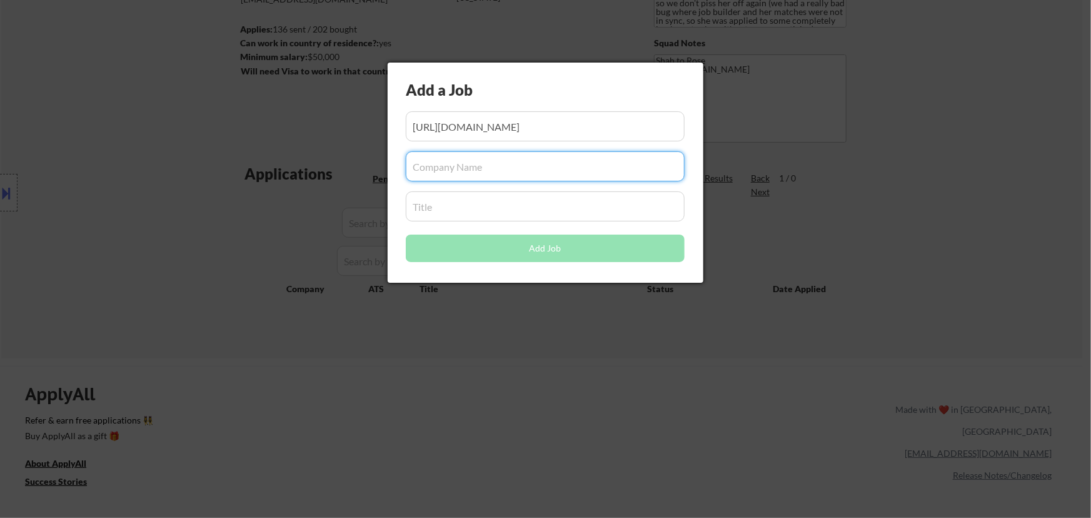
click at [461, 166] on input "input" at bounding box center [545, 166] width 279 height 30
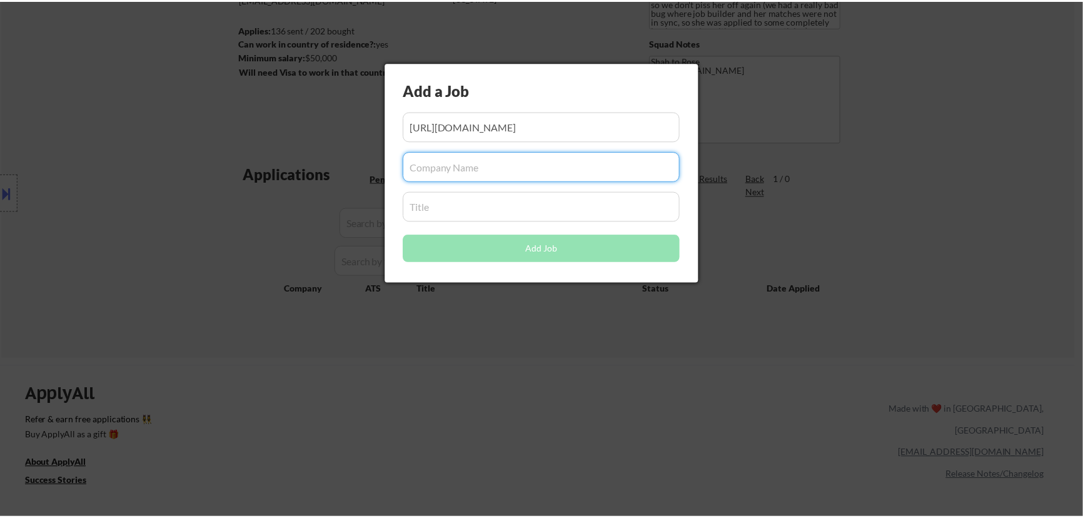
scroll to position [0, 0]
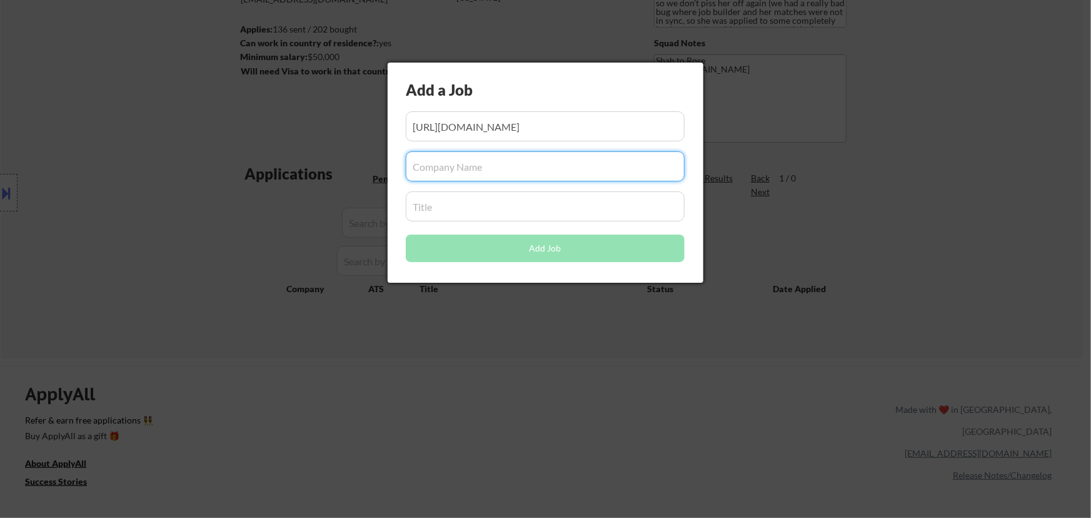
click at [444, 166] on input "input" at bounding box center [545, 166] width 279 height 30
paste input "syscocareers"
click at [491, 206] on input "input" at bounding box center [545, 206] width 279 height 30
paste input "Inventory Analyst"
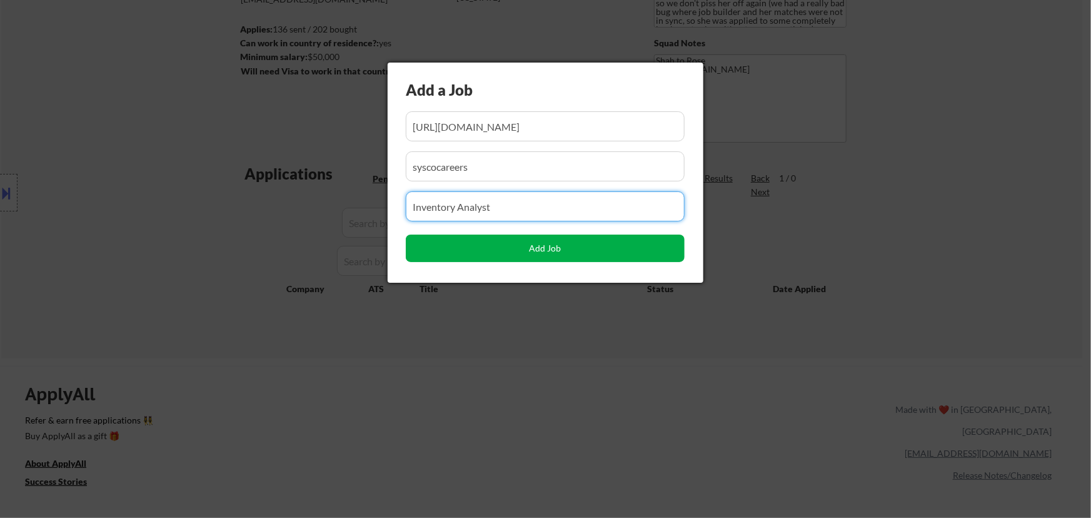
click at [544, 253] on button "Add Job" at bounding box center [545, 248] width 279 height 28
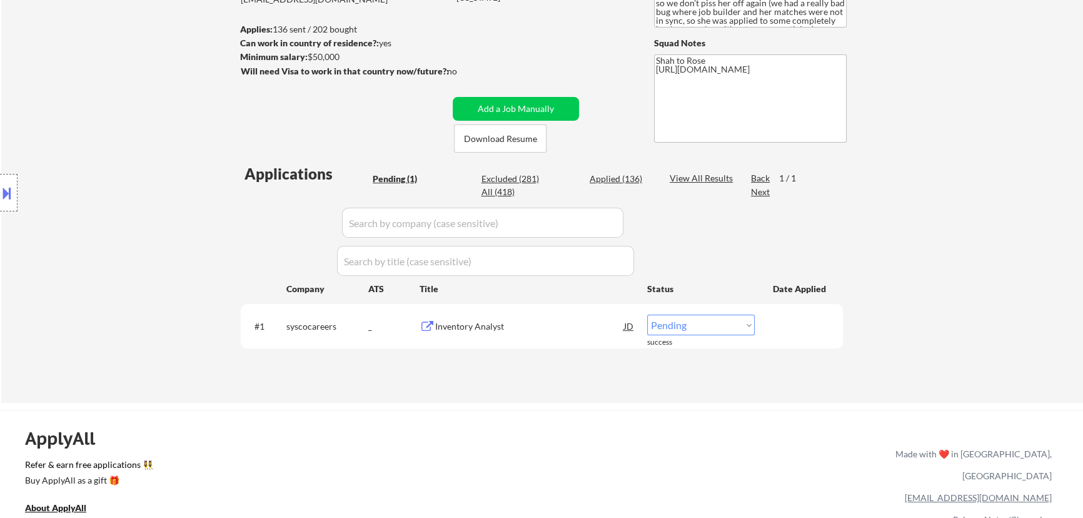
click at [712, 322] on select "Choose an option... Pending Applied Excluded (Questions) Excluded (Expired) Exc…" at bounding box center [701, 324] width 108 height 21
click at [647, 314] on select "Choose an option... Pending Applied Excluded (Questions) Excluded (Expired) Exc…" at bounding box center [701, 324] width 108 height 21
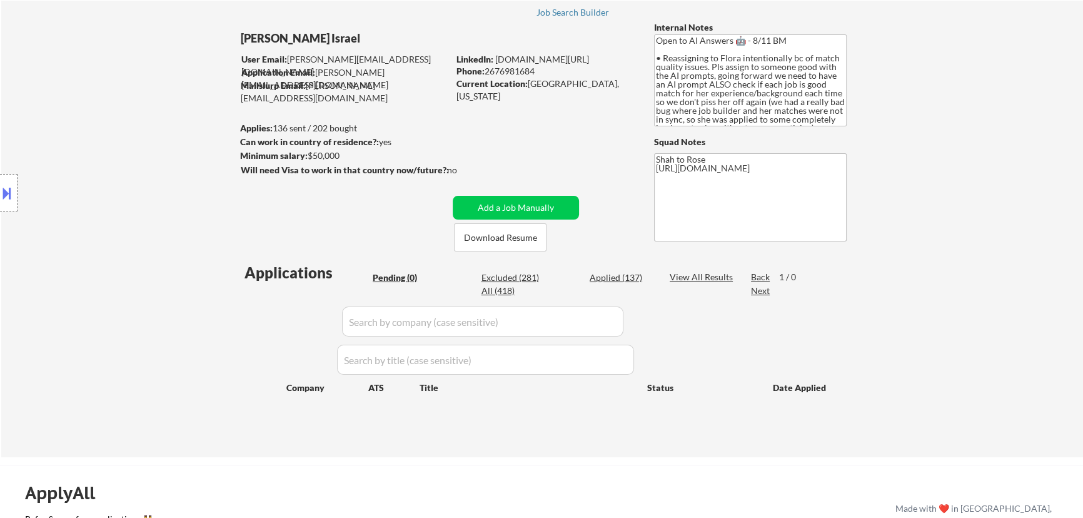
scroll to position [56, 0]
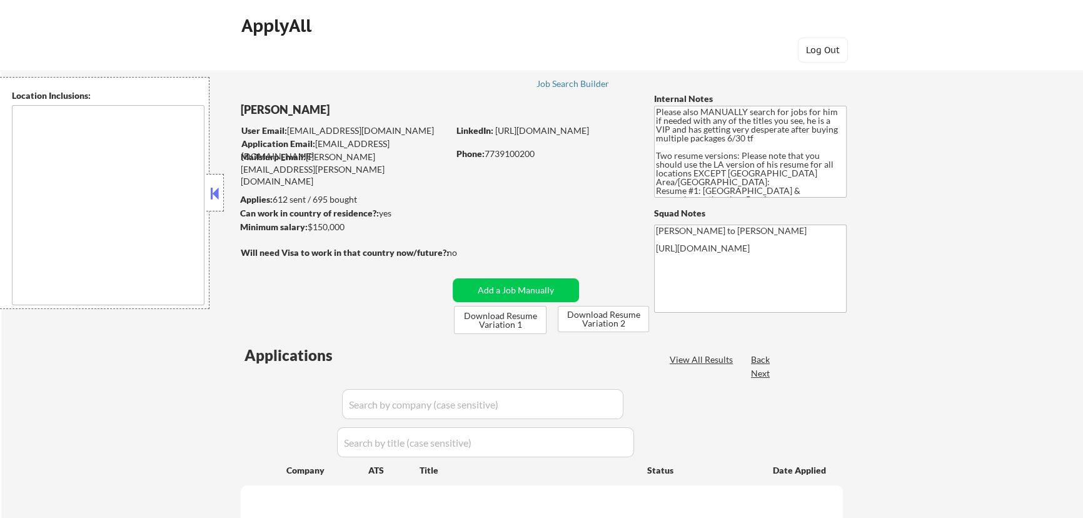
type textarea "[GEOGRAPHIC_DATA], [GEOGRAPHIC_DATA] [GEOGRAPHIC_DATA], [GEOGRAPHIC_DATA] [GEOG…"
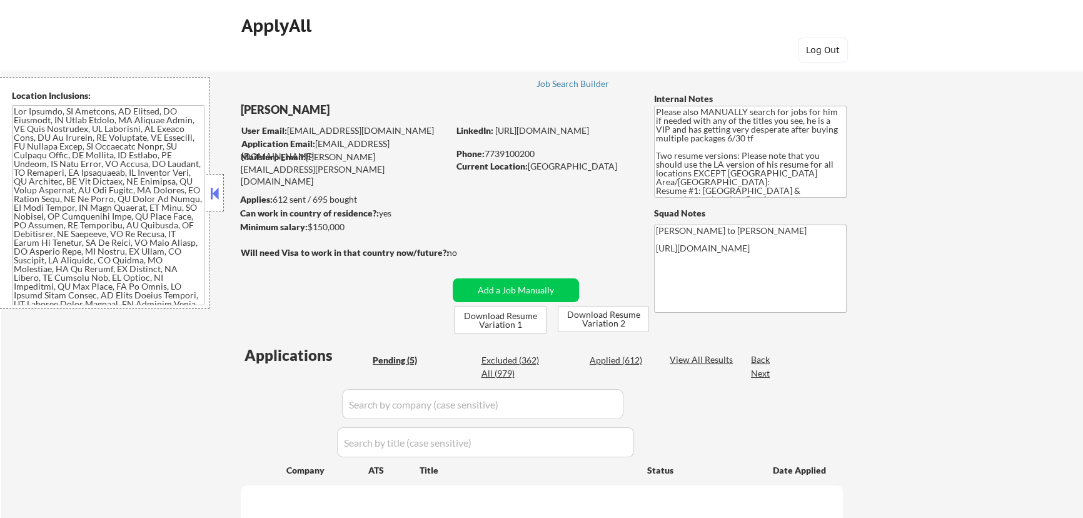
select select ""pending""
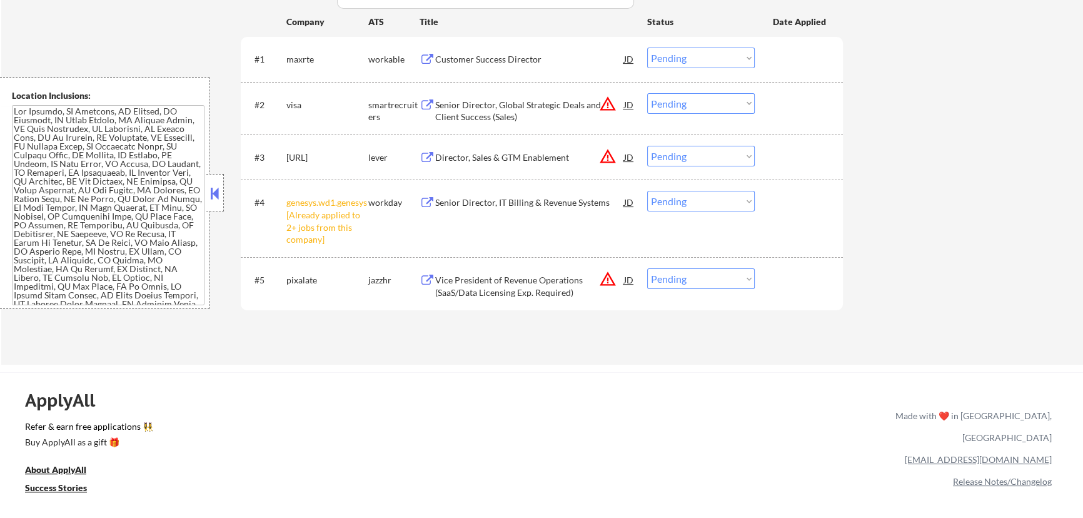
scroll to position [398, 0]
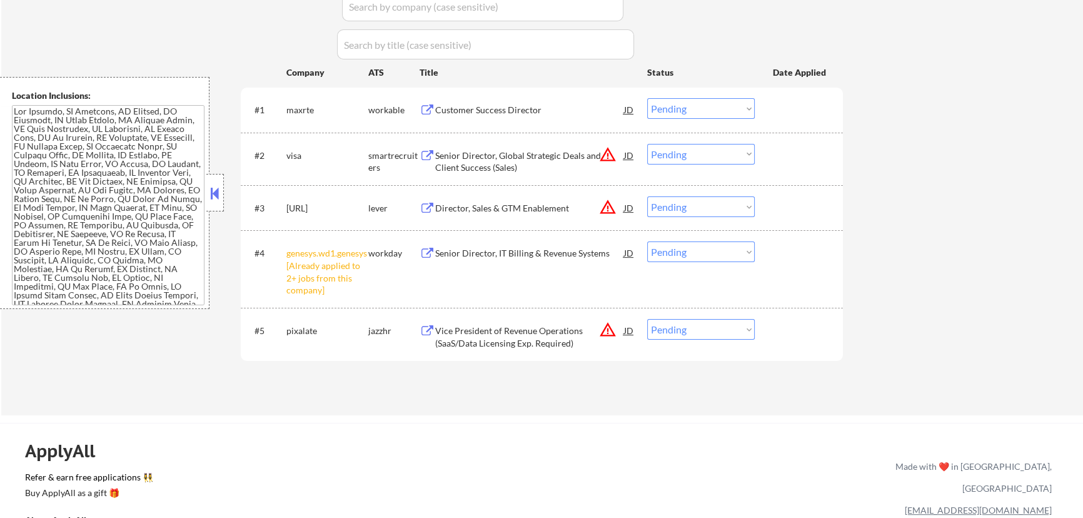
click at [754, 256] on select "Choose an option... Pending Applied Excluded (Questions) Excluded (Expired) Exc…" at bounding box center [701, 251] width 108 height 21
click at [647, 241] on select "Choose an option... Pending Applied Excluded (Questions) Excluded (Expired) Exc…" at bounding box center [701, 251] width 108 height 21
select select ""pending""
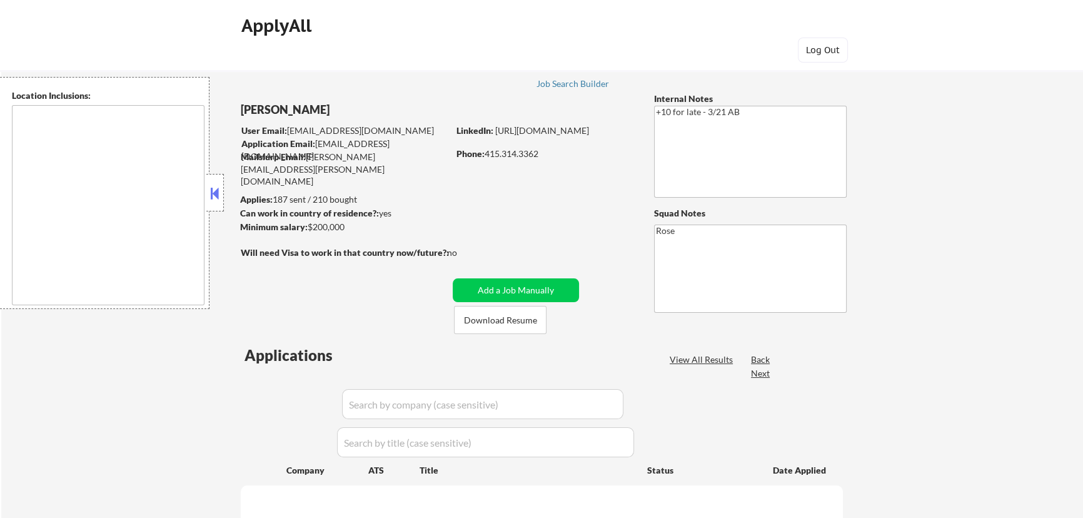
type textarea "[GEOGRAPHIC_DATA], [GEOGRAPHIC_DATA] [GEOGRAPHIC_DATA], [GEOGRAPHIC_DATA] [GEOG…"
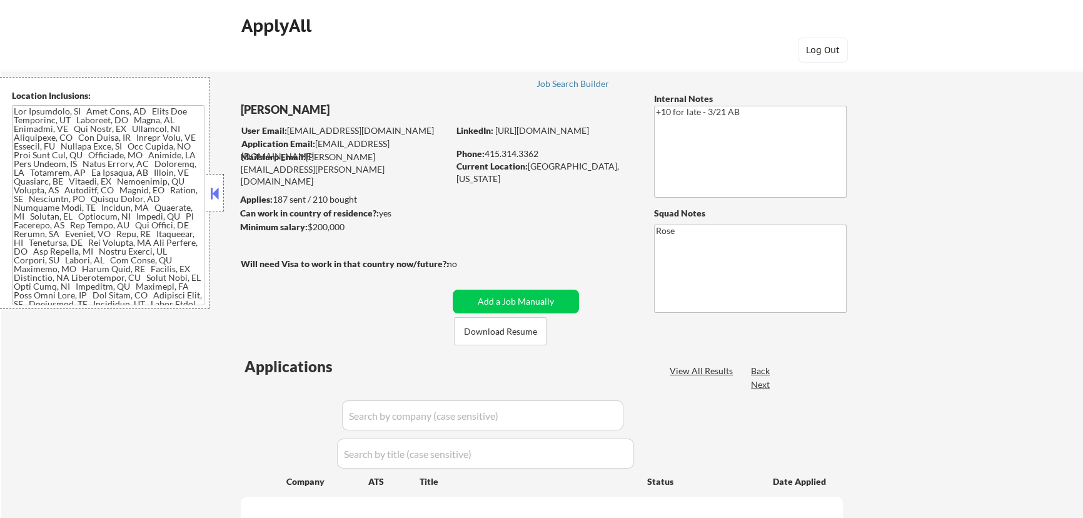
select select ""pending""
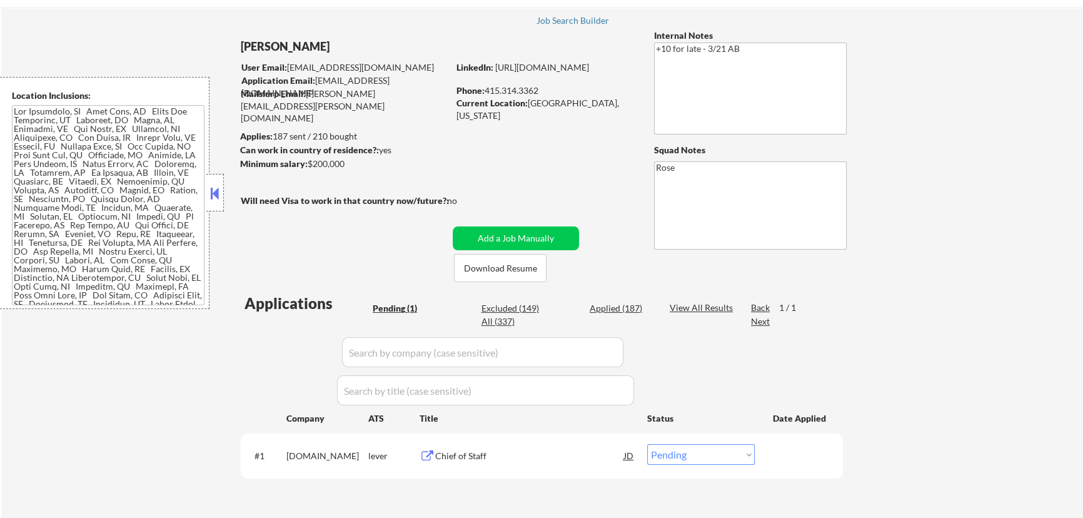
scroll to position [56, 0]
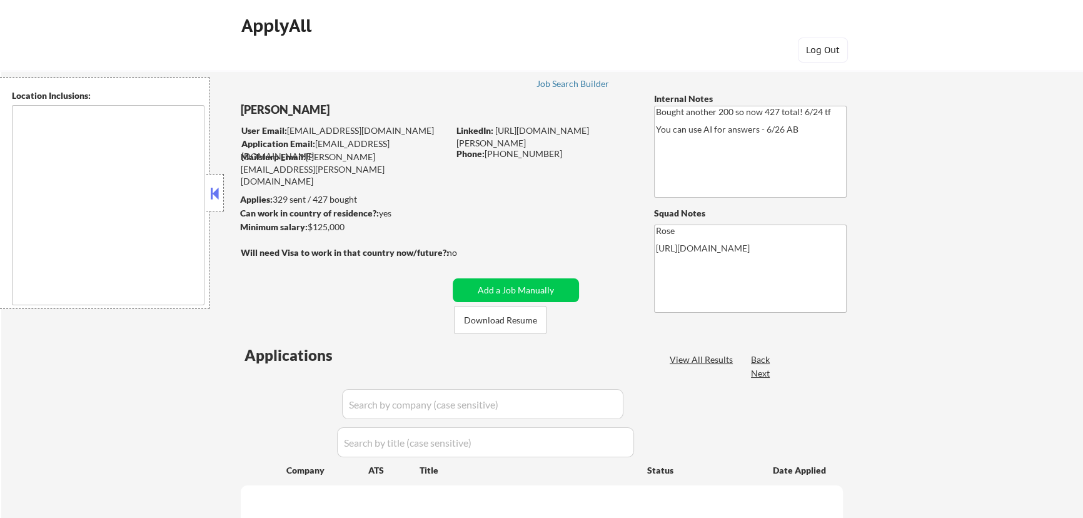
select select ""pending""
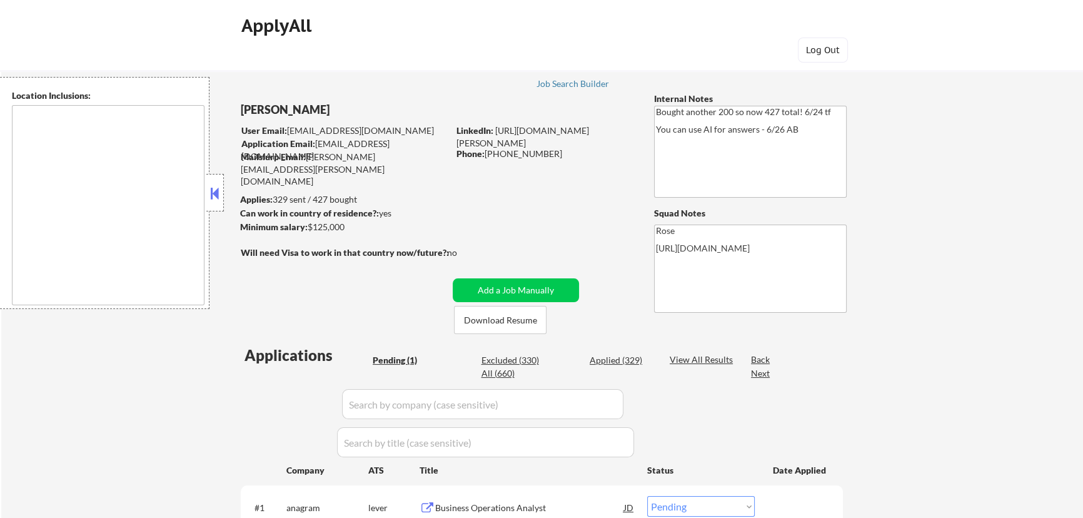
type textarea "[GEOGRAPHIC_DATA], [GEOGRAPHIC_DATA] [GEOGRAPHIC_DATA], [GEOGRAPHIC_DATA] [GEOG…"
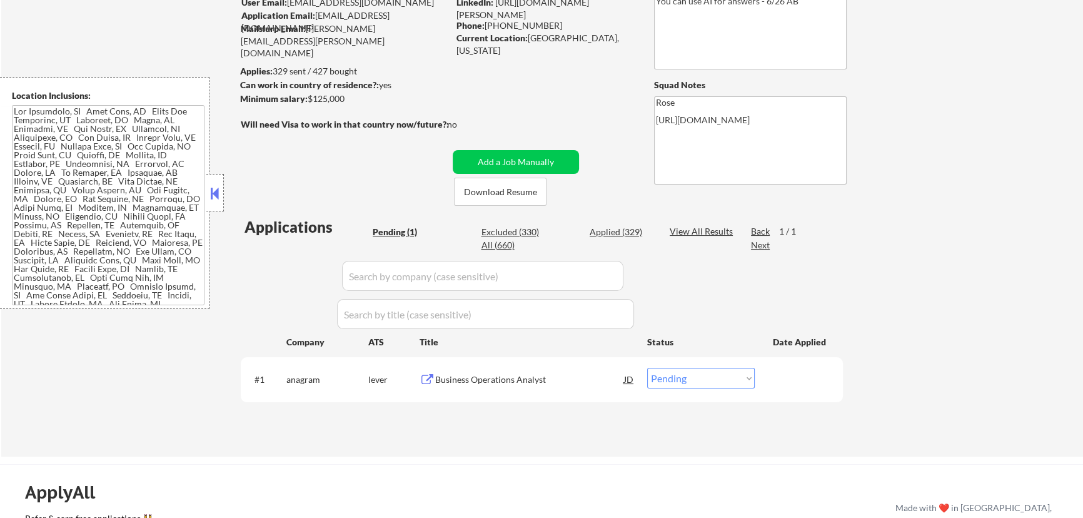
scroll to position [56, 0]
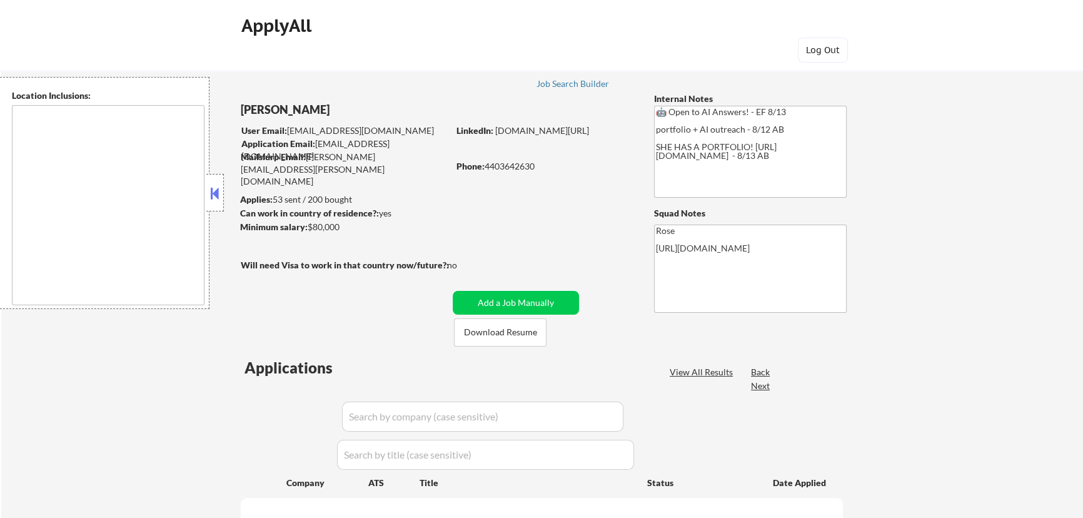
type textarea "Cleveland, OH Lakewood, OH Euclid, OH Parma, OH Shaker Heights, OH Garfield Hei…"
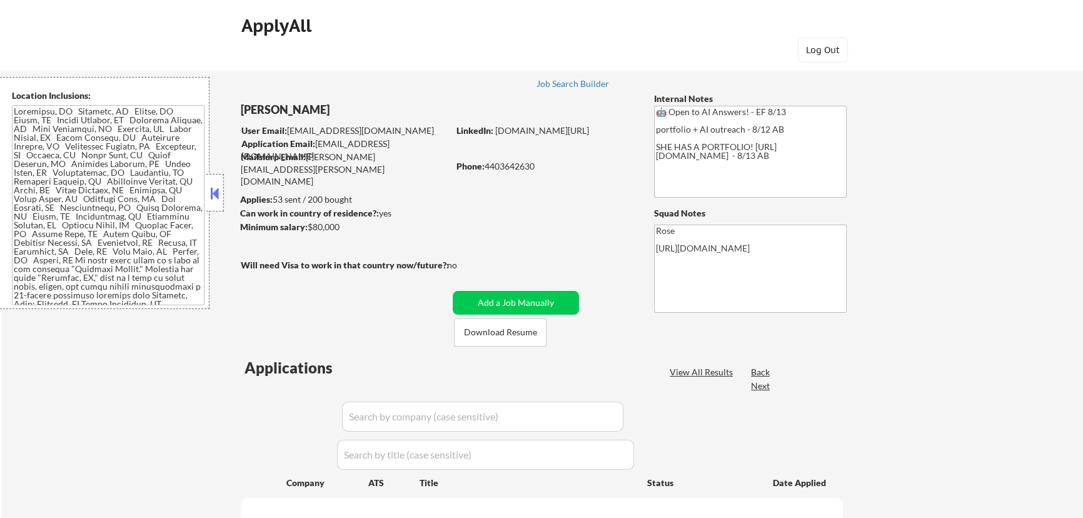
select select ""pending""
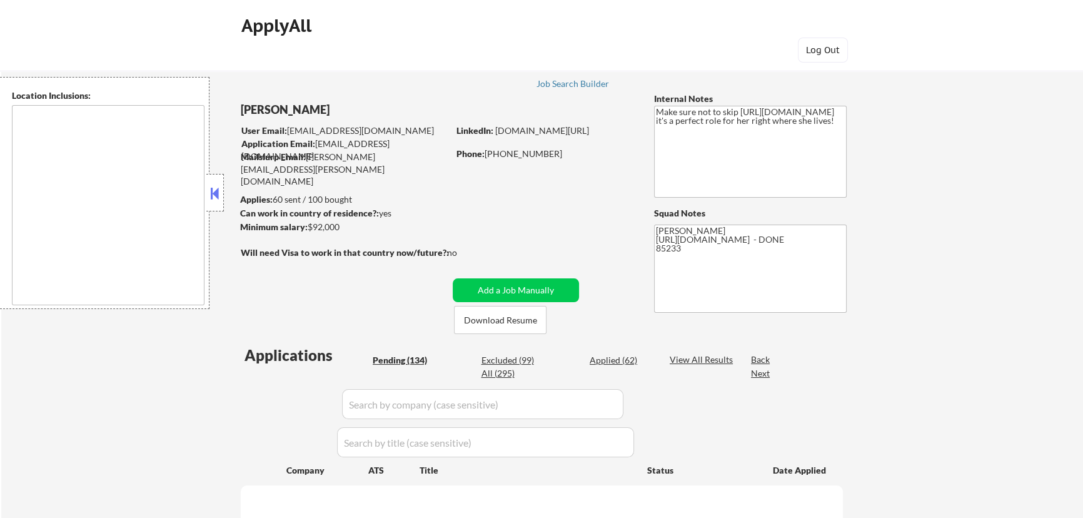
type textarea "[PERSON_NAME], AZ Chandler, [GEOGRAPHIC_DATA], [GEOGRAPHIC_DATA] [GEOGRAPHIC_DA…"
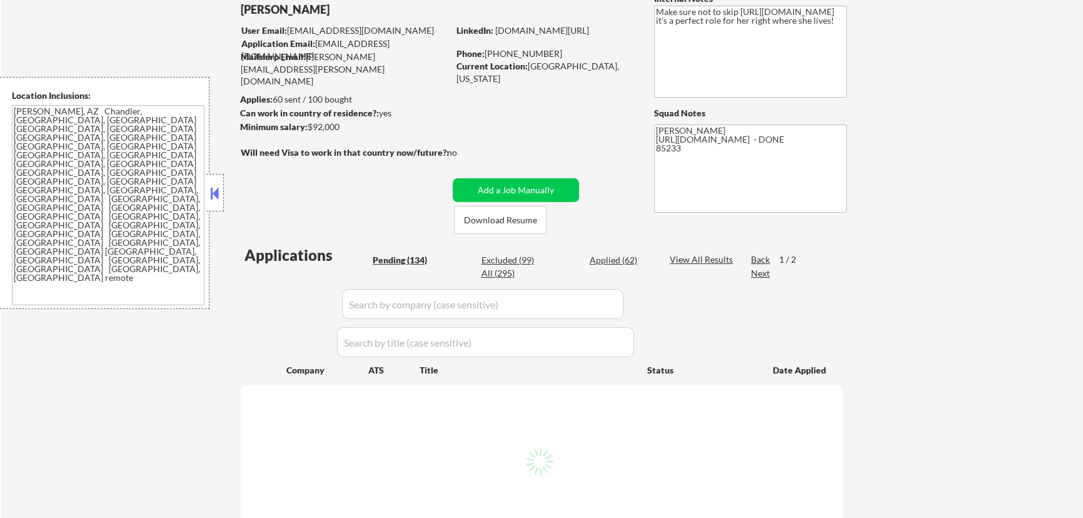
scroll to position [113, 0]
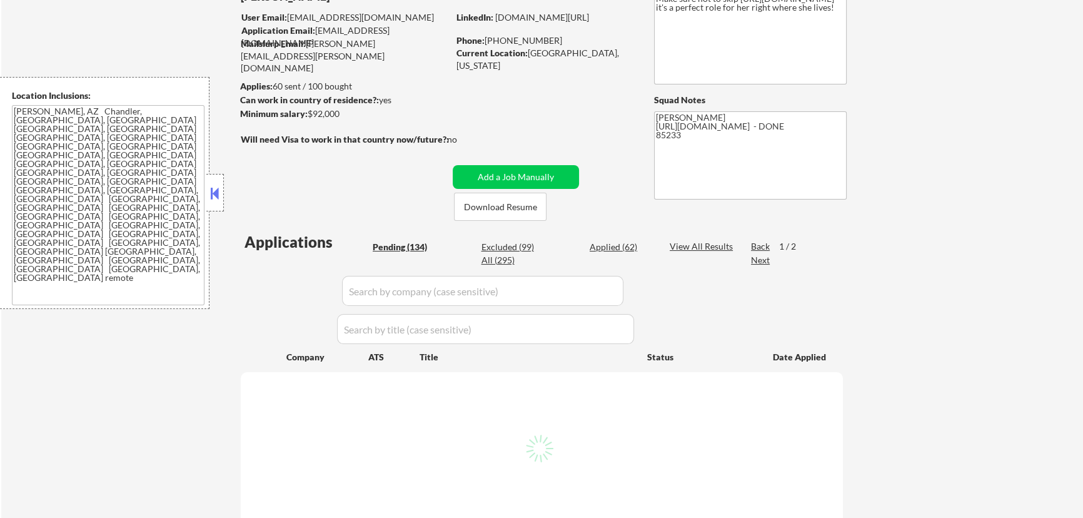
select select ""pending""
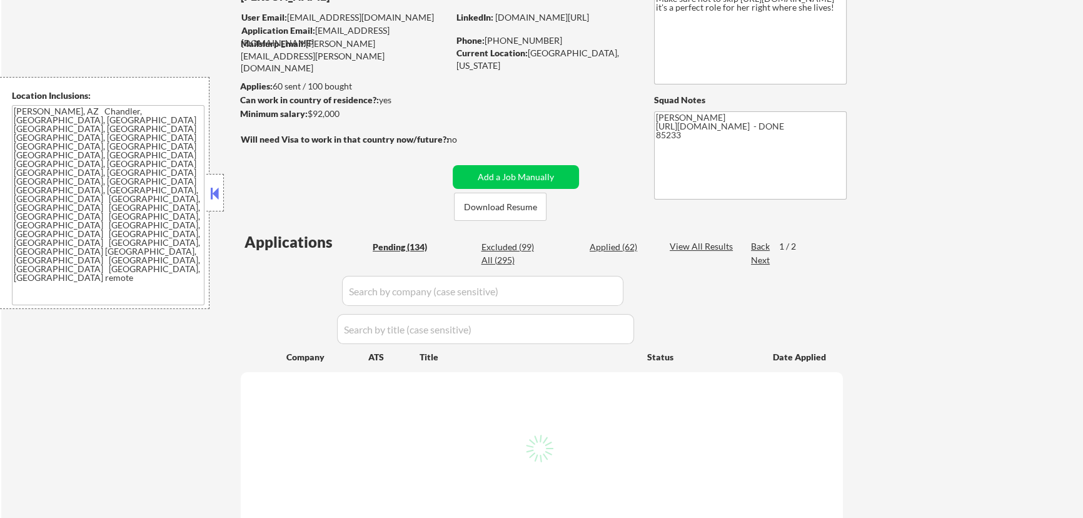
select select ""pending""
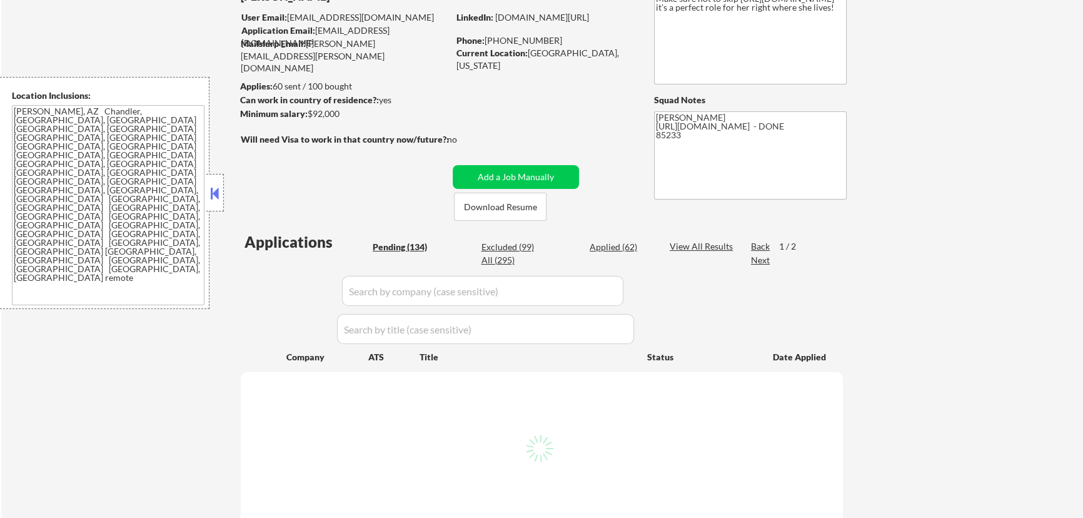
select select ""pending""
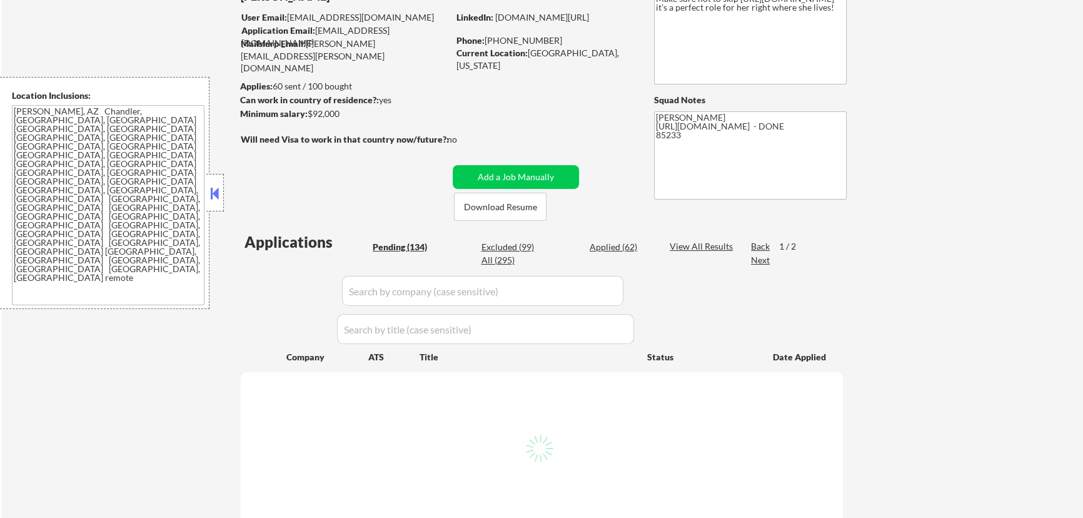
select select ""pending""
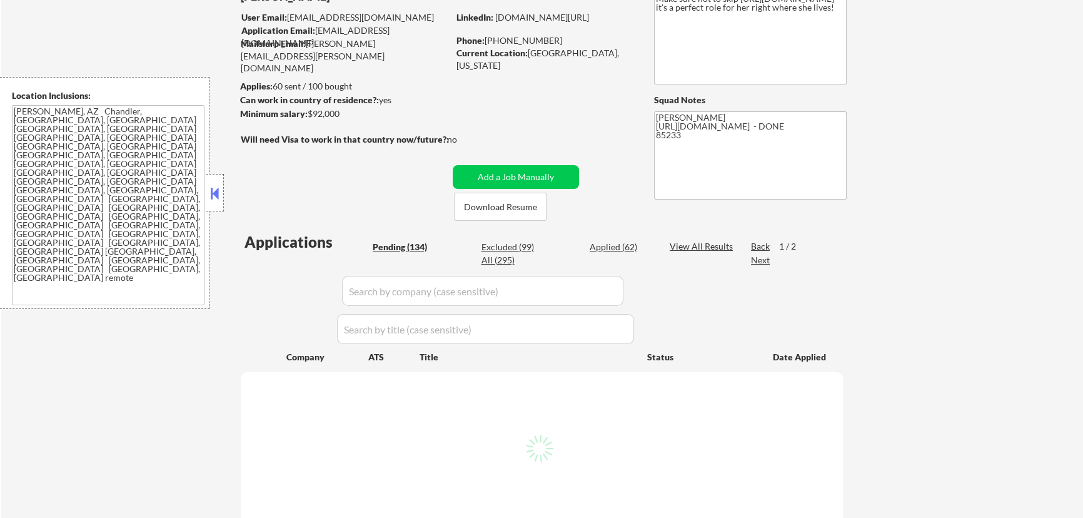
select select ""pending""
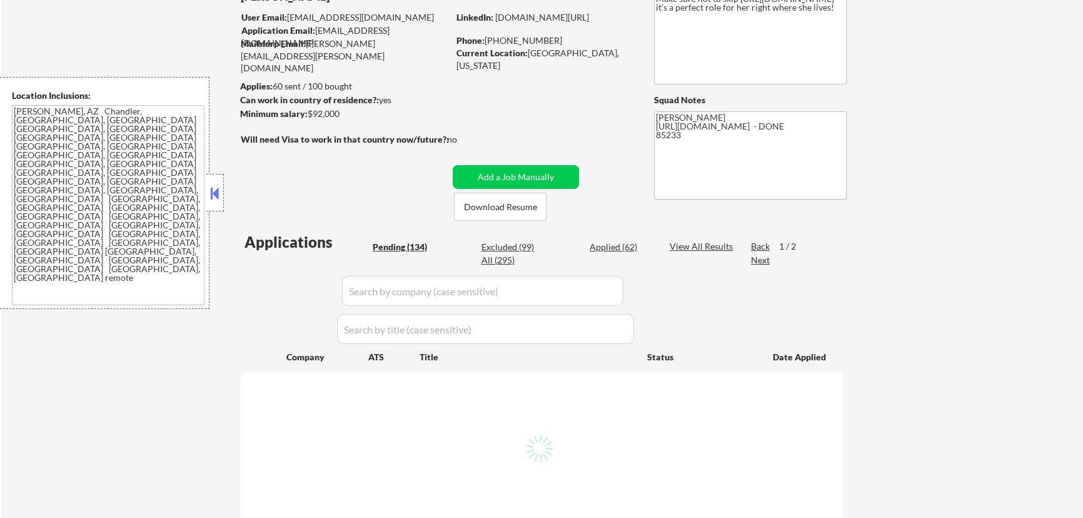
select select ""pending""
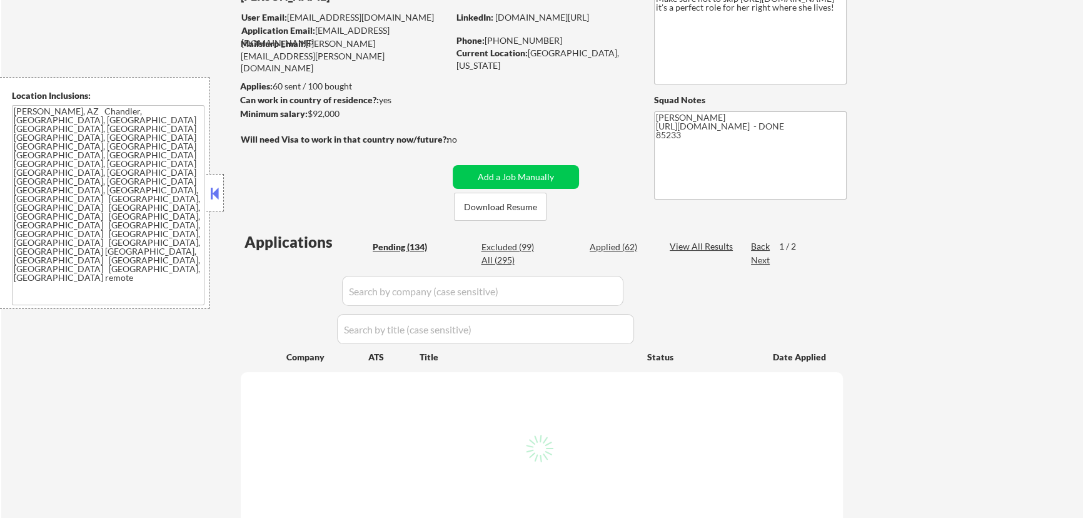
select select ""pending""
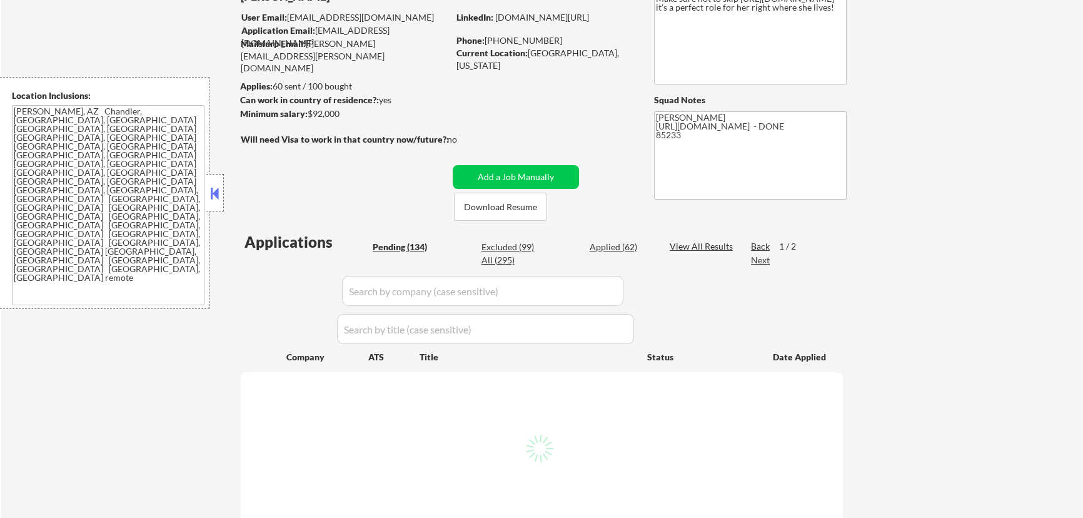
select select ""pending""
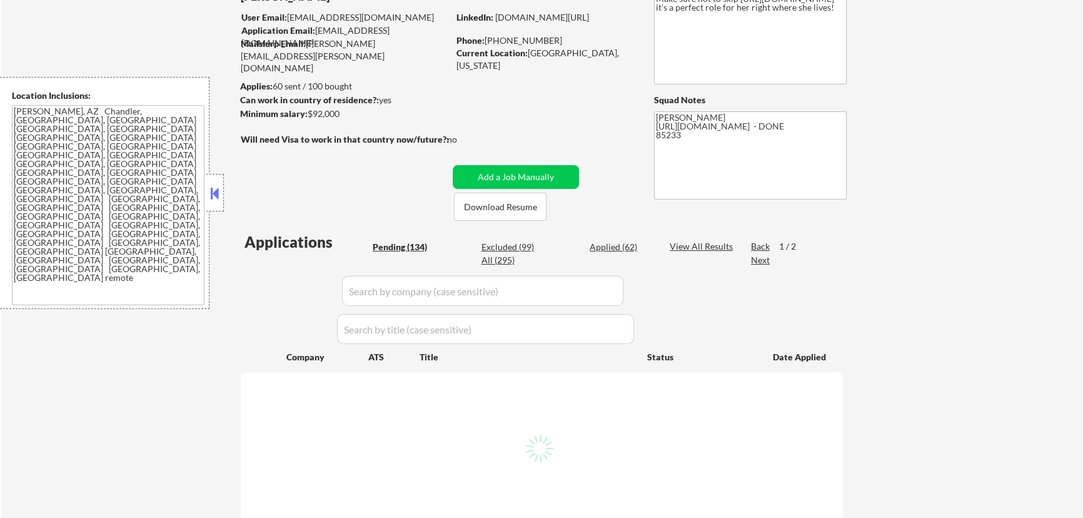
select select ""pending""
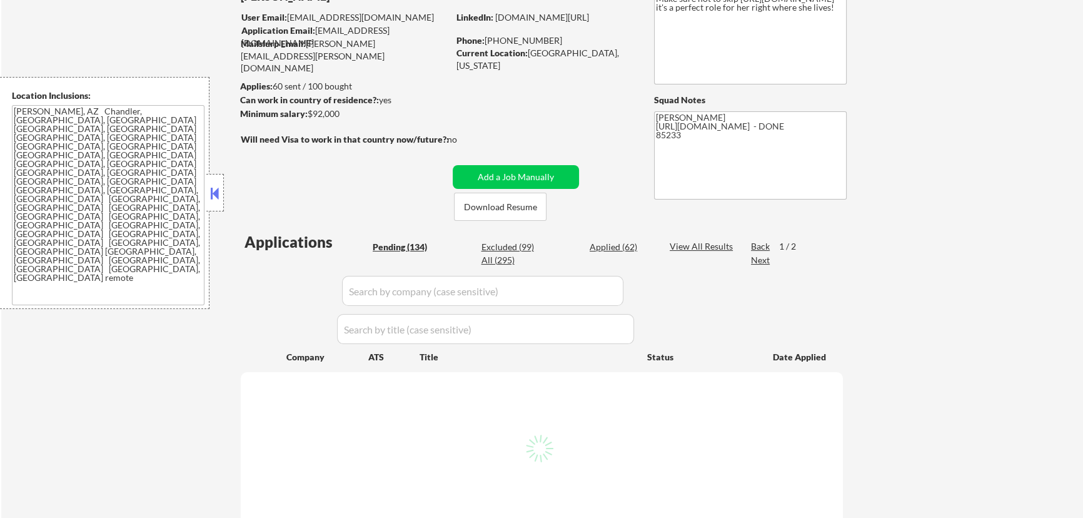
select select ""pending""
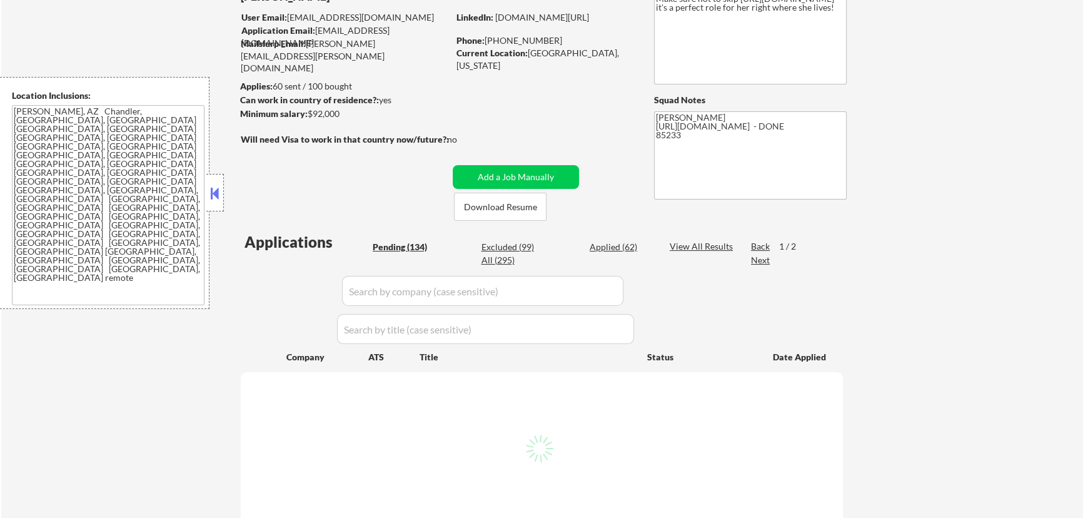
select select ""pending""
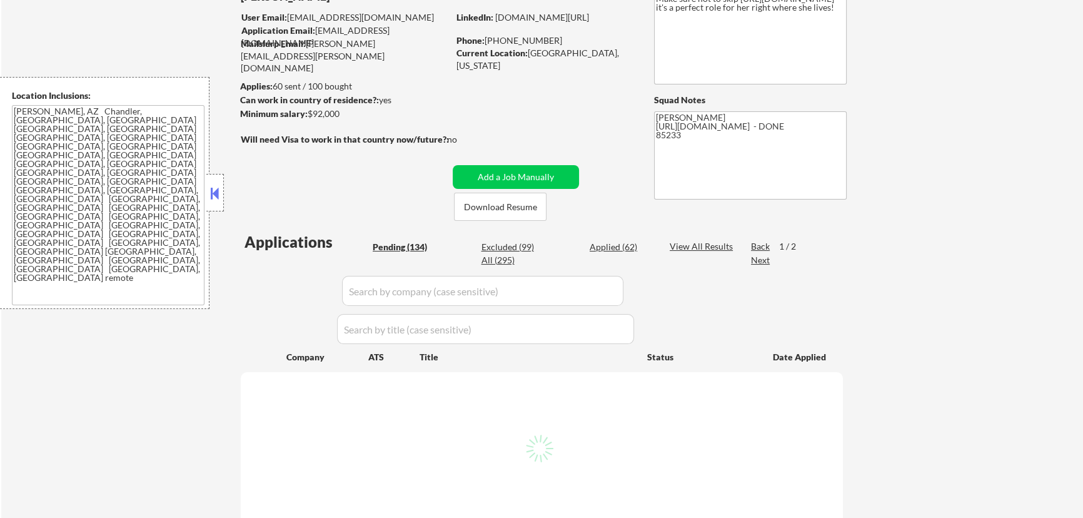
select select ""pending""
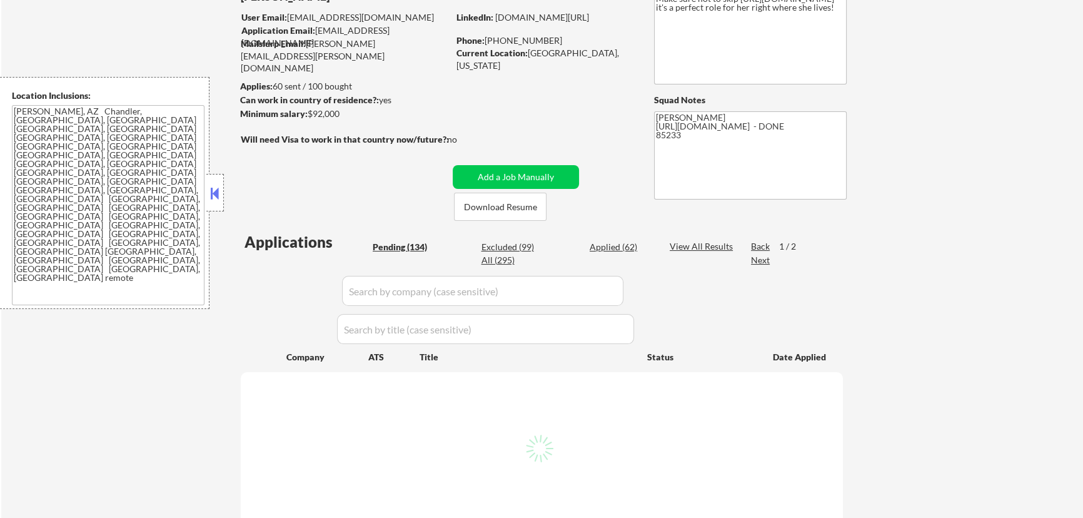
select select ""pending""
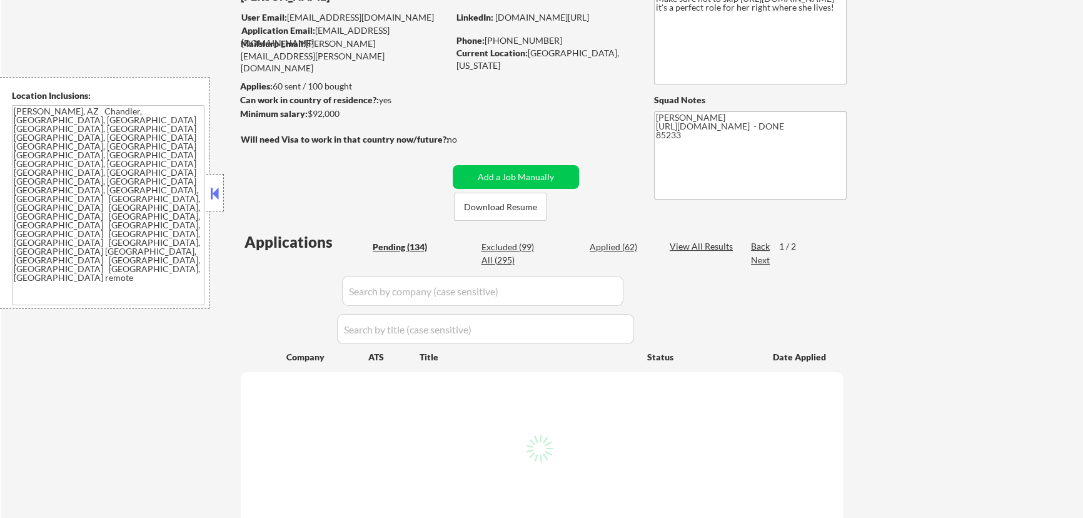
select select ""pending""
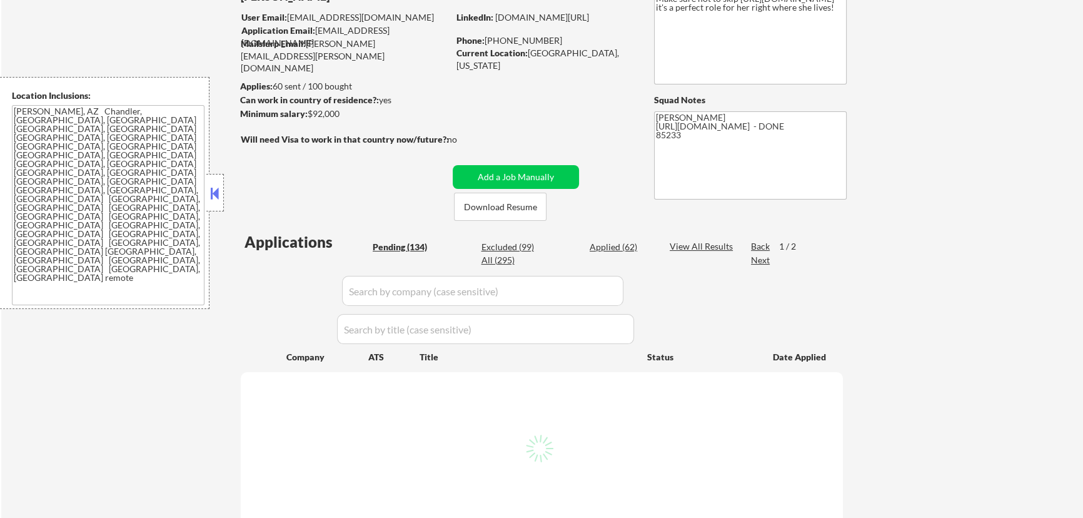
select select ""pending""
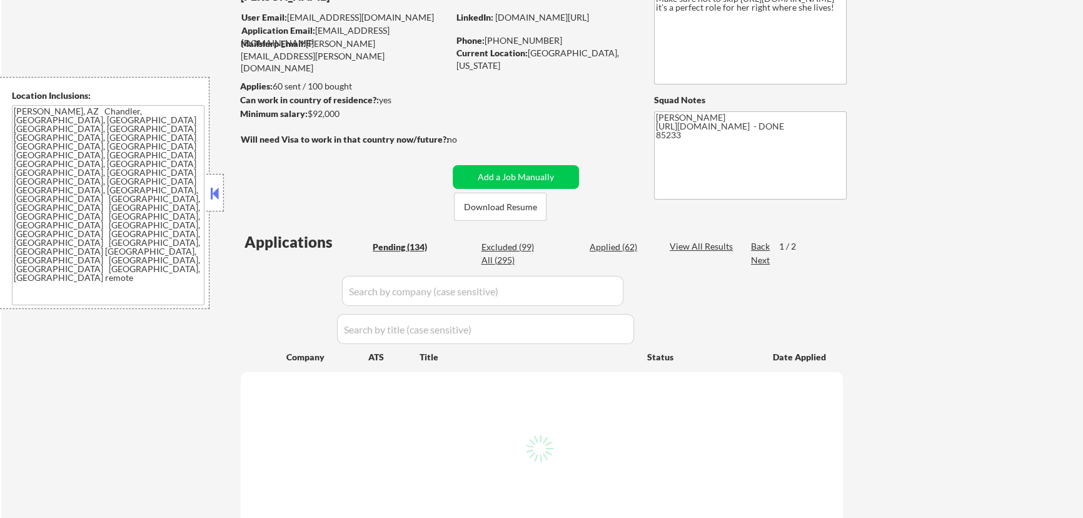
select select ""pending""
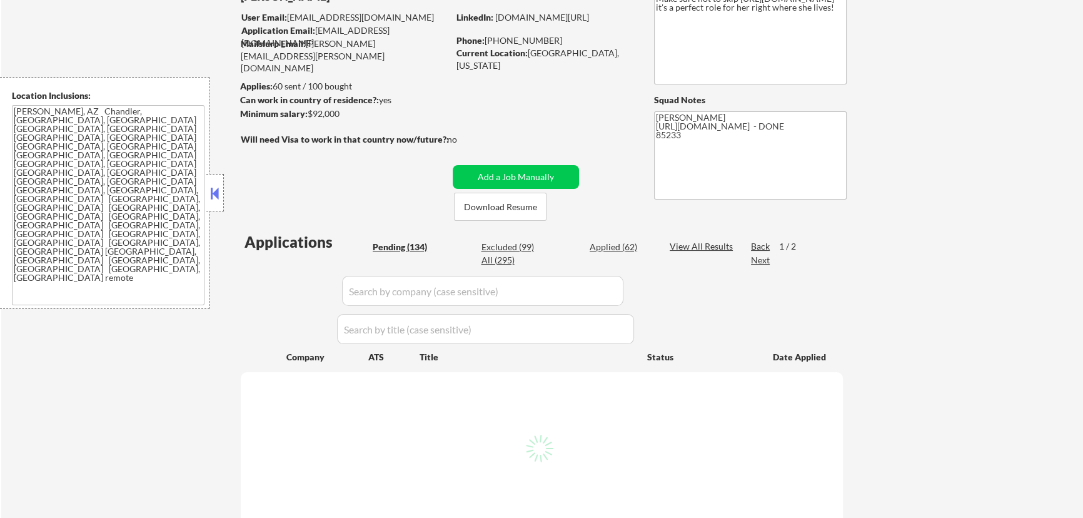
select select ""pending""
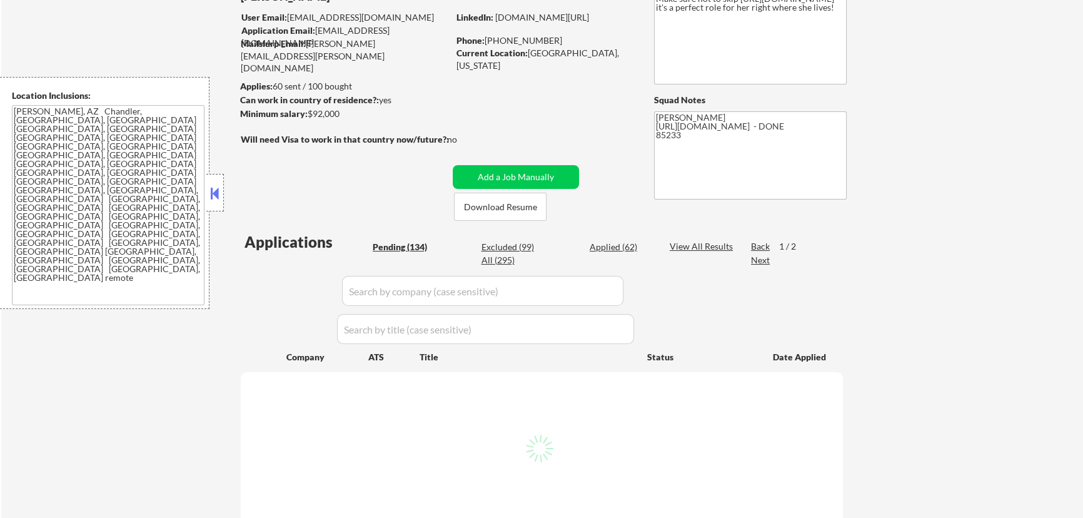
select select ""pending""
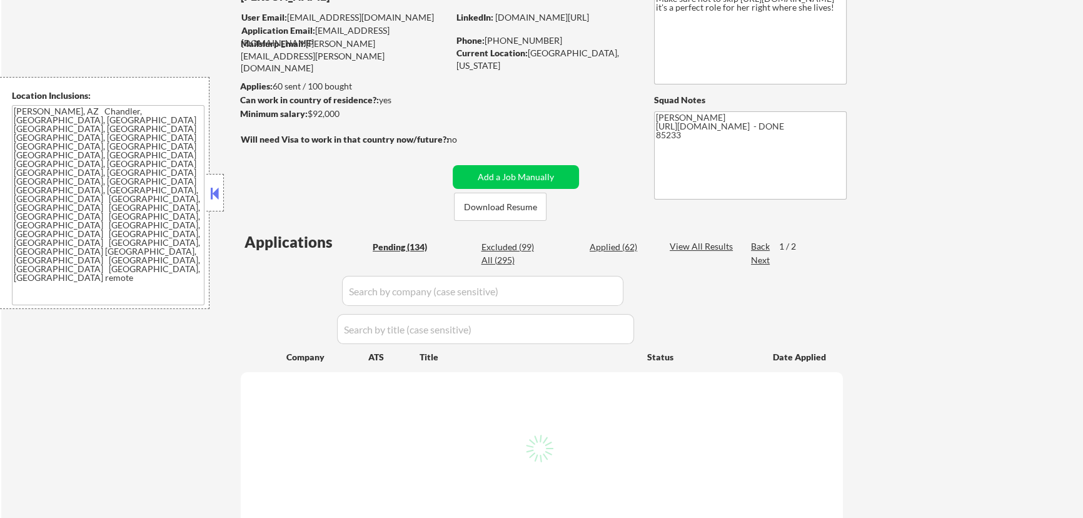
select select ""pending""
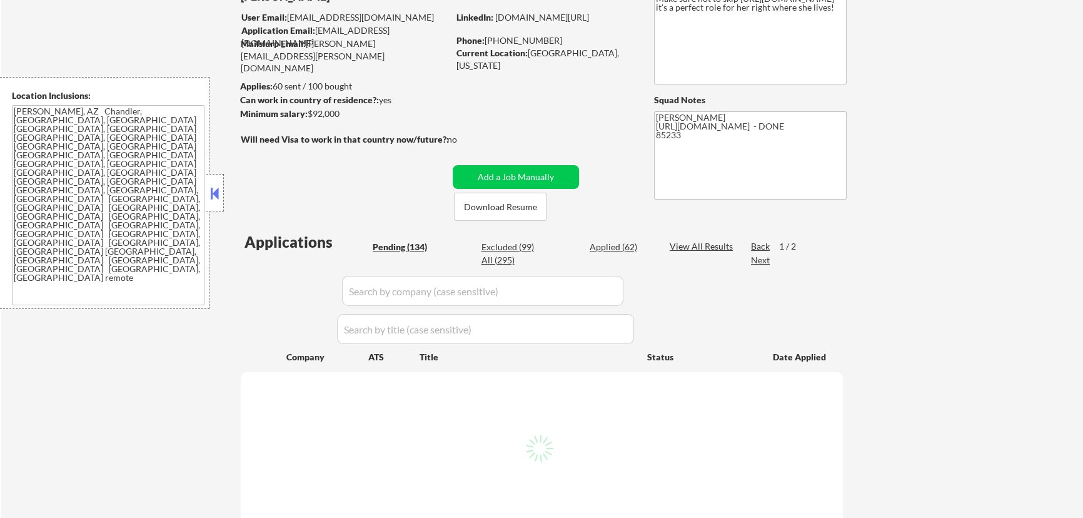
select select ""pending""
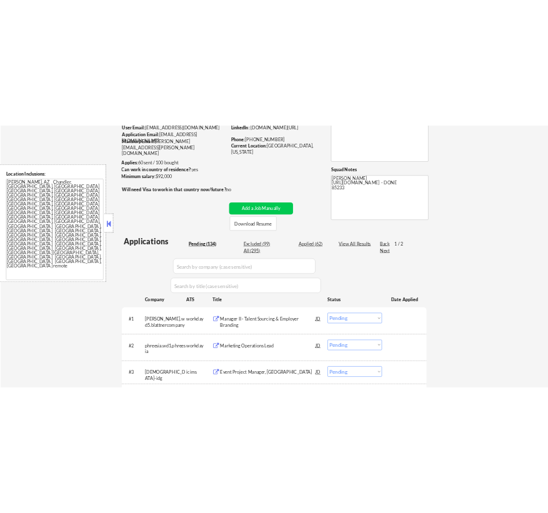
scroll to position [227, 0]
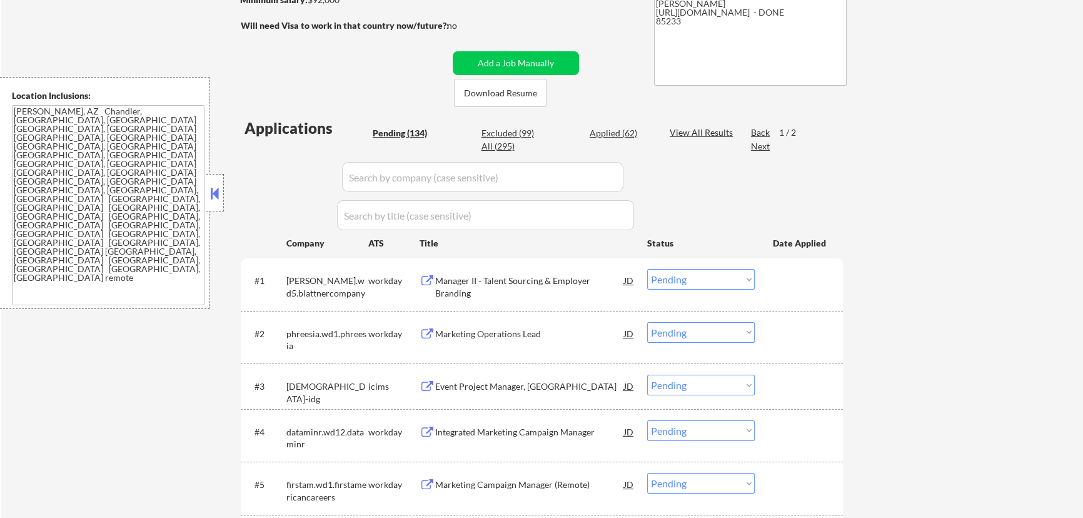
click at [583, 282] on div "Manager II - Talent Sourcing & Employer Branding" at bounding box center [529, 286] width 189 height 24
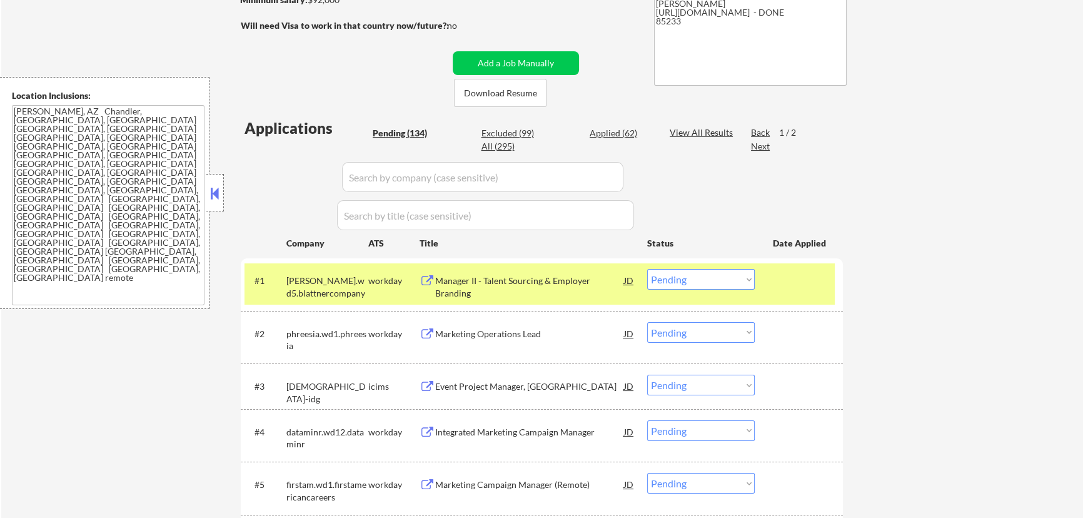
select select ""pending""
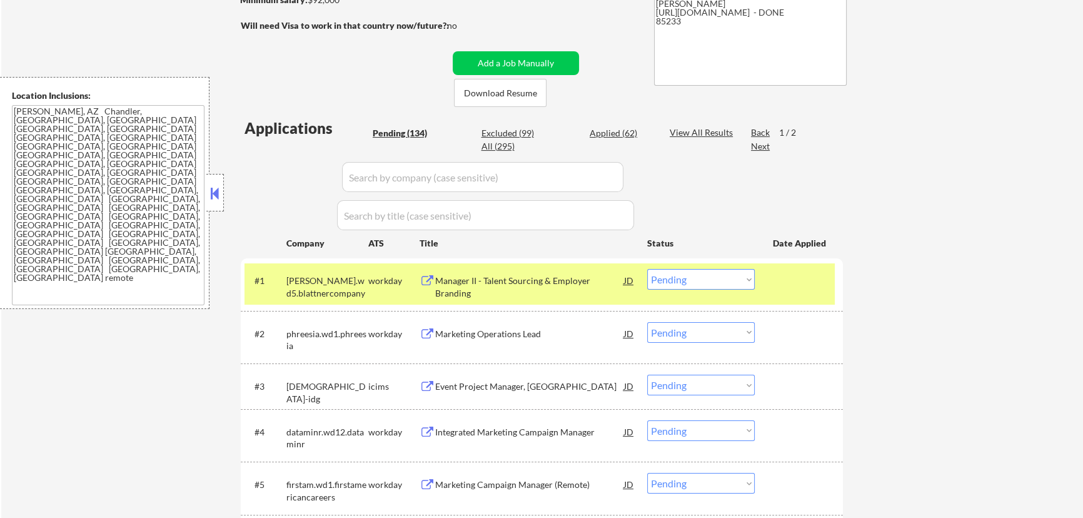
select select ""pending""
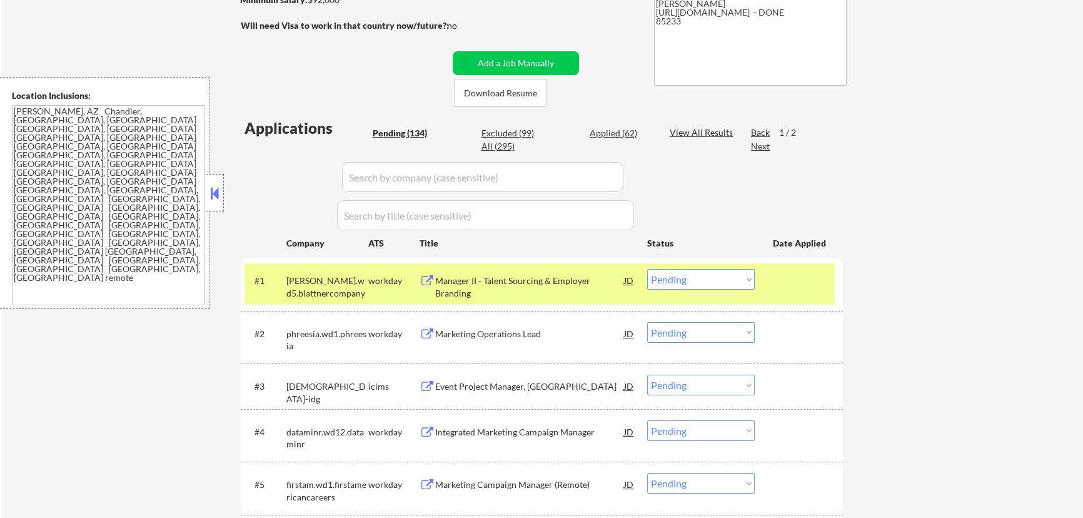
select select ""pending""
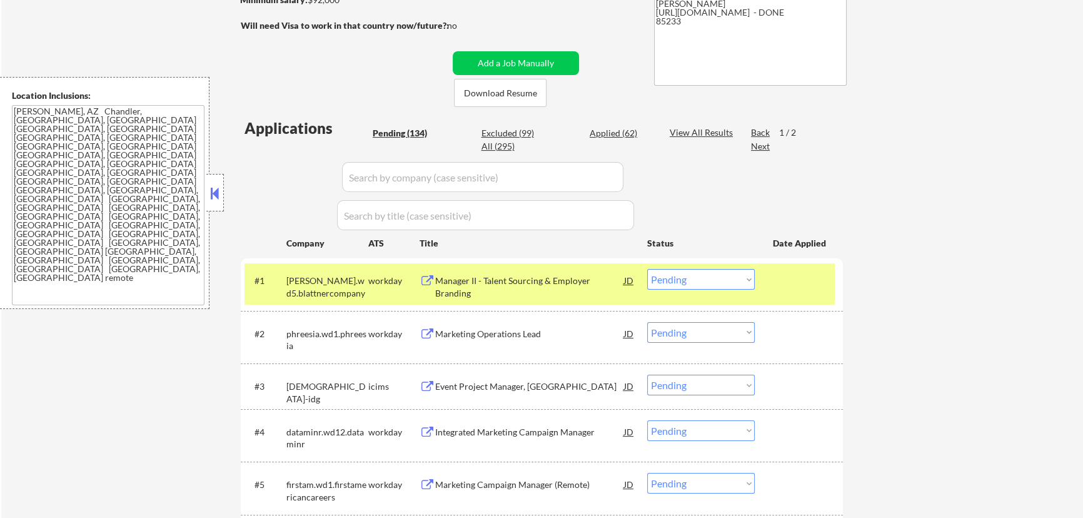
select select ""pending""
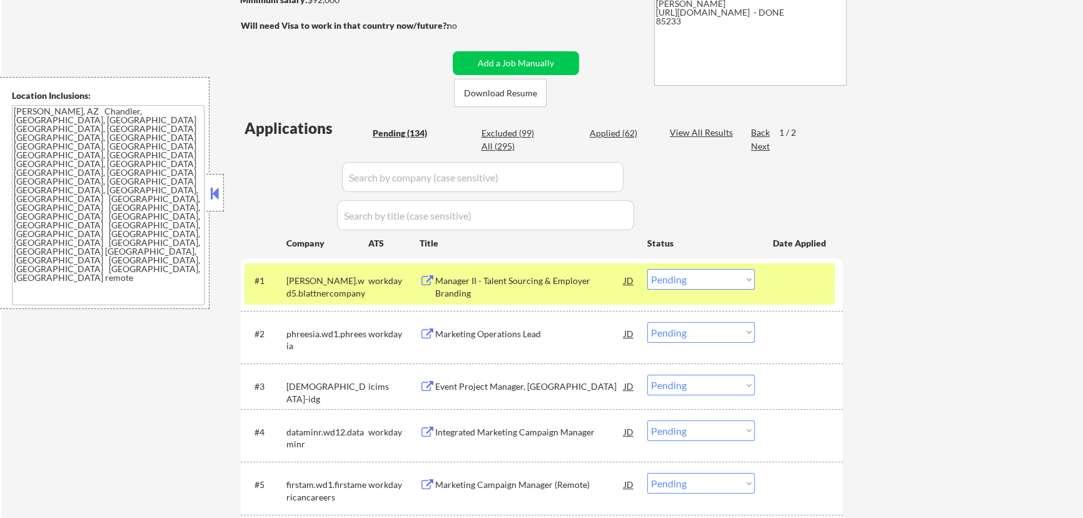
select select ""pending""
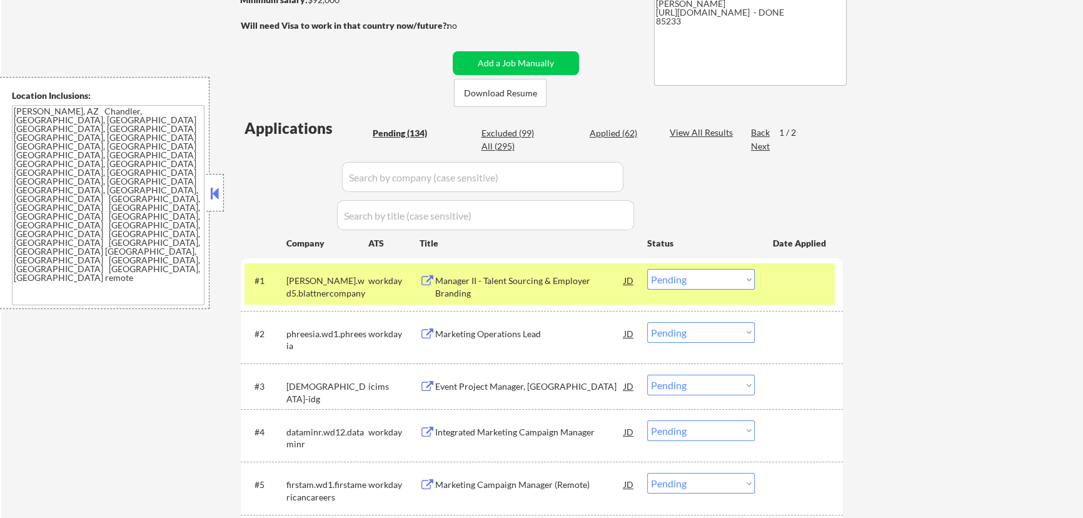
select select ""pending""
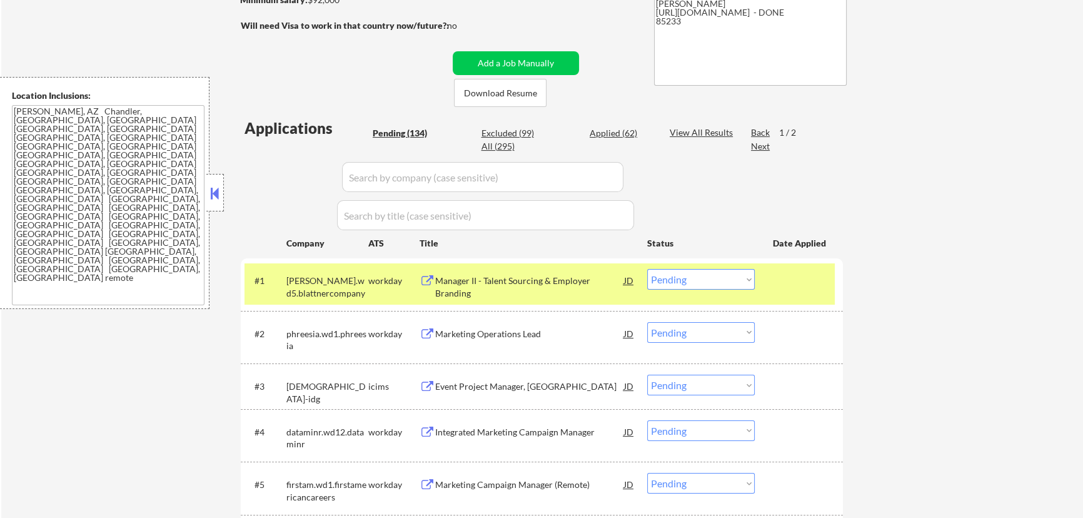
select select ""pending""
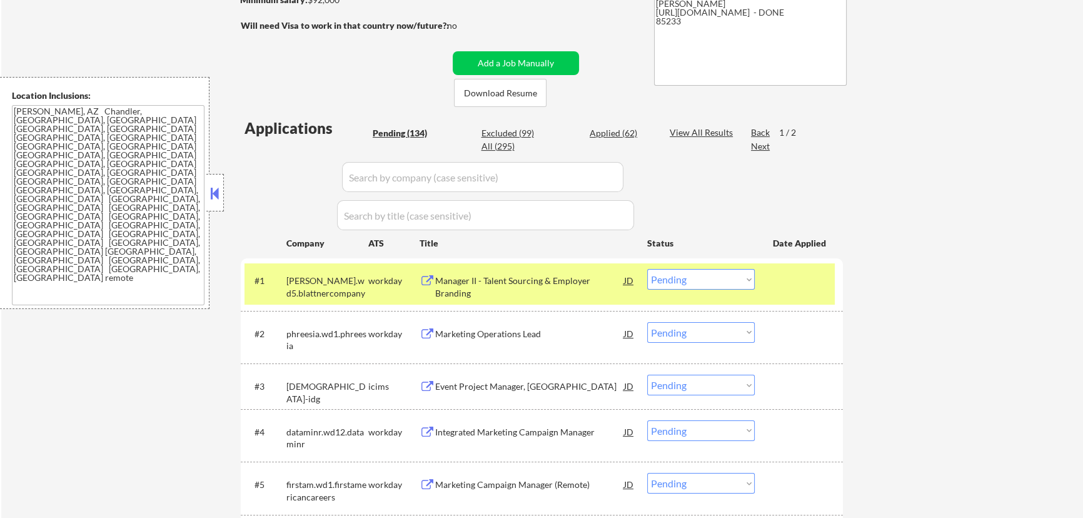
select select ""pending""
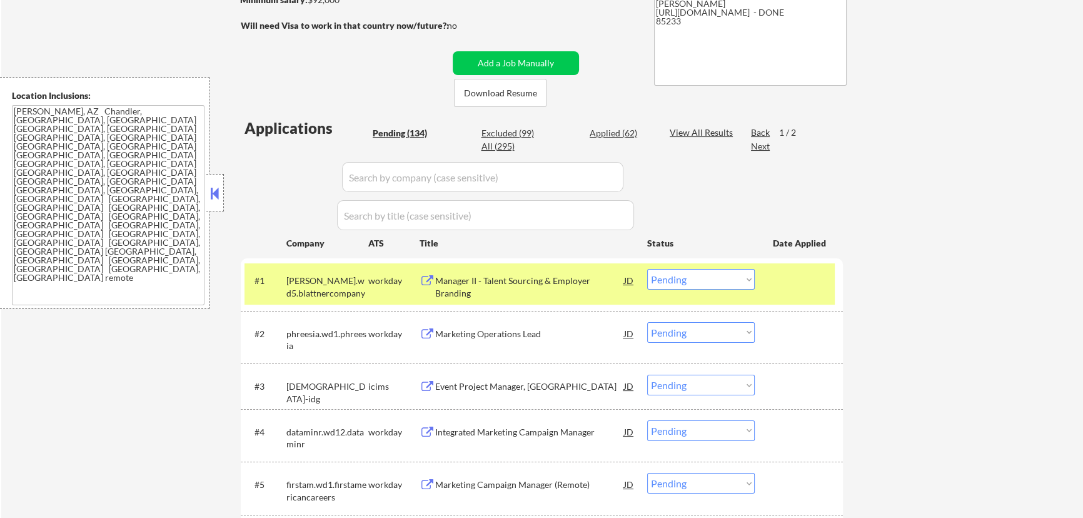
select select ""pending""
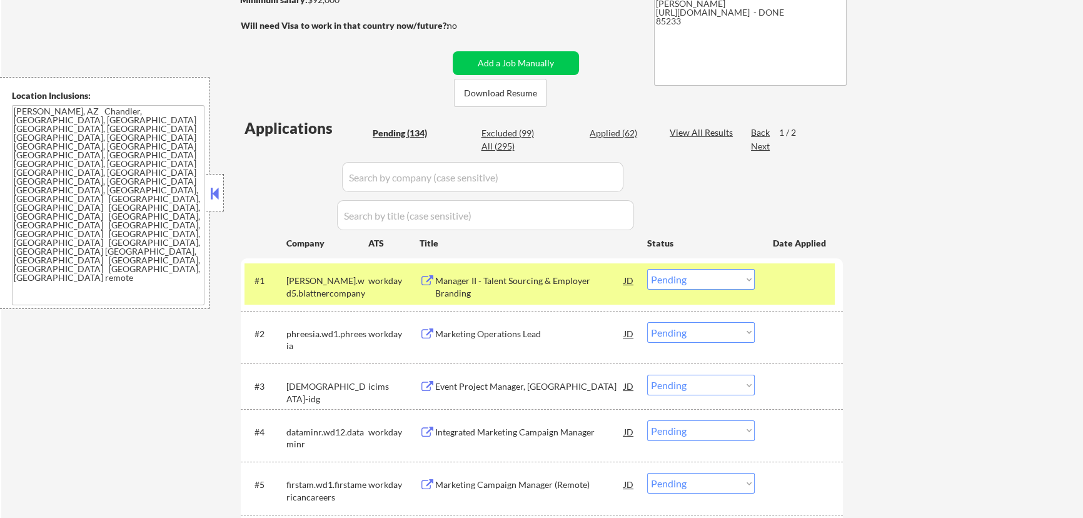
select select ""pending""
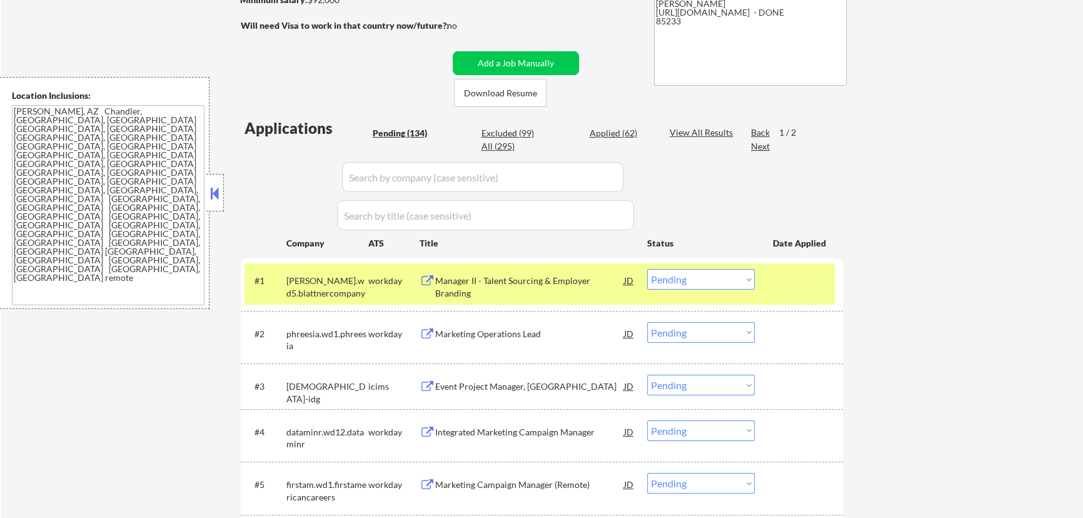
select select ""pending""
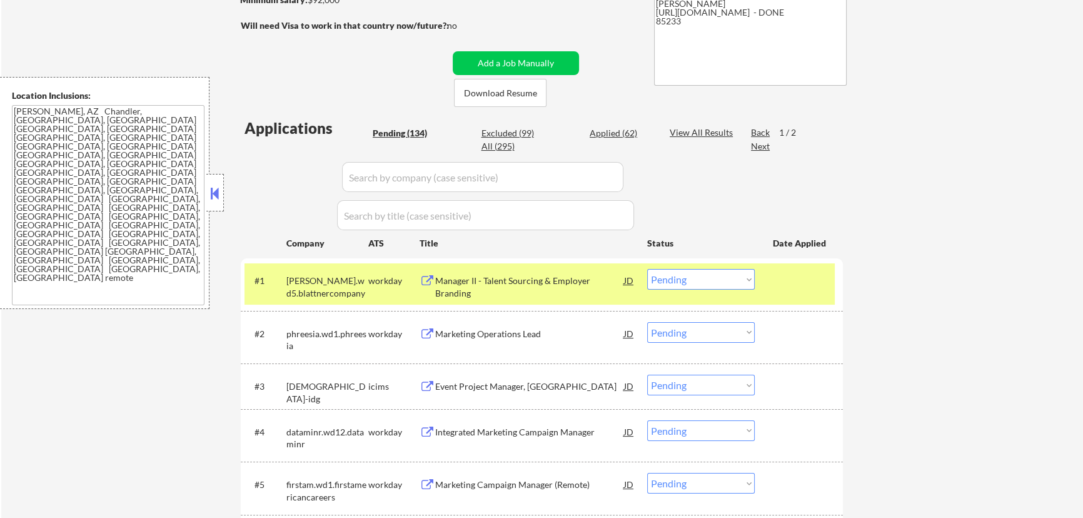
select select ""pending""
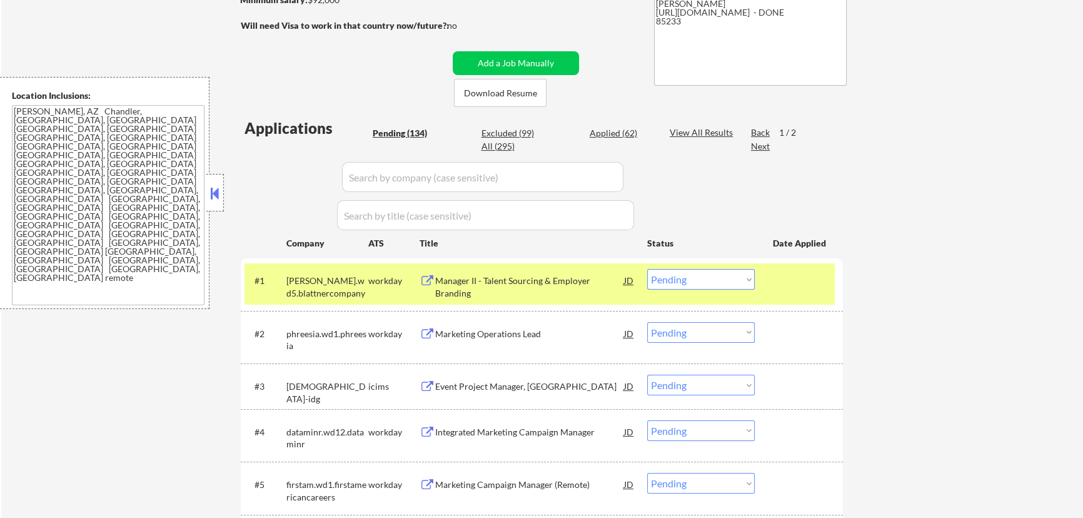
select select ""pending""
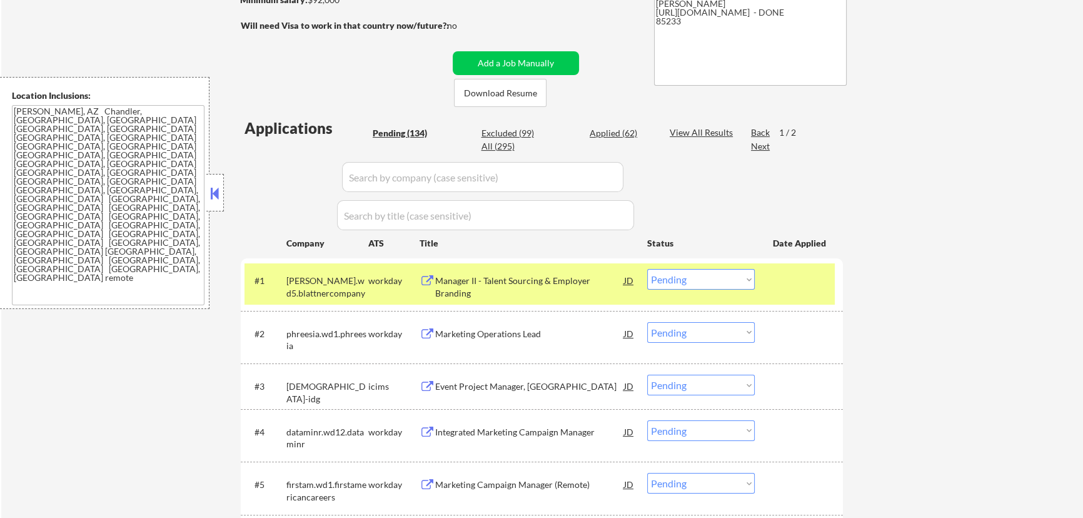
select select ""pending""
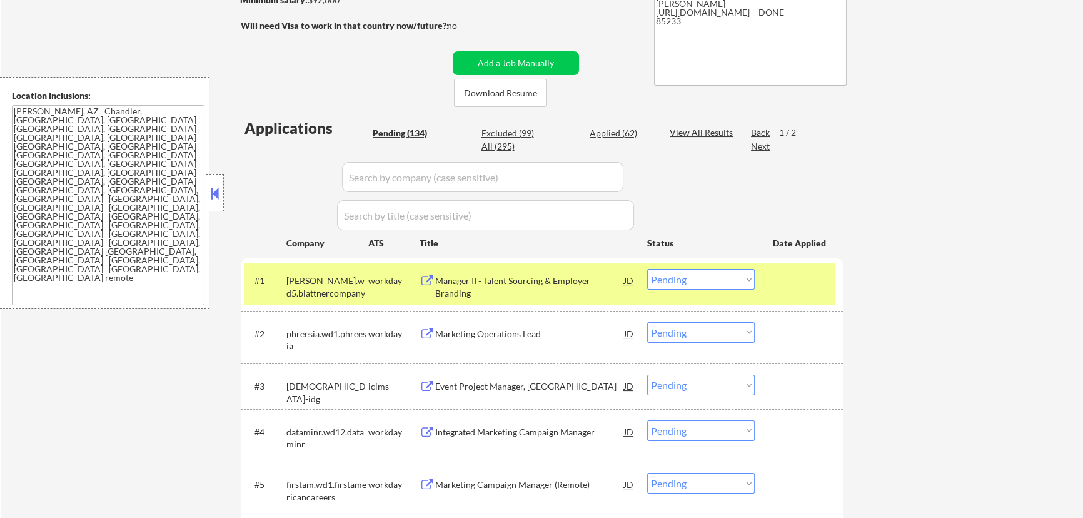
select select ""pending""
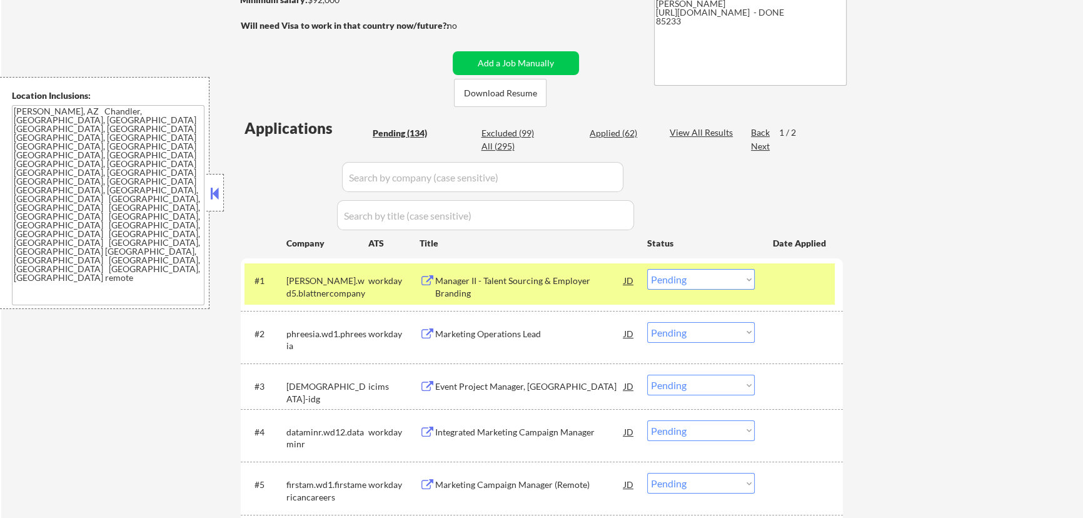
select select ""pending""
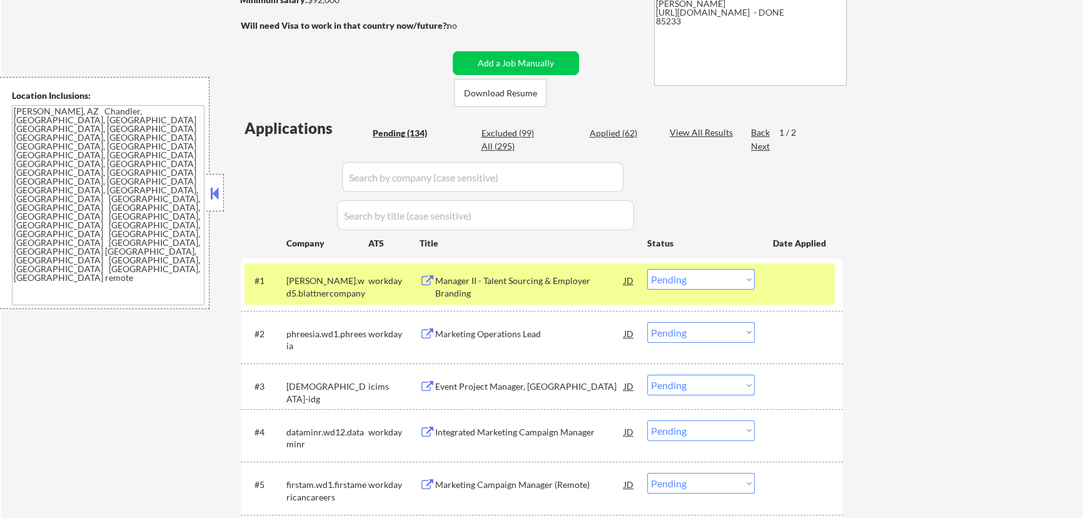
select select ""pending""
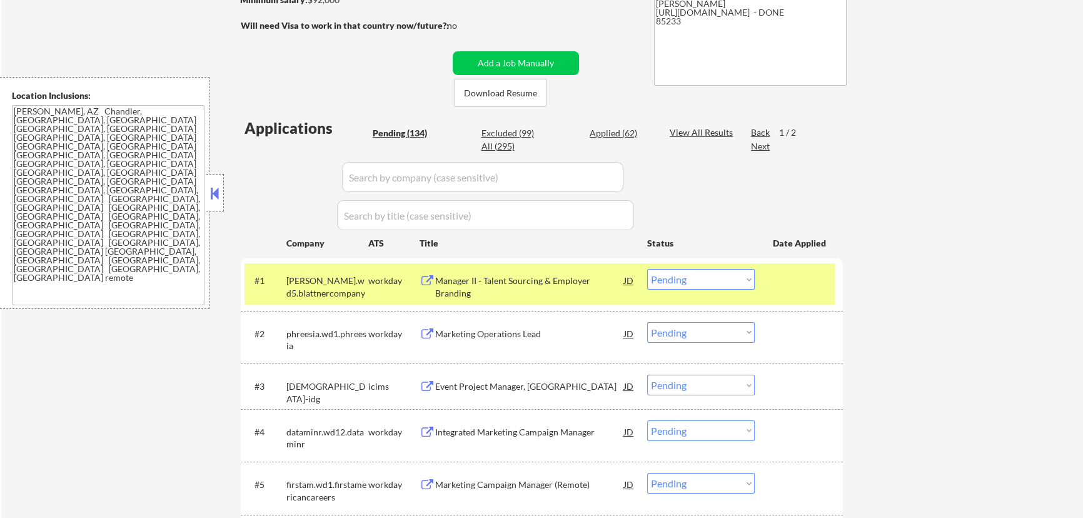
select select ""pending""
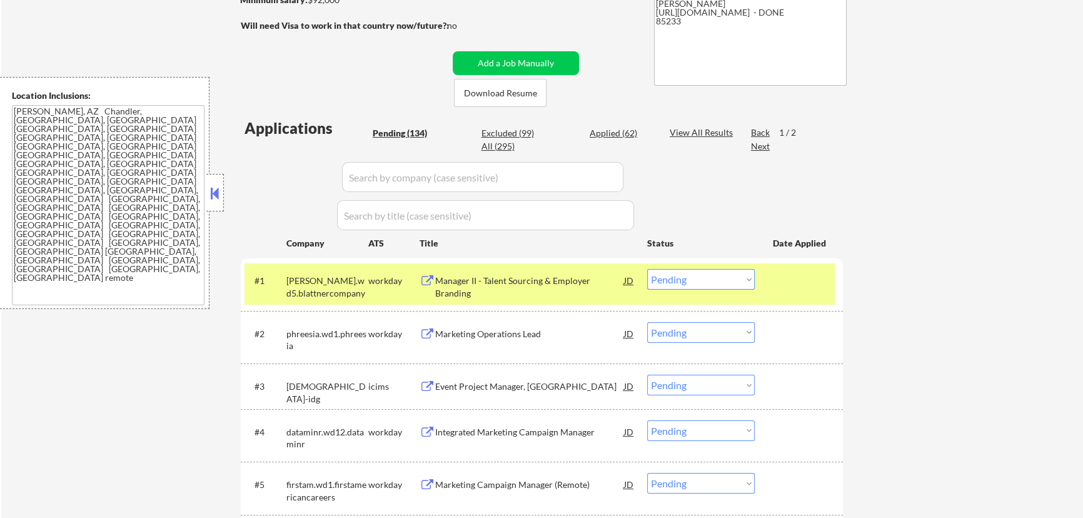
select select ""pending""
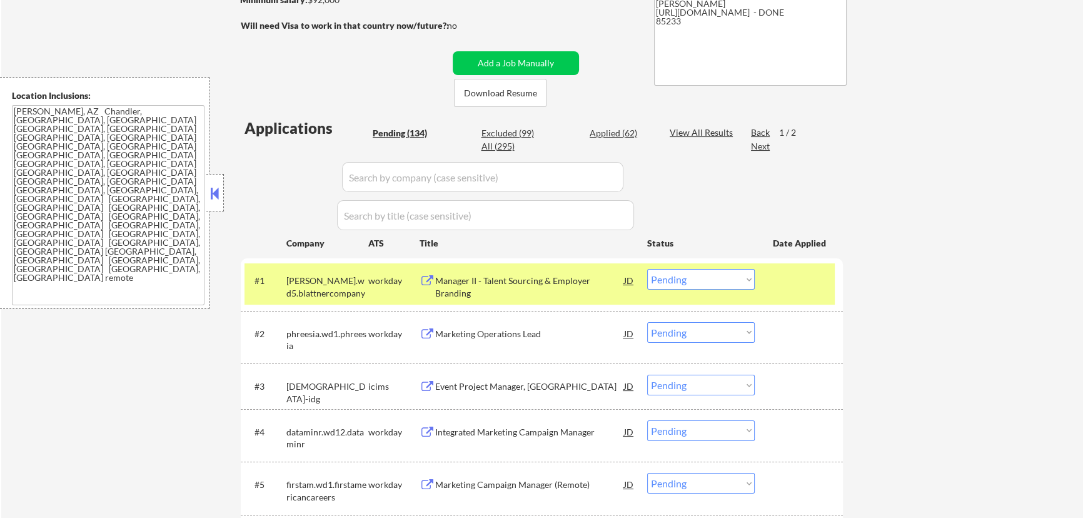
select select ""pending""
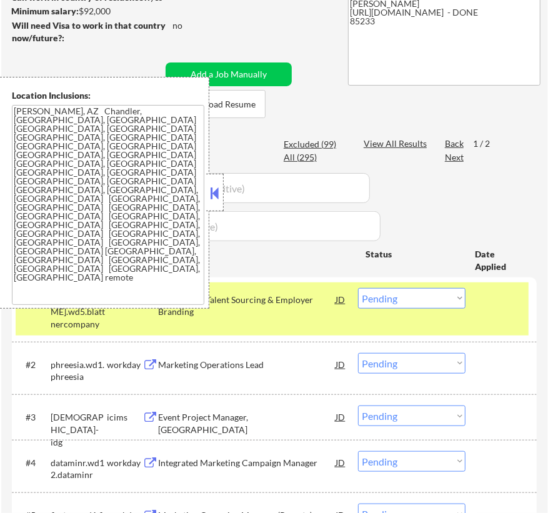
click at [213, 190] on button at bounding box center [215, 193] width 14 height 19
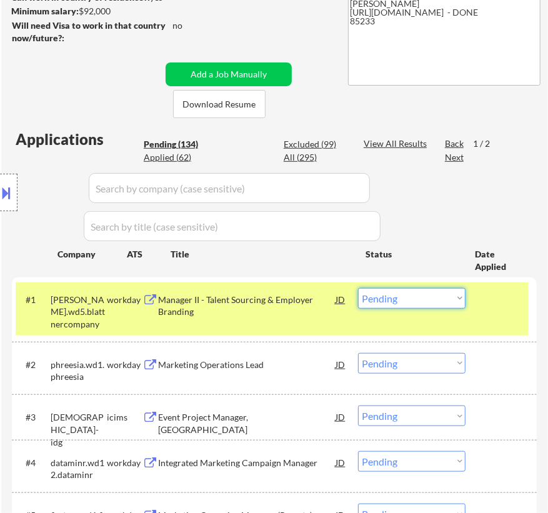
click at [414, 303] on select "Choose an option... Pending Applied Excluded (Questions) Excluded (Expired) Exc…" at bounding box center [412, 298] width 108 height 21
click at [433, 299] on select "Choose an option... Pending Applied Excluded (Questions) Excluded (Expired) Exc…" at bounding box center [412, 298] width 108 height 21
click at [358, 288] on select "Choose an option... Pending Applied Excluded (Questions) Excluded (Expired) Exc…" at bounding box center [412, 298] width 108 height 21
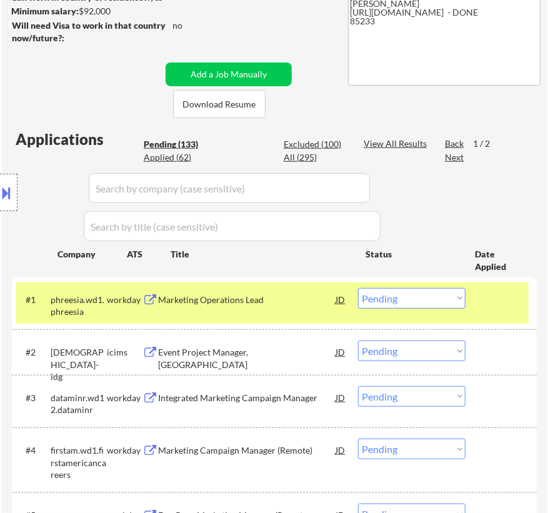
click at [231, 308] on div "Marketing Operations Lead" at bounding box center [247, 299] width 178 height 23
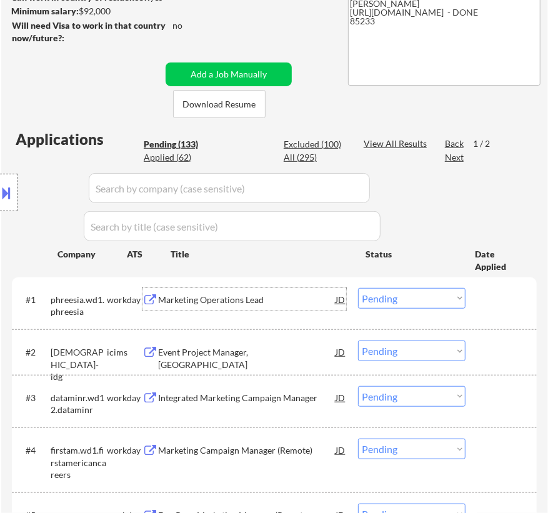
click at [413, 291] on select "Choose an option... Pending Applied Excluded (Questions) Excluded (Expired) Exc…" at bounding box center [412, 298] width 108 height 21
click at [358, 288] on select "Choose an option... Pending Applied Excluded (Questions) Excluded (Expired) Exc…" at bounding box center [412, 298] width 108 height 21
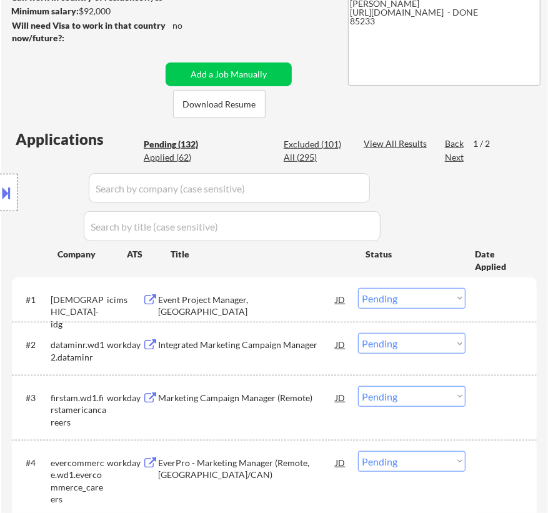
click at [294, 304] on div "Event Project Manager, [GEOGRAPHIC_DATA]" at bounding box center [247, 306] width 178 height 24
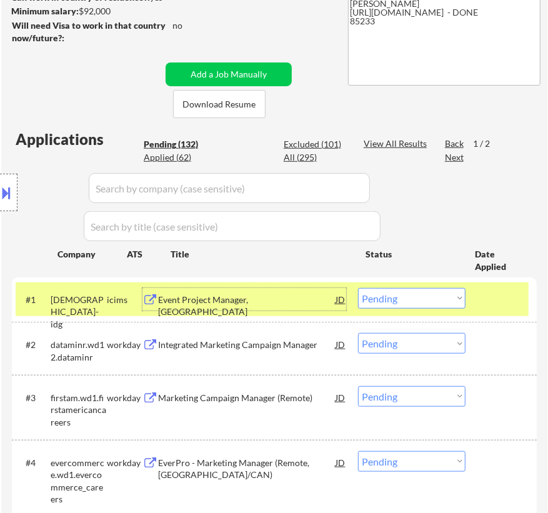
click at [406, 298] on select "Choose an option... Pending Applied Excluded (Questions) Excluded (Expired) Exc…" at bounding box center [412, 298] width 108 height 21
click at [358, 288] on select "Choose an option... Pending Applied Excluded (Questions) Excluded (Expired) Exc…" at bounding box center [412, 298] width 108 height 21
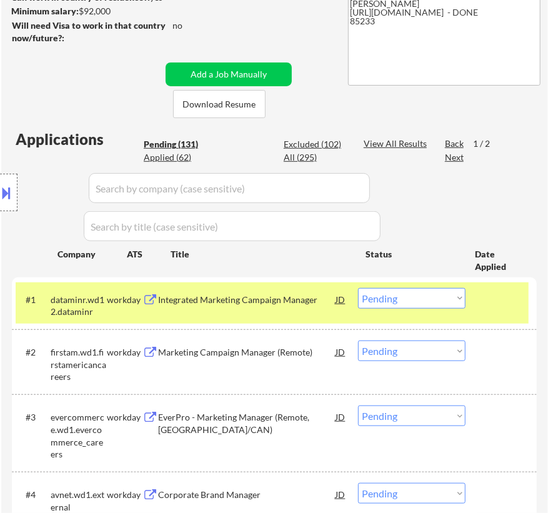
click at [275, 309] on div "Integrated Marketing Campaign Manager" at bounding box center [247, 299] width 178 height 23
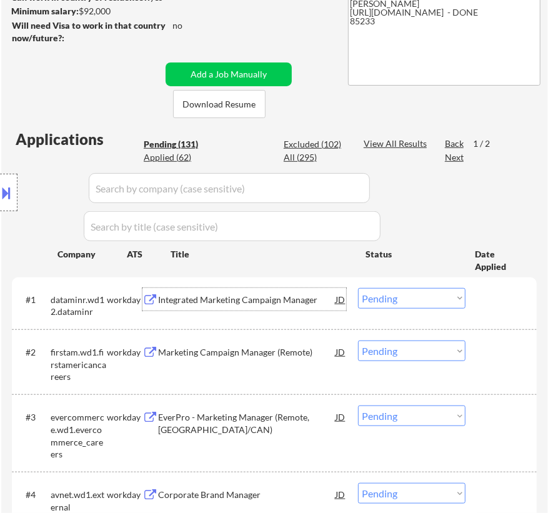
click at [425, 294] on select "Choose an option... Pending Applied Excluded (Questions) Excluded (Expired) Exc…" at bounding box center [412, 298] width 108 height 21
click at [358, 288] on select "Choose an option... Pending Applied Excluded (Questions) Excluded (Expired) Exc…" at bounding box center [412, 298] width 108 height 21
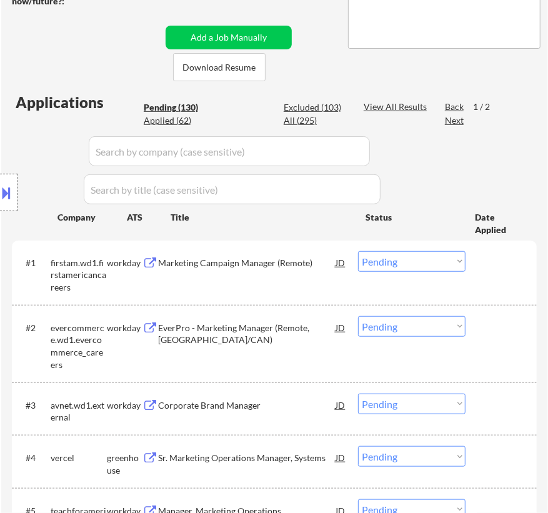
scroll to position [284, 0]
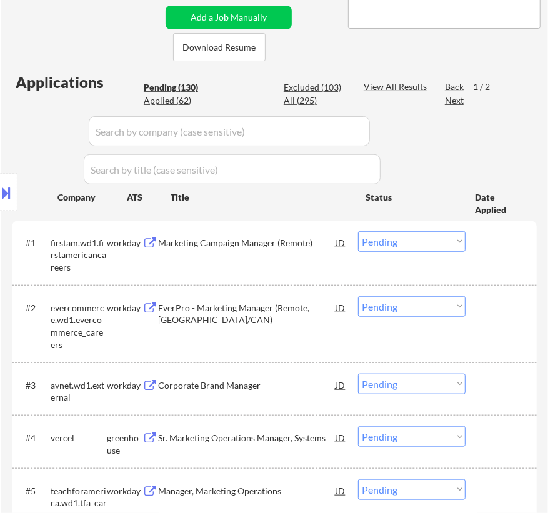
click at [272, 247] on div "Marketing Campaign Manager (Remote)" at bounding box center [247, 243] width 178 height 13
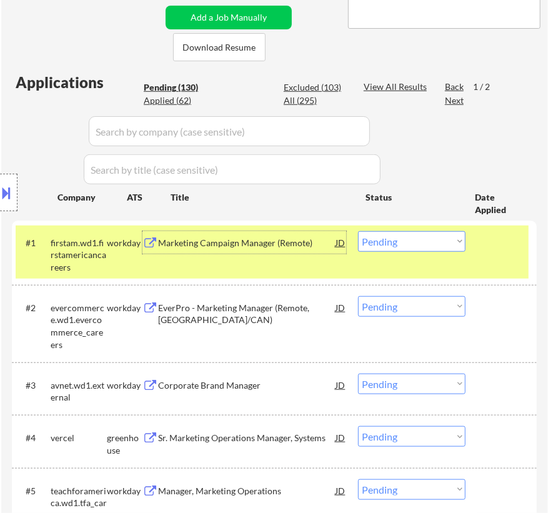
click at [435, 241] on select "Choose an option... Pending Applied Excluded (Questions) Excluded (Expired) Exc…" at bounding box center [412, 241] width 108 height 21
click at [358, 231] on select "Choose an option... Pending Applied Excluded (Questions) Excluded (Expired) Exc…" at bounding box center [412, 241] width 108 height 21
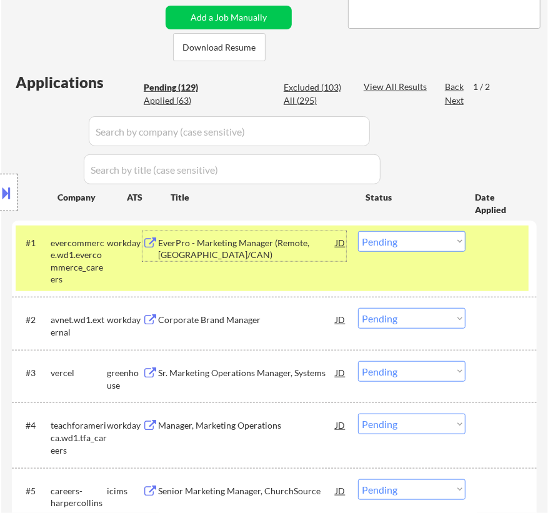
click at [254, 250] on div "EverPro - Marketing Manager (Remote, [GEOGRAPHIC_DATA]/CAN)" at bounding box center [247, 249] width 178 height 24
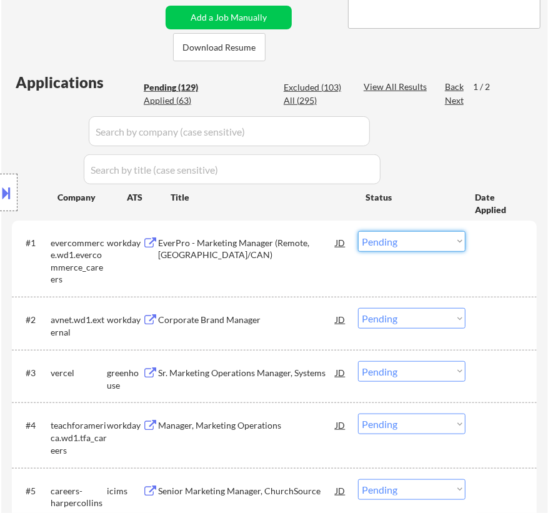
click at [423, 241] on select "Choose an option... Pending Applied Excluded (Questions) Excluded (Expired) Exc…" at bounding box center [412, 241] width 108 height 21
click at [358, 231] on select "Choose an option... Pending Applied Excluded (Questions) Excluded (Expired) Exc…" at bounding box center [412, 241] width 108 height 21
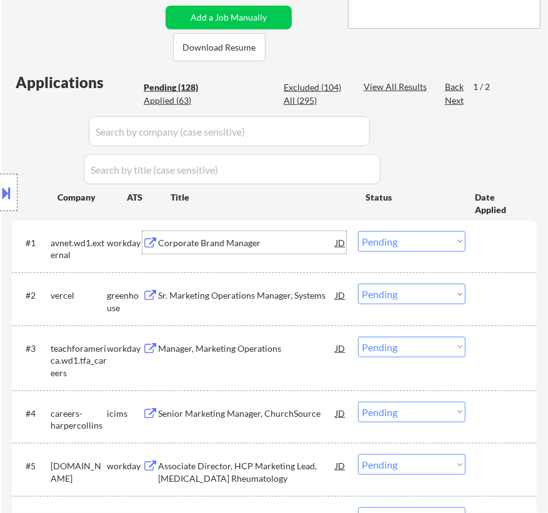
click at [282, 249] on div "Corporate Brand Manager" at bounding box center [247, 242] width 178 height 23
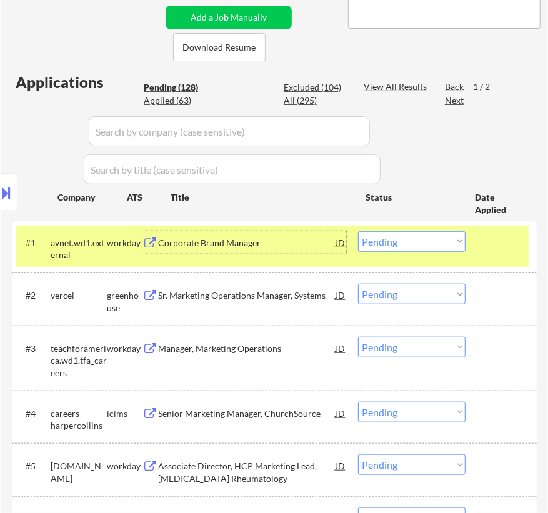
click at [399, 241] on select "Choose an option... Pending Applied Excluded (Questions) Excluded (Expired) Exc…" at bounding box center [412, 241] width 108 height 21
click at [358, 231] on select "Choose an option... Pending Applied Excluded (Questions) Excluded (Expired) Exc…" at bounding box center [412, 241] width 108 height 21
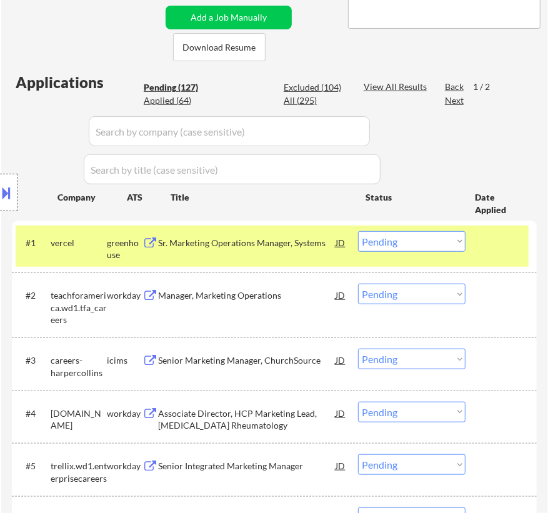
click at [315, 246] on div "Sr. Marketing Operations Manager, Systems" at bounding box center [247, 243] width 178 height 13
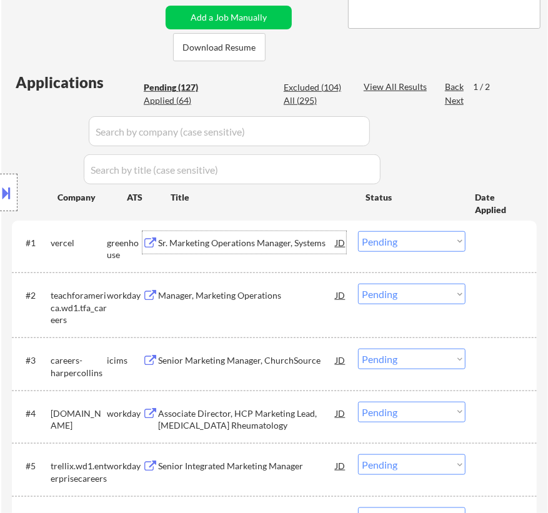
click at [398, 244] on select "Choose an option... Pending Applied Excluded (Questions) Excluded (Expired) Exc…" at bounding box center [412, 241] width 108 height 21
click at [358, 231] on select "Choose an option... Pending Applied Excluded (Questions) Excluded (Expired) Exc…" at bounding box center [412, 241] width 108 height 21
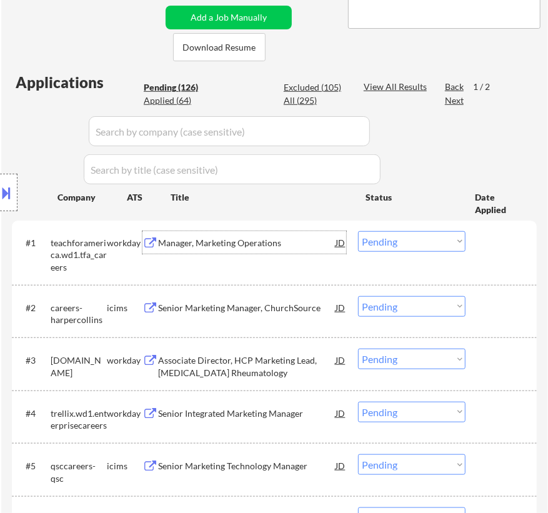
click at [279, 244] on div "Manager, Marketing Operations" at bounding box center [247, 243] width 178 height 13
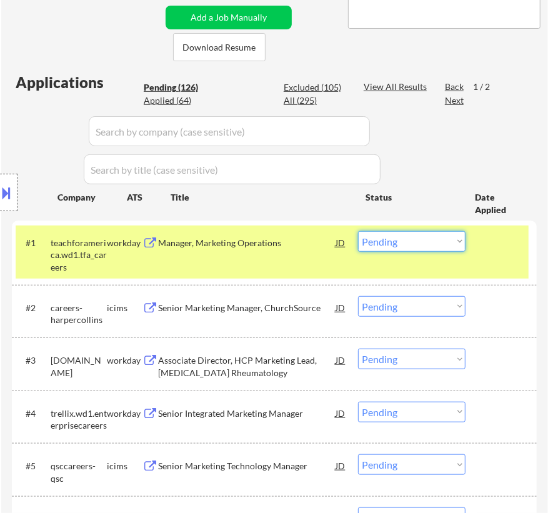
click at [404, 240] on select "Choose an option... Pending Applied Excluded (Questions) Excluded (Expired) Exc…" at bounding box center [412, 241] width 108 height 21
click at [358, 231] on select "Choose an option... Pending Applied Excluded (Questions) Excluded (Expired) Exc…" at bounding box center [412, 241] width 108 height 21
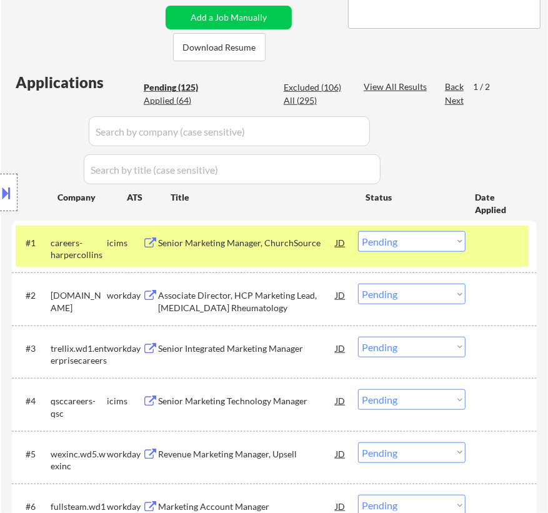
click at [316, 238] on div "Senior Marketing Manager, ChurchSource" at bounding box center [247, 243] width 178 height 13
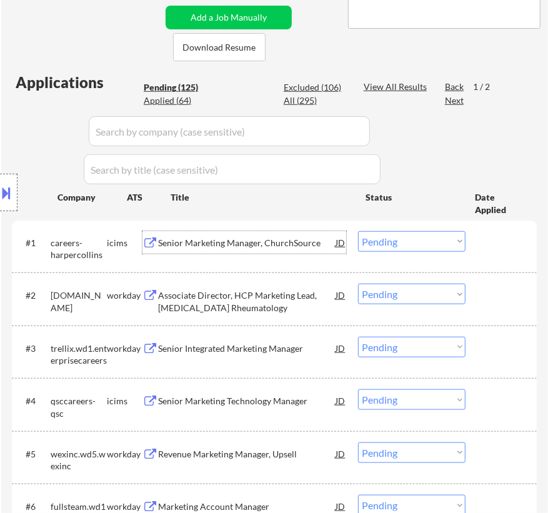
click at [439, 238] on select "Choose an option... Pending Applied Excluded (Questions) Excluded (Expired) Exc…" at bounding box center [412, 241] width 108 height 21
click at [358, 231] on select "Choose an option... Pending Applied Excluded (Questions) Excluded (Expired) Exc…" at bounding box center [412, 241] width 108 height 21
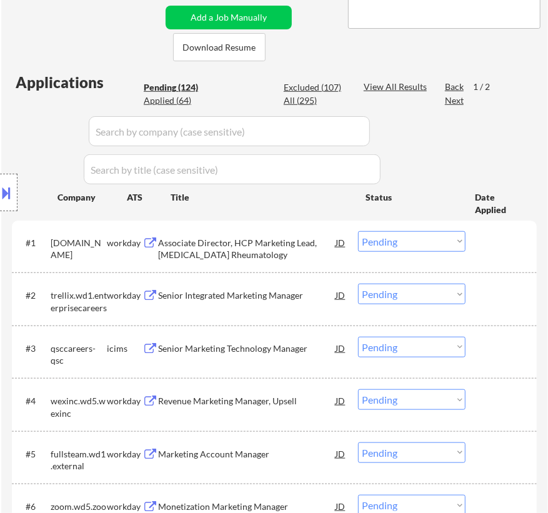
click at [269, 251] on div "Associate Director, HCP Marketing Lead, [MEDICAL_DATA] Rheumatology" at bounding box center [247, 249] width 178 height 24
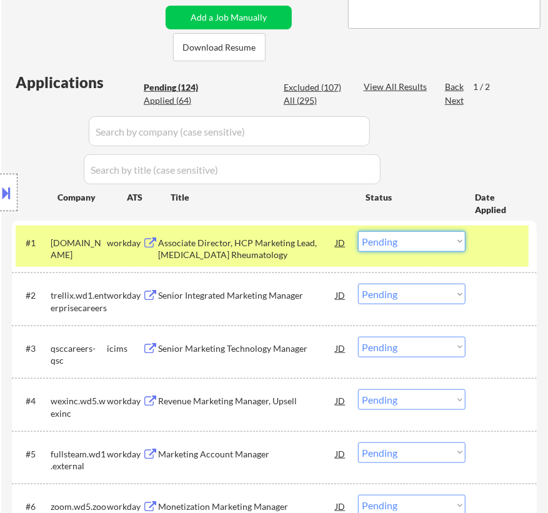
click at [439, 246] on select "Choose an option... Pending Applied Excluded (Questions) Excluded (Expired) Exc…" at bounding box center [412, 241] width 108 height 21
click at [358, 231] on select "Choose an option... Pending Applied Excluded (Questions) Excluded (Expired) Exc…" at bounding box center [412, 241] width 108 height 21
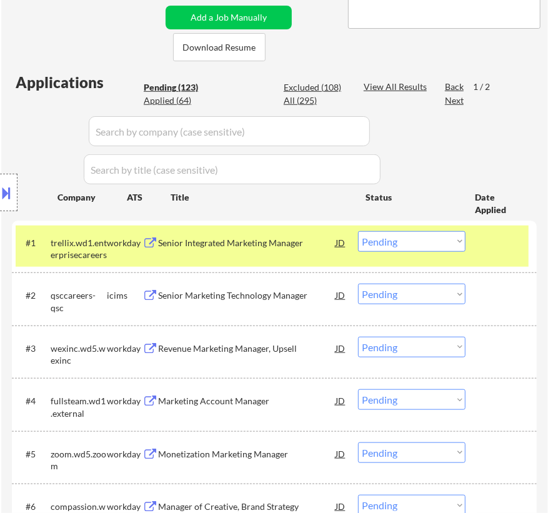
click at [239, 241] on div "Senior Integrated Marketing Manager" at bounding box center [247, 243] width 178 height 13
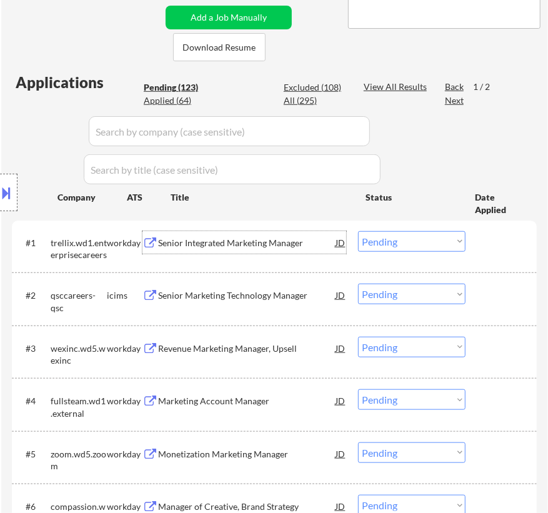
click at [404, 238] on select "Choose an option... Pending Applied Excluded (Questions) Excluded (Expired) Exc…" at bounding box center [412, 241] width 108 height 21
click at [358, 231] on select "Choose an option... Pending Applied Excluded (Questions) Excluded (Expired) Exc…" at bounding box center [412, 241] width 108 height 21
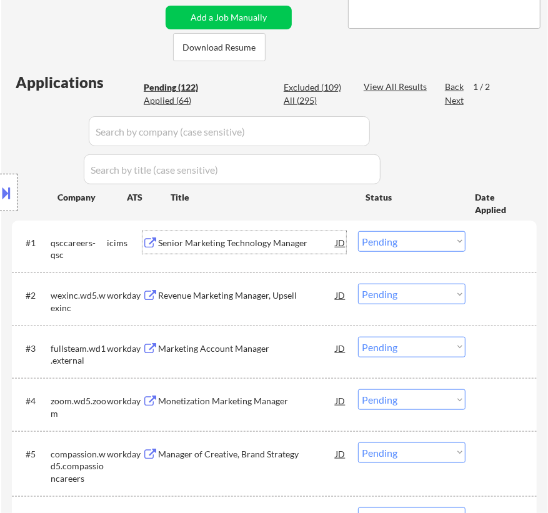
click at [225, 237] on div "Senior Marketing Technology Manager" at bounding box center [247, 243] width 178 height 13
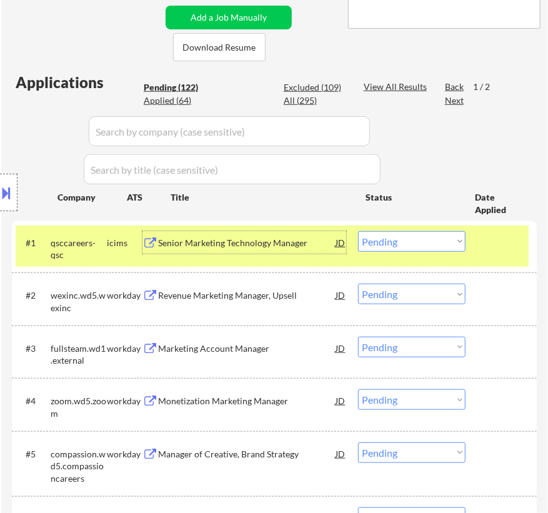
click at [417, 243] on select "Choose an option... Pending Applied Excluded (Questions) Excluded (Expired) Exc…" at bounding box center [412, 241] width 108 height 21
click at [358, 231] on select "Choose an option... Pending Applied Excluded (Questions) Excluded (Expired) Exc…" at bounding box center [412, 241] width 108 height 21
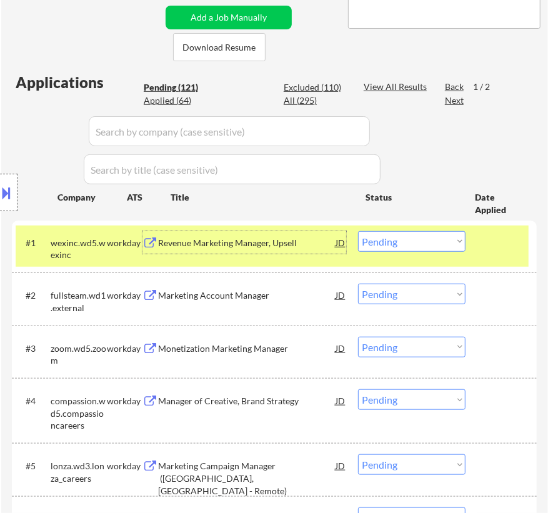
click at [304, 244] on div "Revenue Marketing Manager, Upsell" at bounding box center [247, 243] width 178 height 13
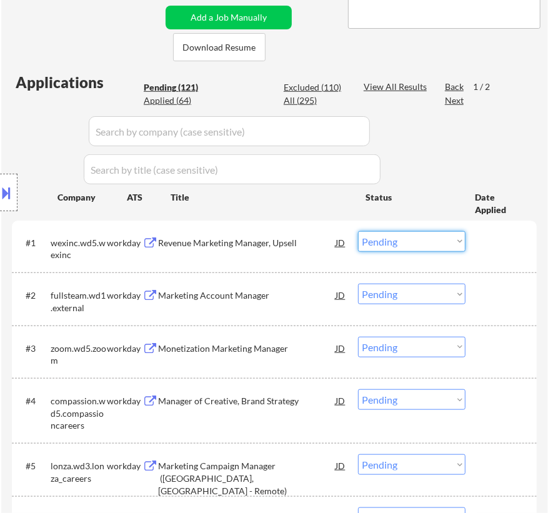
click at [394, 238] on select "Choose an option... Pending Applied Excluded (Questions) Excluded (Expired) Exc…" at bounding box center [412, 241] width 108 height 21
click at [358, 231] on select "Choose an option... Pending Applied Excluded (Questions) Excluded (Expired) Exc…" at bounding box center [412, 241] width 108 height 21
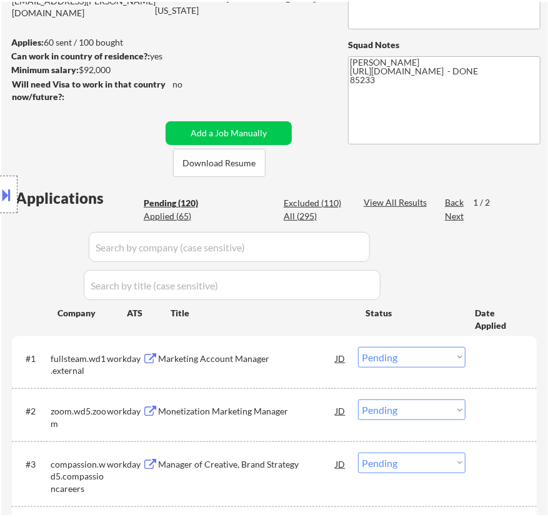
scroll to position [227, 0]
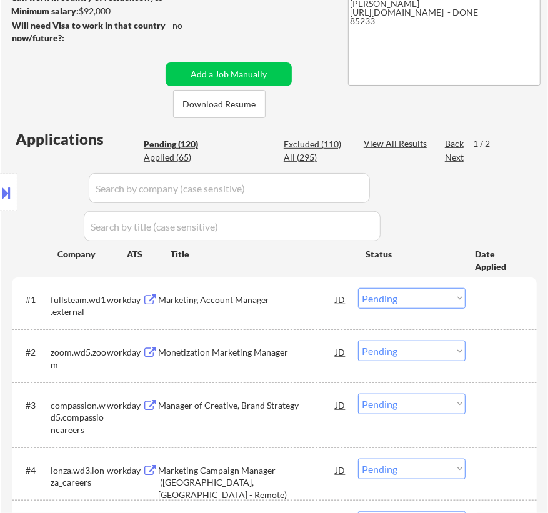
click at [299, 303] on div "Marketing Account Manager" at bounding box center [247, 300] width 178 height 13
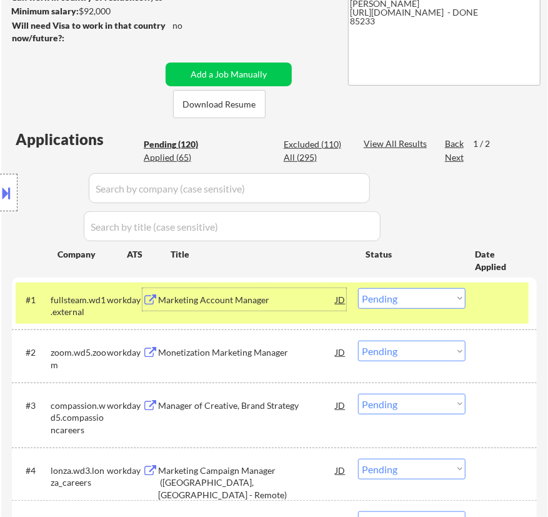
click at [437, 298] on select "Choose an option... Pending Applied Excluded (Questions) Excluded (Expired) Exc…" at bounding box center [412, 298] width 108 height 21
click at [358, 288] on select "Choose an option... Pending Applied Excluded (Questions) Excluded (Expired) Exc…" at bounding box center [412, 298] width 108 height 21
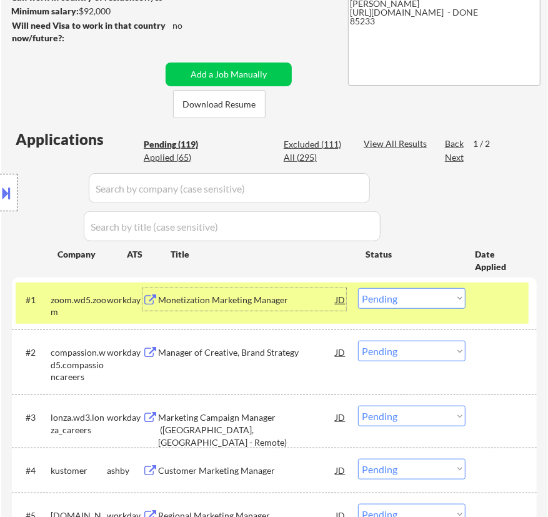
click at [244, 299] on div "Monetization Marketing Manager" at bounding box center [247, 300] width 178 height 13
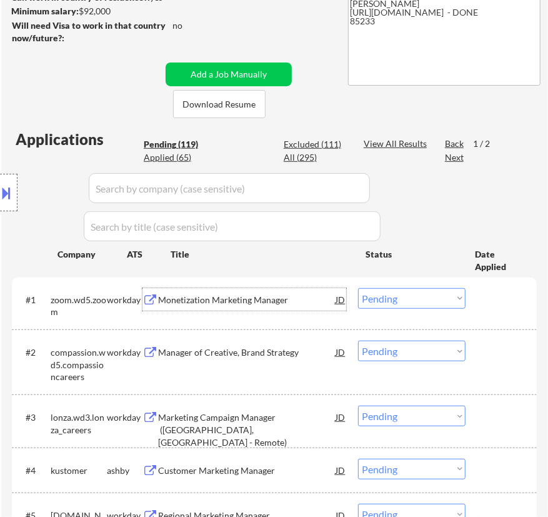
click at [428, 298] on select "Choose an option... Pending Applied Excluded (Questions) Excluded (Expired) Exc…" at bounding box center [412, 298] width 108 height 21
click at [358, 288] on select "Choose an option... Pending Applied Excluded (Questions) Excluded (Expired) Exc…" at bounding box center [412, 298] width 108 height 21
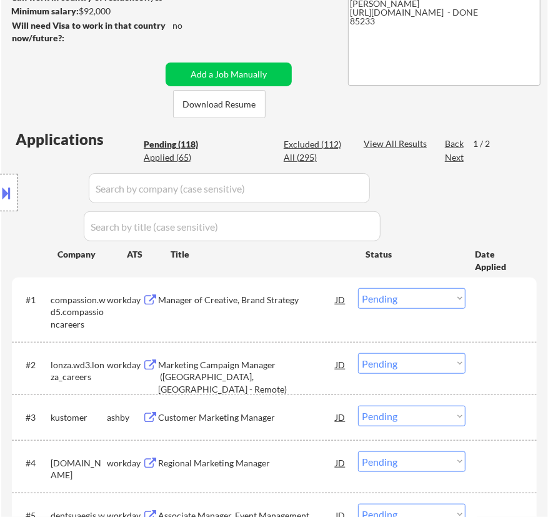
click at [311, 301] on div "Manager of Creative, Brand Strategy" at bounding box center [247, 300] width 178 height 13
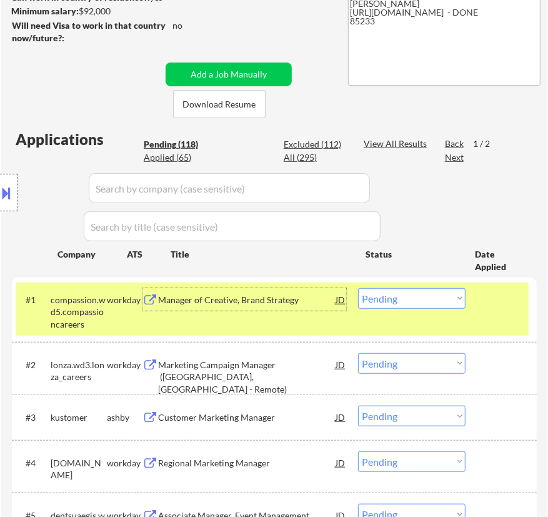
click at [277, 292] on div "Manager of Creative, Brand Strategy" at bounding box center [247, 299] width 178 height 23
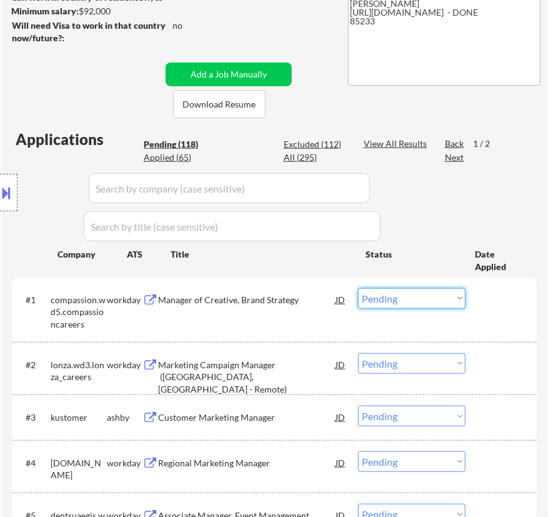
drag, startPoint x: 400, startPoint y: 299, endPoint x: 394, endPoint y: 307, distance: 9.4
click at [400, 299] on select "Choose an option... Pending Applied Excluded (Questions) Excluded (Expired) Exc…" at bounding box center [412, 298] width 108 height 21
click at [358, 288] on select "Choose an option... Pending Applied Excluded (Questions) Excluded (Expired) Exc…" at bounding box center [412, 298] width 108 height 21
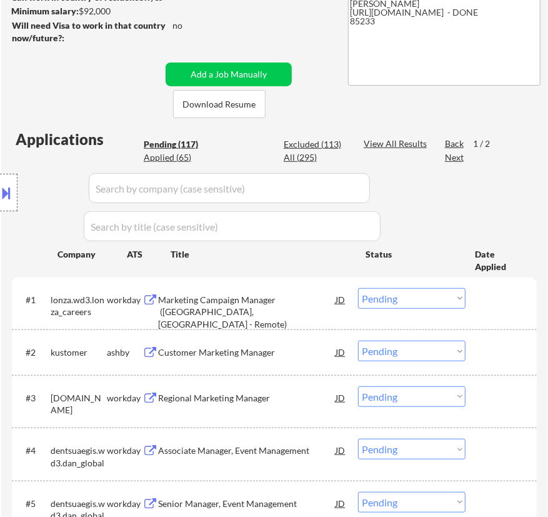
scroll to position [341, 0]
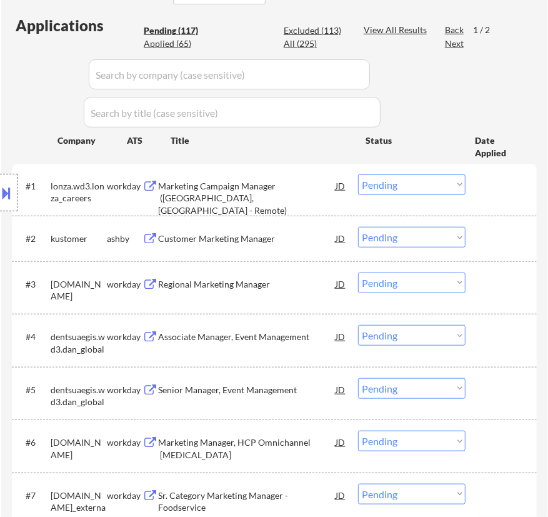
click at [294, 199] on div "Marketing Campaign Manager ([GEOGRAPHIC_DATA], [GEOGRAPHIC_DATA] - Remote)" at bounding box center [247, 198] width 178 height 37
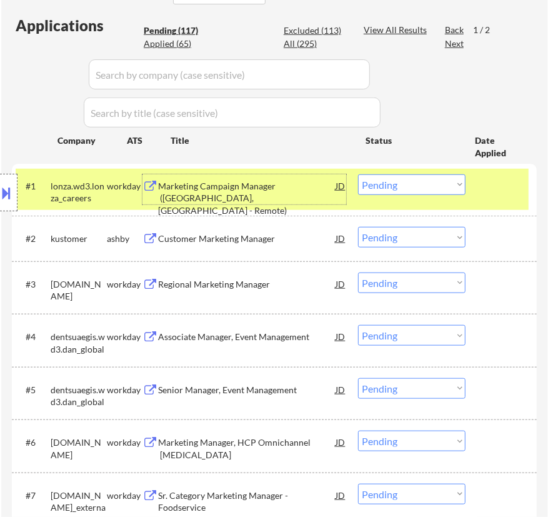
click at [417, 186] on select "Choose an option... Pending Applied Excluded (Questions) Excluded (Expired) Exc…" at bounding box center [412, 184] width 108 height 21
click at [358, 174] on select "Choose an option... Pending Applied Excluded (Questions) Excluded (Expired) Exc…" at bounding box center [412, 184] width 108 height 21
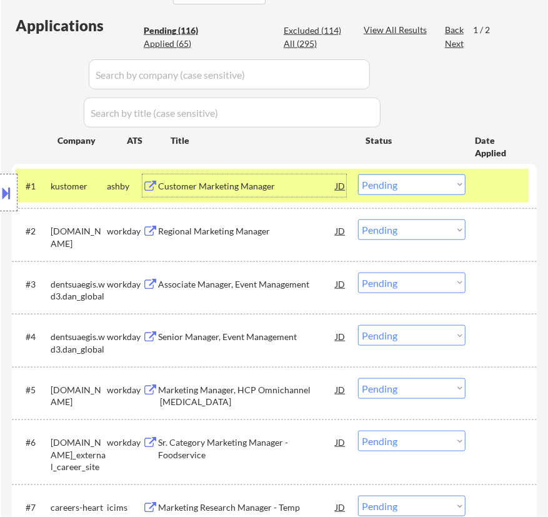
click at [265, 190] on div "Customer Marketing Manager" at bounding box center [247, 186] width 178 height 13
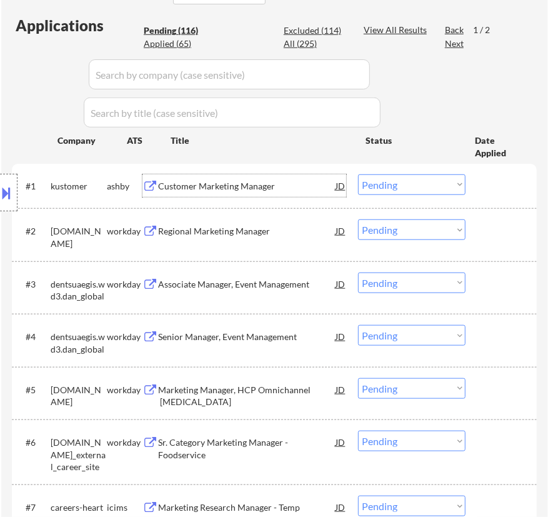
click at [410, 179] on select "Choose an option... Pending Applied Excluded (Questions) Excluded (Expired) Exc…" at bounding box center [412, 184] width 108 height 21
click at [358, 174] on select "Choose an option... Pending Applied Excluded (Questions) Excluded (Expired) Exc…" at bounding box center [412, 184] width 108 height 21
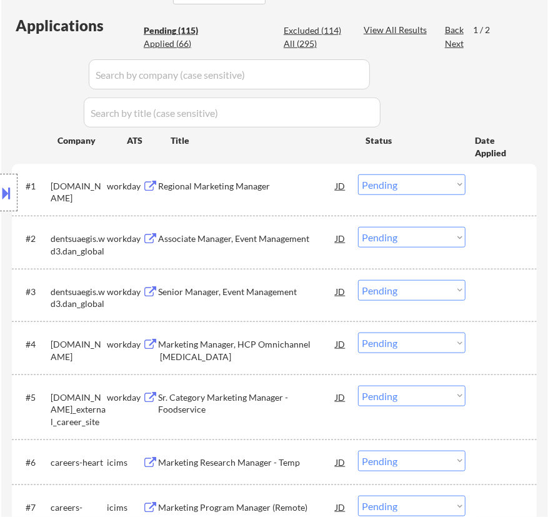
click at [292, 193] on div "Regional Marketing Manager" at bounding box center [247, 185] width 178 height 23
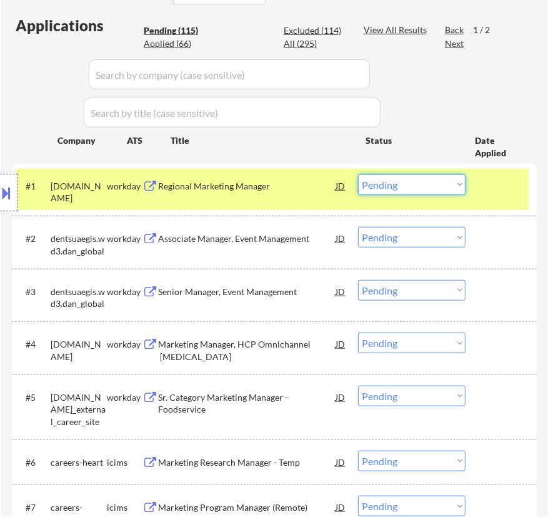
click at [375, 182] on select "Choose an option... Pending Applied Excluded (Questions) Excluded (Expired) Exc…" at bounding box center [412, 184] width 108 height 21
click at [358, 174] on select "Choose an option... Pending Applied Excluded (Questions) Excluded (Expired) Exc…" at bounding box center [412, 184] width 108 height 21
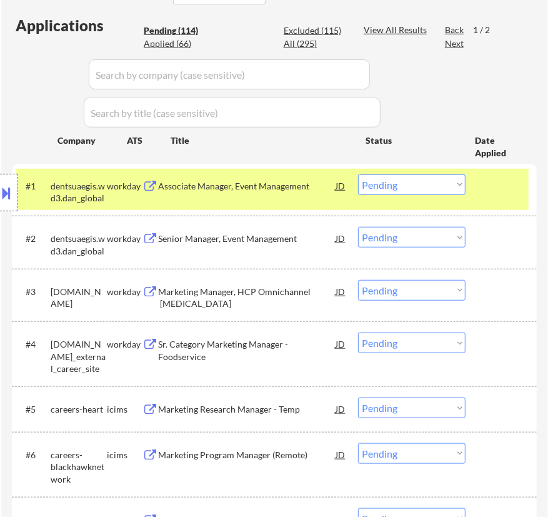
click at [274, 193] on div "Associate Manager, Event Management" at bounding box center [247, 185] width 178 height 23
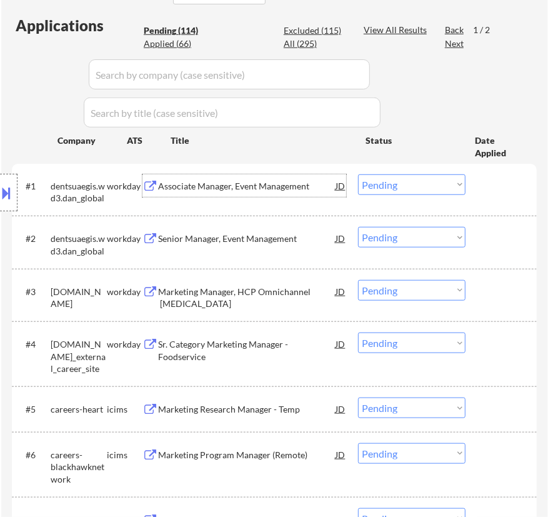
click at [396, 181] on select "Choose an option... Pending Applied Excluded (Questions) Excluded (Expired) Exc…" at bounding box center [412, 184] width 108 height 21
click at [358, 174] on select "Choose an option... Pending Applied Excluded (Questions) Excluded (Expired) Exc…" at bounding box center [412, 184] width 108 height 21
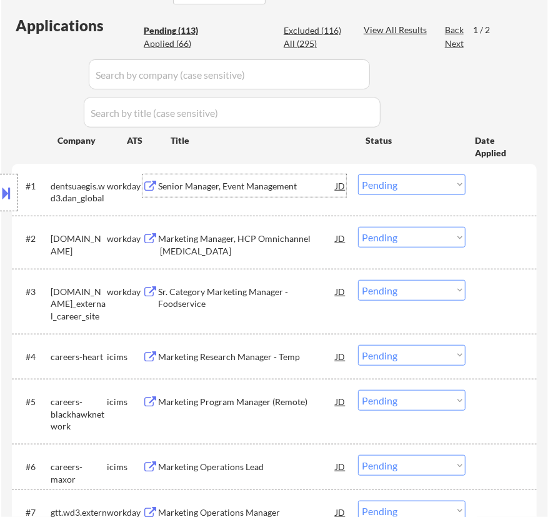
click at [281, 191] on div "Senior Manager, Event Management" at bounding box center [247, 186] width 178 height 13
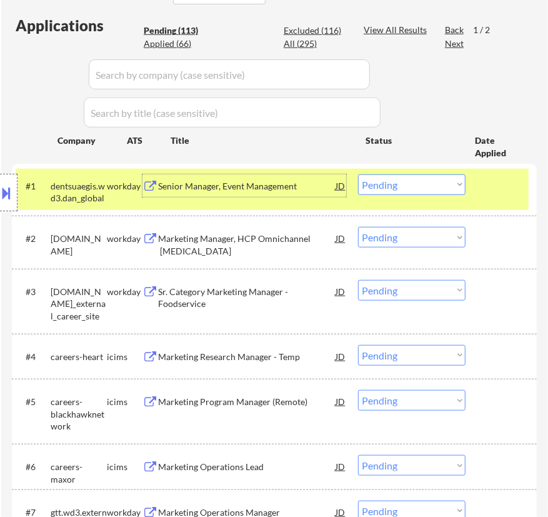
click at [403, 184] on select "Choose an option... Pending Applied Excluded (Questions) Excluded (Expired) Exc…" at bounding box center [412, 184] width 108 height 21
click at [358, 174] on select "Choose an option... Pending Applied Excluded (Questions) Excluded (Expired) Exc…" at bounding box center [412, 184] width 108 height 21
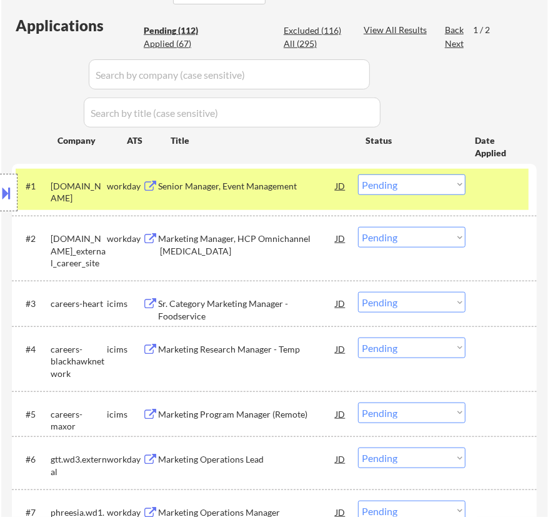
click at [269, 194] on div "Senior Manager, Event Management" at bounding box center [247, 185] width 178 height 23
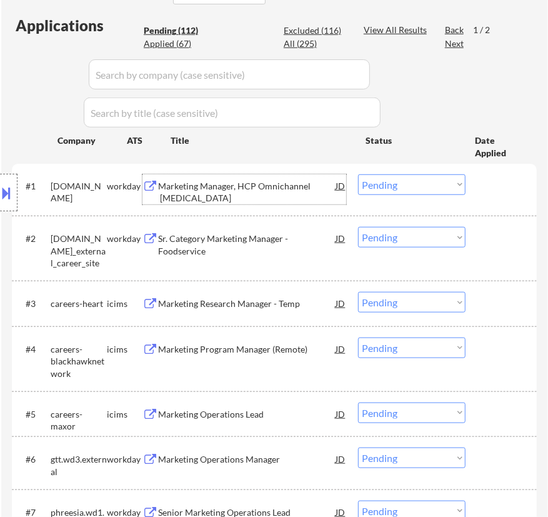
click at [408, 189] on select "Choose an option... Pending Applied Excluded (Questions) Excluded (Expired) Exc…" at bounding box center [412, 184] width 108 height 21
click at [358, 174] on select "Choose an option... Pending Applied Excluded (Questions) Excluded (Expired) Exc…" at bounding box center [412, 184] width 108 height 21
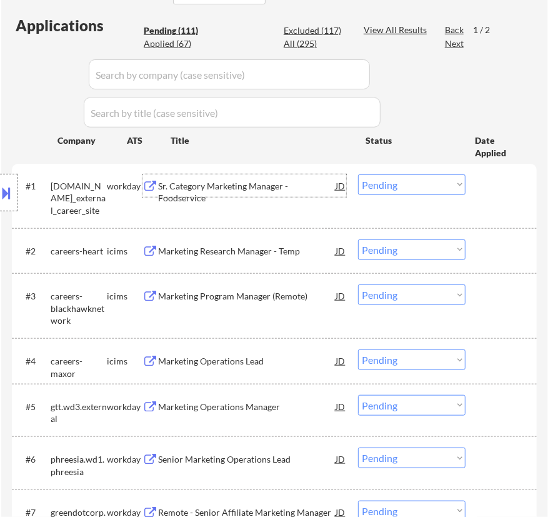
click at [253, 191] on div "Sr. Category Marketing Manager - Foodservice" at bounding box center [247, 192] width 178 height 24
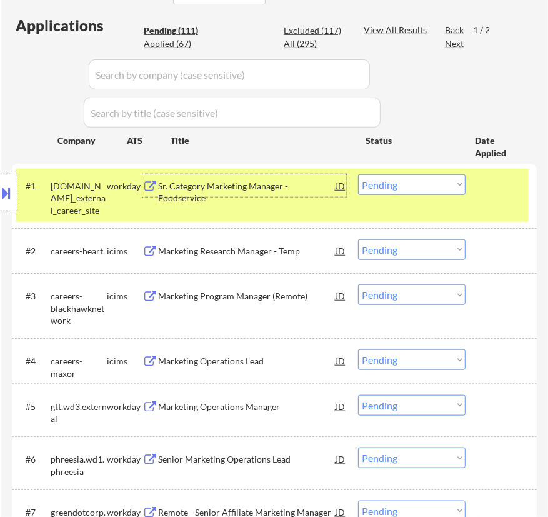
click at [416, 186] on select "Choose an option... Pending Applied Excluded (Questions) Excluded (Expired) Exc…" at bounding box center [412, 184] width 108 height 21
click at [358, 174] on select "Choose an option... Pending Applied Excluded (Questions) Excluded (Expired) Exc…" at bounding box center [412, 184] width 108 height 21
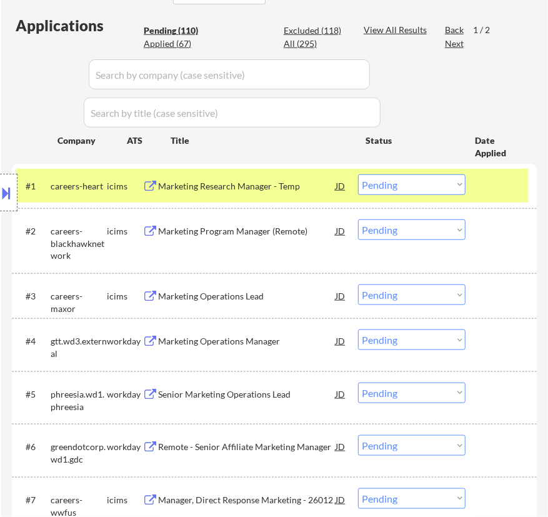
click at [293, 193] on div "Marketing Research Manager - Temp" at bounding box center [247, 185] width 178 height 23
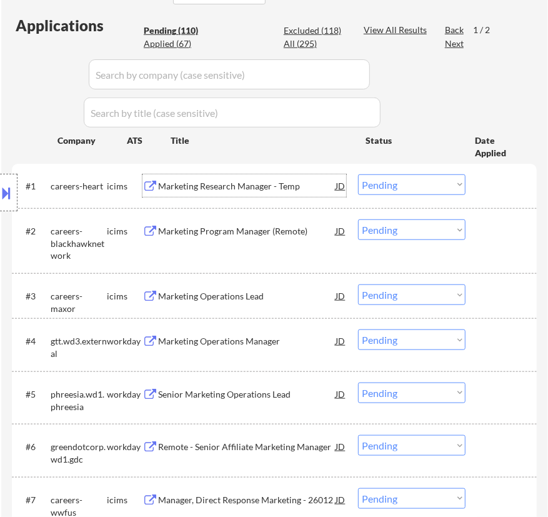
drag, startPoint x: 404, startPoint y: 186, endPoint x: 406, endPoint y: 193, distance: 6.5
click at [406, 186] on select "Choose an option... Pending Applied Excluded (Questions) Excluded (Expired) Exc…" at bounding box center [412, 184] width 108 height 21
click at [358, 174] on select "Choose an option... Pending Applied Excluded (Questions) Excluded (Expired) Exc…" at bounding box center [412, 184] width 108 height 21
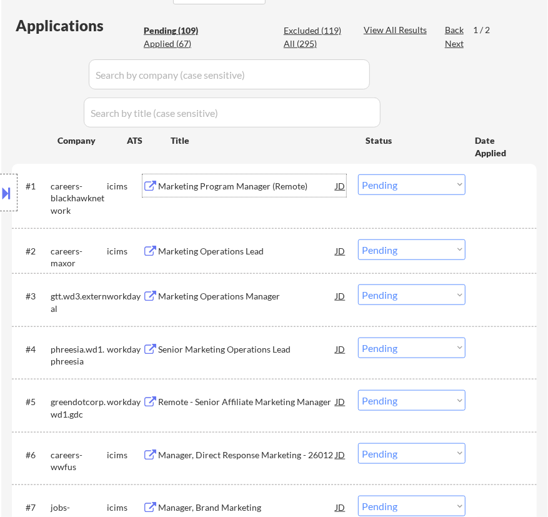
click at [241, 190] on div "Marketing Program Manager (Remote)" at bounding box center [247, 186] width 178 height 13
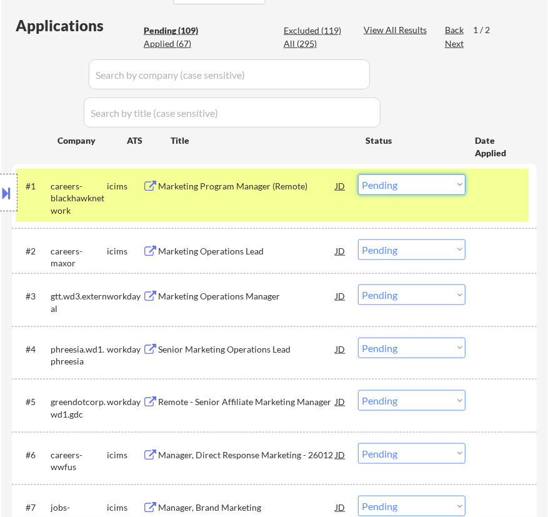
click at [419, 185] on select "Choose an option... Pending Applied Excluded (Questions) Excluded (Expired) Exc…" at bounding box center [412, 184] width 108 height 21
click at [358, 174] on select "Choose an option... Pending Applied Excluded (Questions) Excluded (Expired) Exc…" at bounding box center [412, 184] width 108 height 21
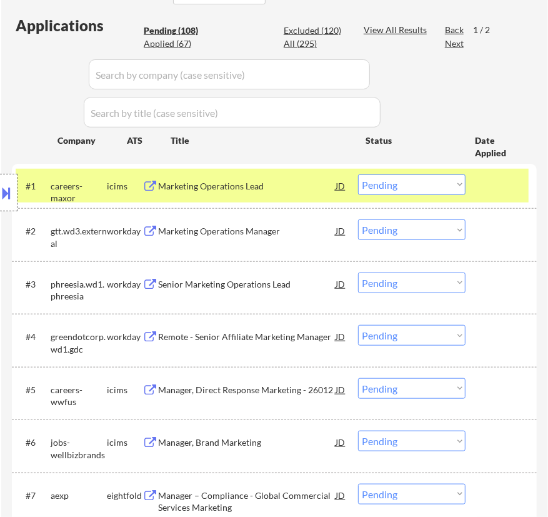
click at [303, 194] on div "Marketing Operations Lead" at bounding box center [247, 185] width 178 height 23
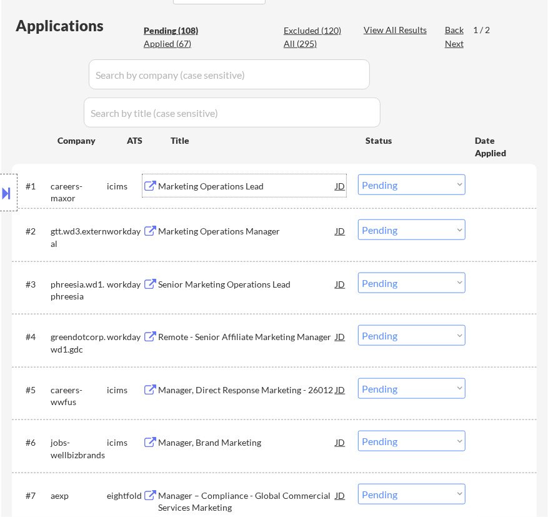
click at [403, 184] on select "Choose an option... Pending Applied Excluded (Questions) Excluded (Expired) Exc…" at bounding box center [412, 184] width 108 height 21
click at [358, 174] on select "Choose an option... Pending Applied Excluded (Questions) Excluded (Expired) Exc…" at bounding box center [412, 184] width 108 height 21
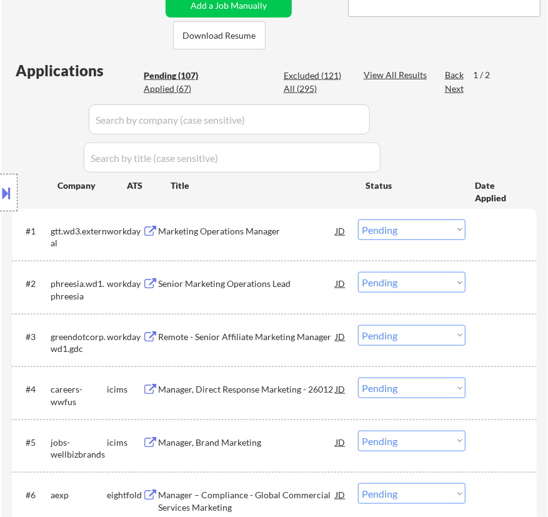
scroll to position [284, 0]
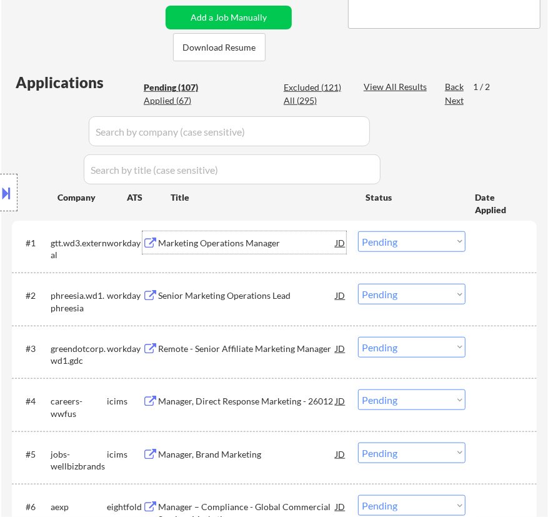
click at [290, 252] on div "Marketing Operations Manager" at bounding box center [247, 242] width 178 height 23
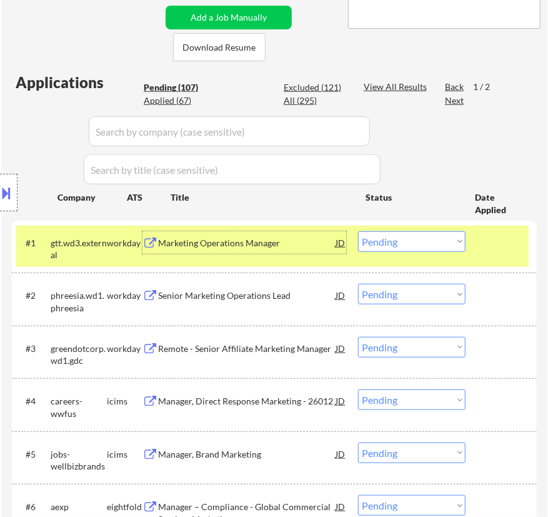
click at [413, 241] on select "Choose an option... Pending Applied Excluded (Questions) Excluded (Expired) Exc…" at bounding box center [412, 241] width 108 height 21
click at [358, 231] on select "Choose an option... Pending Applied Excluded (Questions) Excluded (Expired) Exc…" at bounding box center [412, 241] width 108 height 21
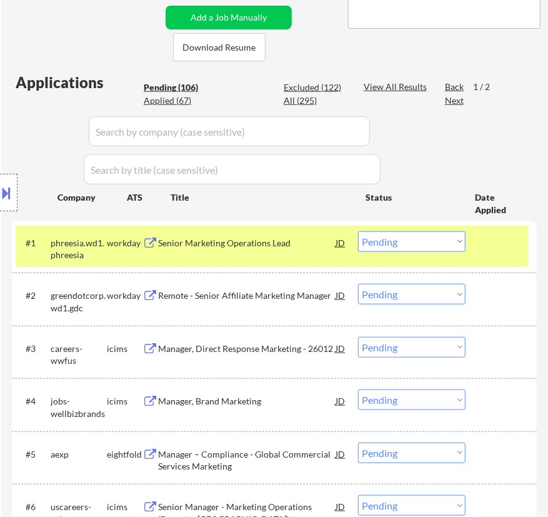
click at [266, 243] on div "Senior Marketing Operations Lead" at bounding box center [247, 243] width 178 height 13
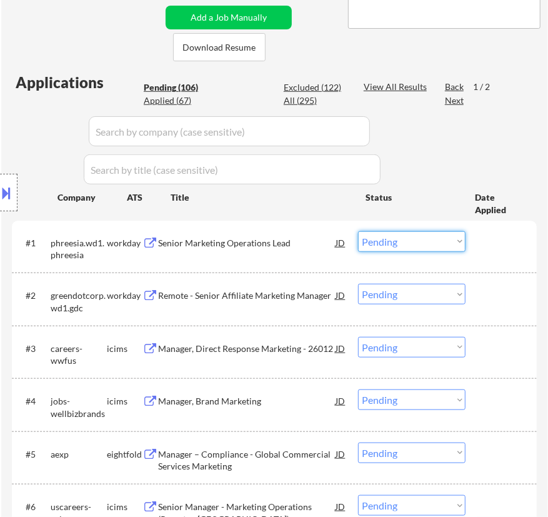
click at [408, 240] on select "Choose an option... Pending Applied Excluded (Questions) Excluded (Expired) Exc…" at bounding box center [412, 241] width 108 height 21
click at [358, 231] on select "Choose an option... Pending Applied Excluded (Questions) Excluded (Expired) Exc…" at bounding box center [412, 241] width 108 height 21
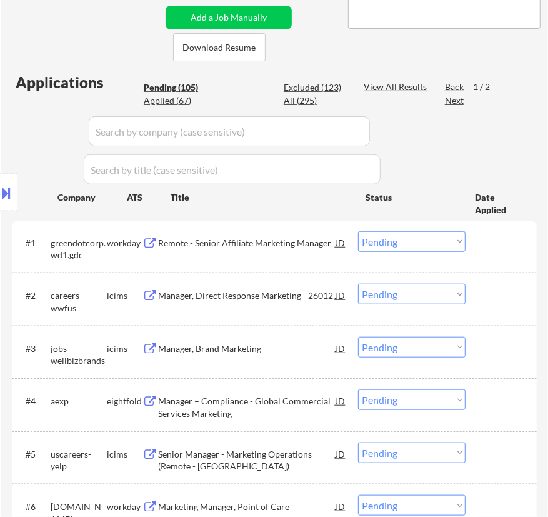
click at [297, 244] on div "Remote - Senior Affiliate Marketing Manager" at bounding box center [247, 243] width 178 height 13
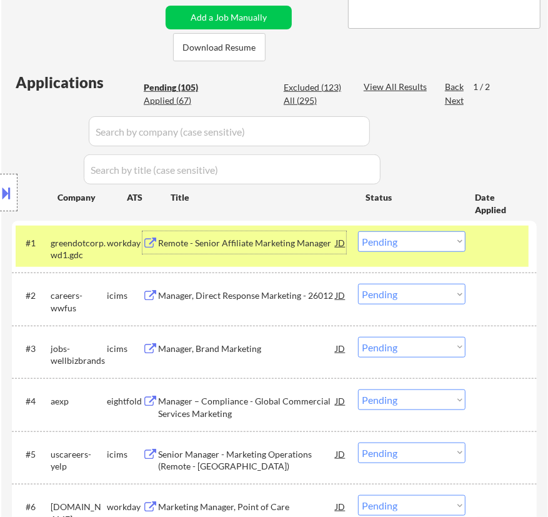
click at [458, 244] on select "Choose an option... Pending Applied Excluded (Questions) Excluded (Expired) Exc…" at bounding box center [412, 241] width 108 height 21
click at [358, 231] on select "Choose an option... Pending Applied Excluded (Questions) Excluded (Expired) Exc…" at bounding box center [412, 241] width 108 height 21
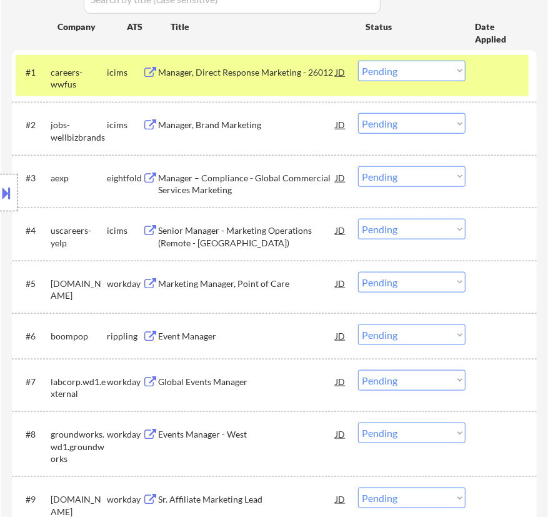
scroll to position [568, 0]
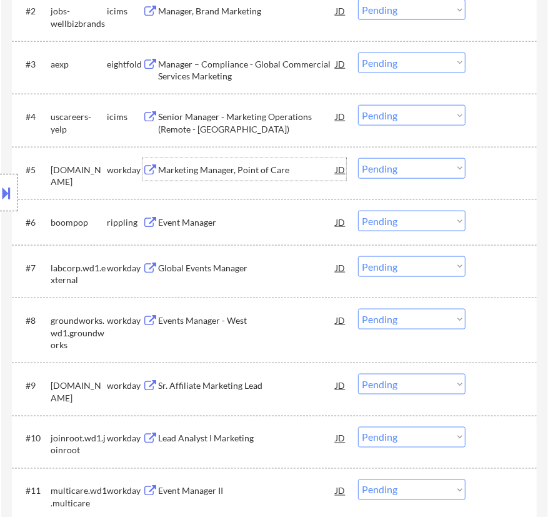
click at [269, 177] on div "Marketing Manager, Point of Care" at bounding box center [247, 169] width 178 height 23
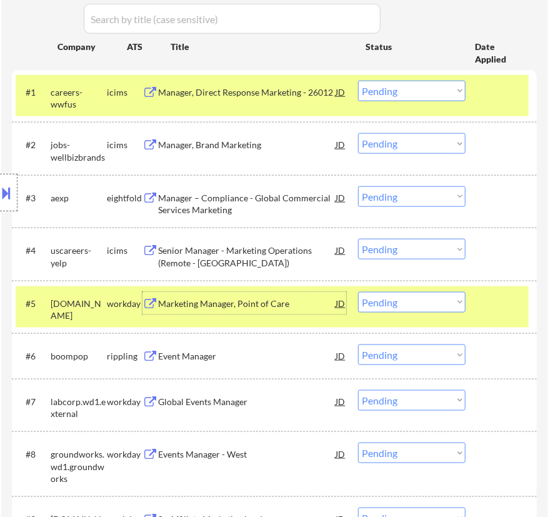
scroll to position [454, 0]
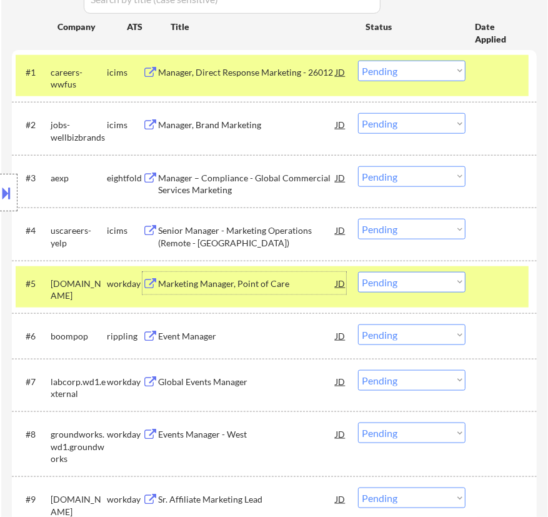
click at [401, 282] on select "Choose an option... Pending Applied Excluded (Questions) Excluded (Expired) Exc…" at bounding box center [412, 282] width 108 height 21
click at [358, 272] on select "Choose an option... Pending Applied Excluded (Questions) Excluded (Expired) Exc…" at bounding box center [412, 282] width 108 height 21
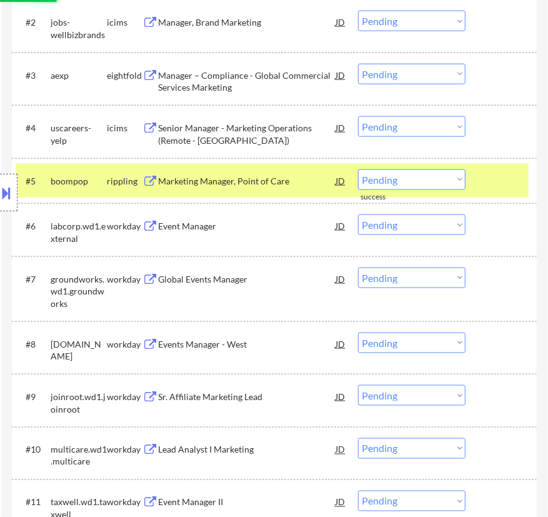
scroll to position [568, 0]
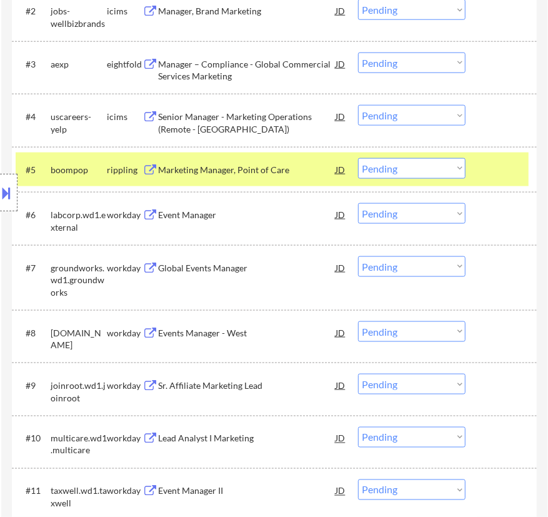
click at [304, 179] on div "Marketing Manager, Point of Care" at bounding box center [247, 169] width 178 height 23
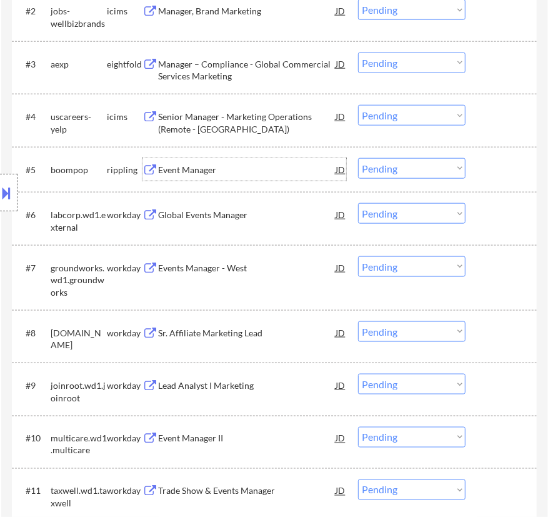
click at [401, 168] on select "Choose an option... Pending Applied Excluded (Questions) Excluded (Expired) Exc…" at bounding box center [412, 168] width 108 height 21
click at [358, 158] on select "Choose an option... Pending Applied Excluded (Questions) Excluded (Expired) Exc…" at bounding box center [412, 168] width 108 height 21
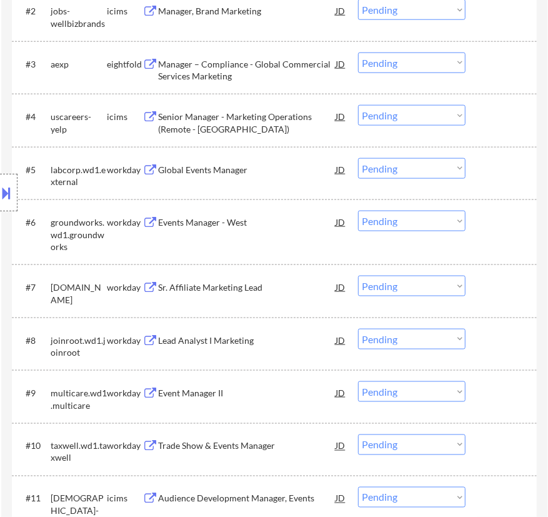
click at [222, 172] on div "Location Inclusions: [GEOGRAPHIC_DATA], [GEOGRAPHIC_DATA] [GEOGRAPHIC_DATA], [G…" at bounding box center [112, 193] width 224 height 232
click at [263, 174] on div "Global Events Manager" at bounding box center [247, 170] width 178 height 13
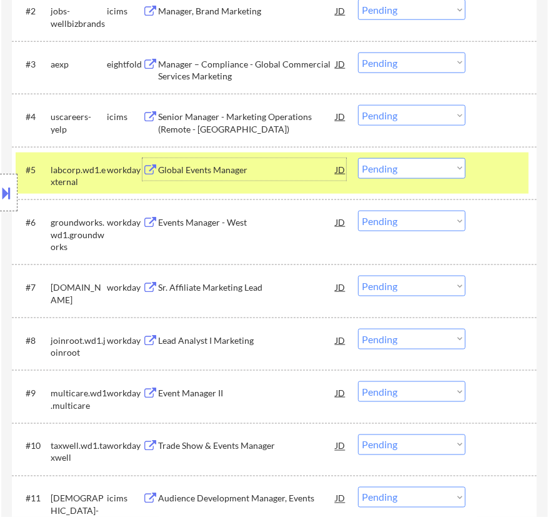
click at [419, 172] on select "Choose an option... Pending Applied Excluded (Questions) Excluded (Expired) Exc…" at bounding box center [412, 168] width 108 height 21
click at [358, 158] on select "Choose an option... Pending Applied Excluded (Questions) Excluded (Expired) Exc…" at bounding box center [412, 168] width 108 height 21
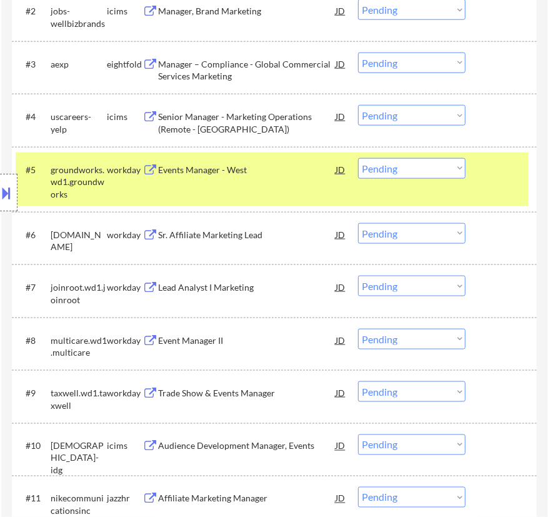
click at [287, 173] on div "Events Manager - West" at bounding box center [247, 170] width 178 height 13
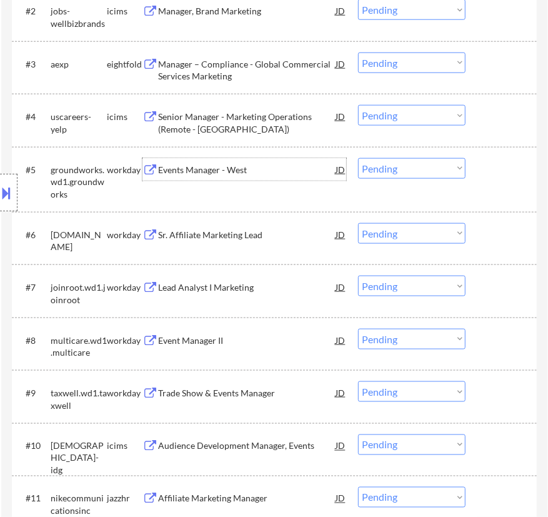
click at [422, 170] on select "Choose an option... Pending Applied Excluded (Questions) Excluded (Expired) Exc…" at bounding box center [412, 168] width 108 height 21
click at [358, 158] on select "Choose an option... Pending Applied Excluded (Questions) Excluded (Expired) Exc…" at bounding box center [412, 168] width 108 height 21
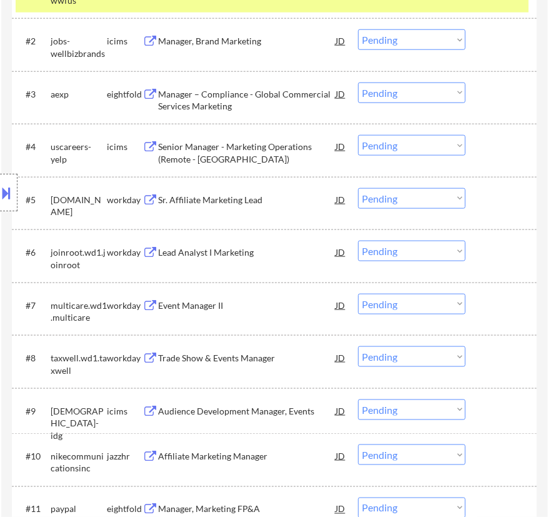
scroll to position [511, 0]
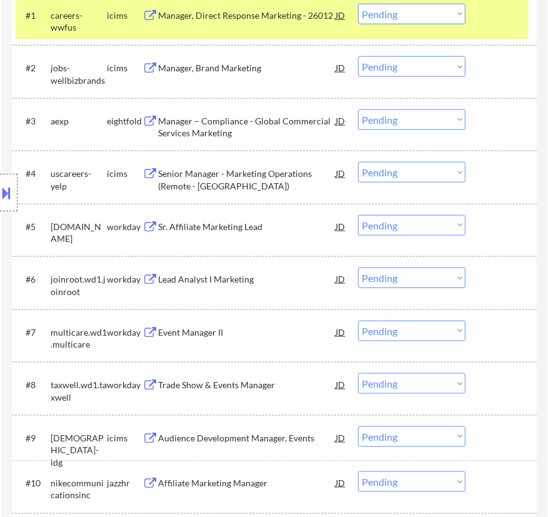
click at [226, 221] on div "Sr. Affiliate Marketing Lead" at bounding box center [247, 227] width 178 height 13
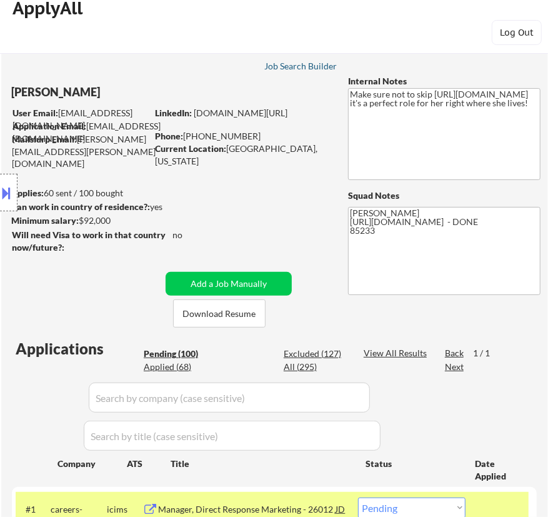
scroll to position [0, 0]
